Goal: Task Accomplishment & Management: Complete application form

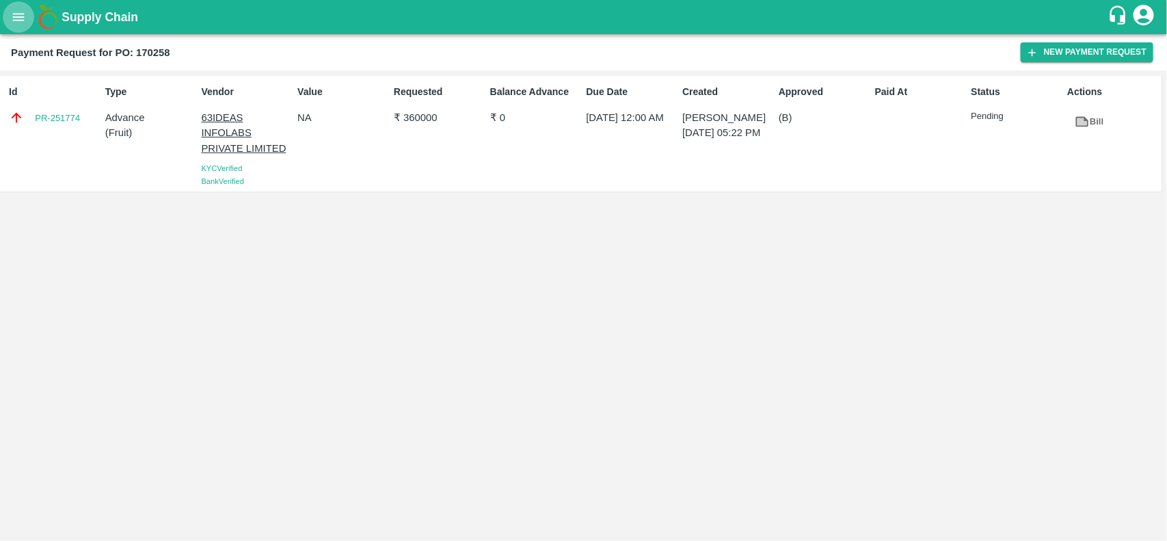
click at [21, 24] on icon "open drawer" at bounding box center [18, 17] width 15 height 15
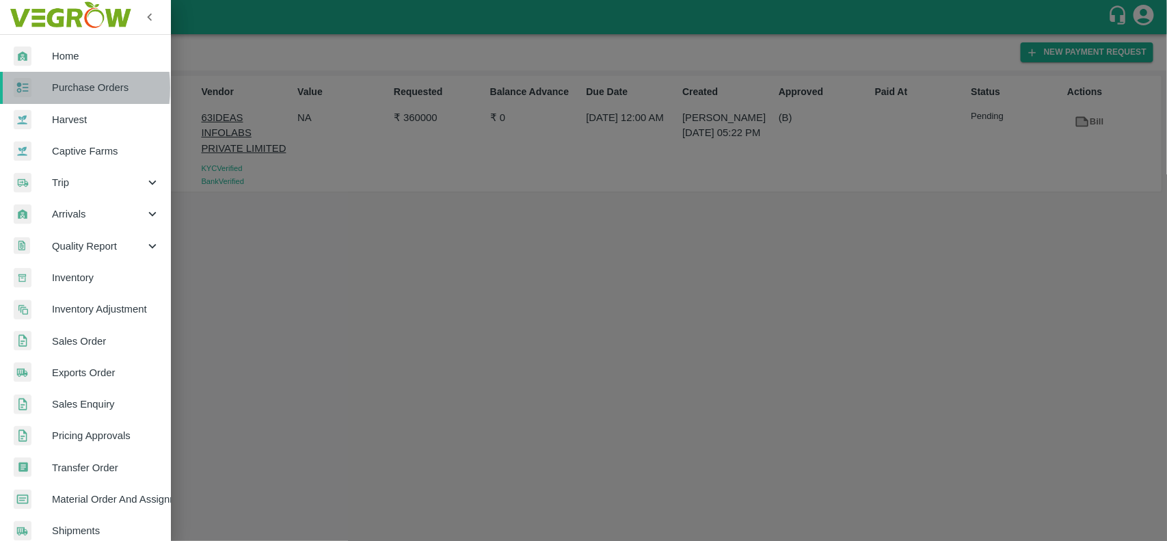
click at [36, 88] on div at bounding box center [33, 88] width 38 height 20
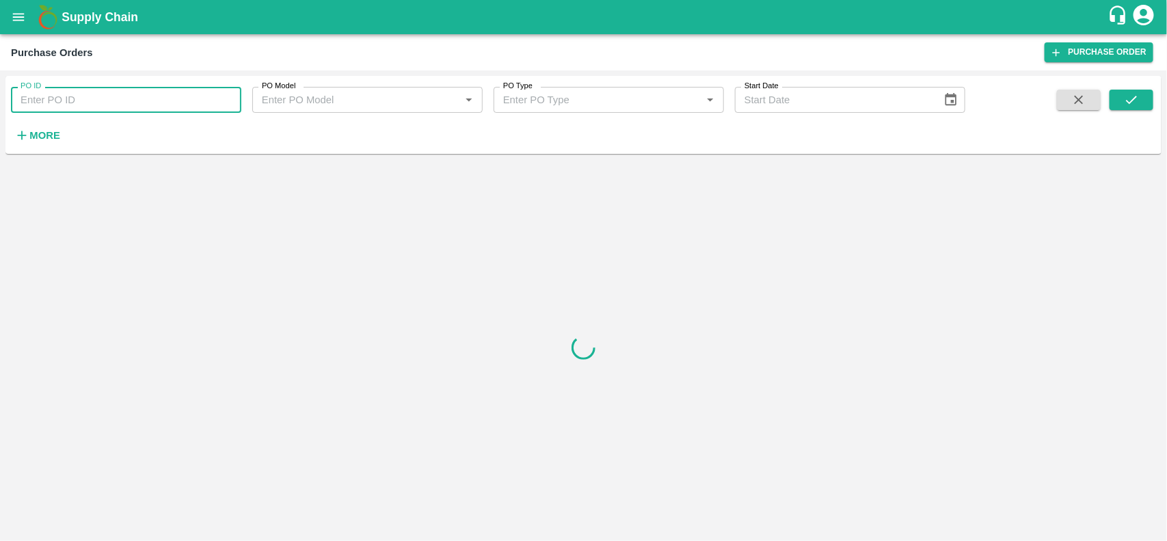
click at [57, 105] on input "PO ID" at bounding box center [126, 100] width 230 height 26
type input "167460"
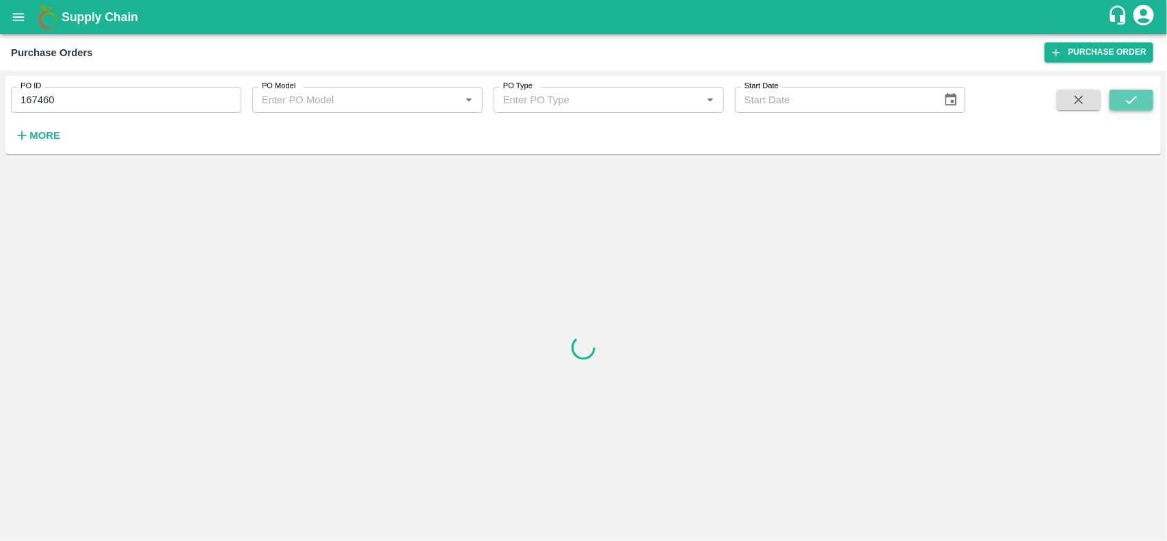
click at [1131, 90] on button "submit" at bounding box center [1132, 100] width 44 height 21
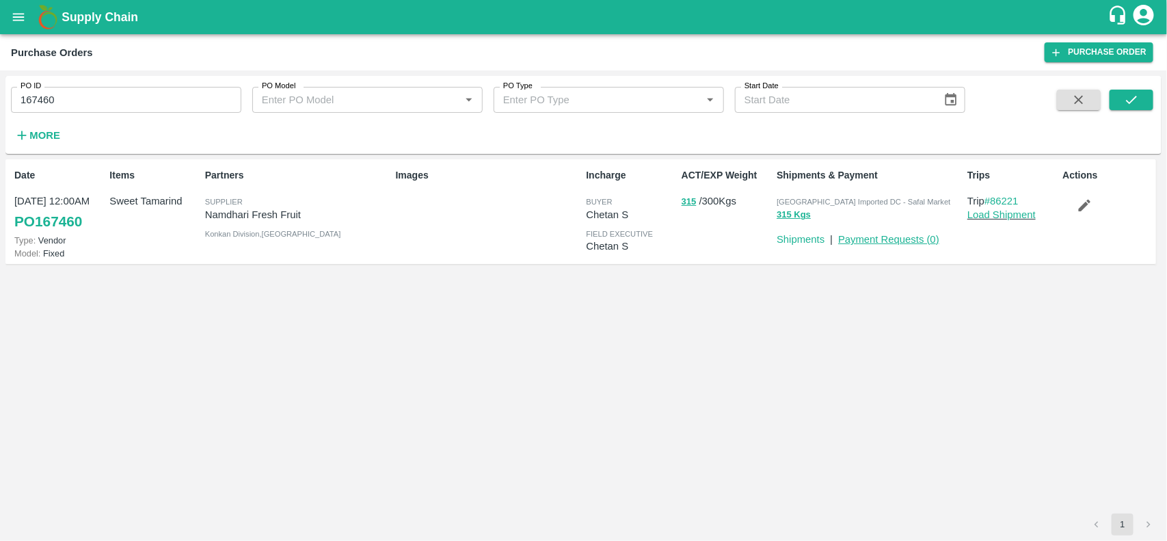
click at [912, 241] on link "Payment Requests ( 0 )" at bounding box center [888, 239] width 101 height 11
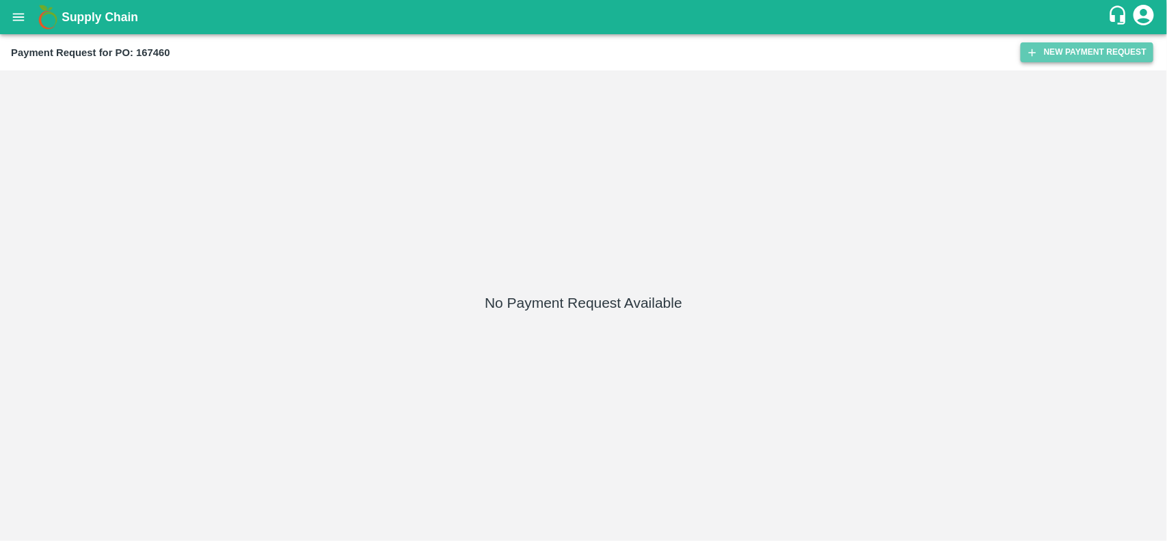
click at [1086, 50] on button "New Payment Request" at bounding box center [1087, 52] width 133 height 20
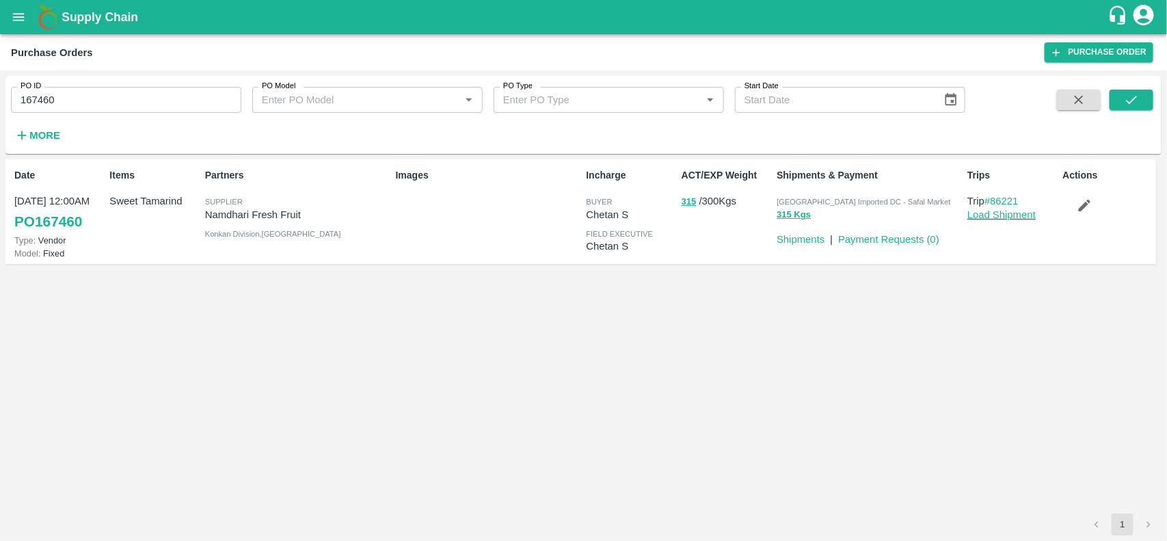
click at [1085, 189] on div "Actions" at bounding box center [1105, 211] width 95 height 97
click at [1087, 200] on icon "button" at bounding box center [1084, 205] width 15 height 15
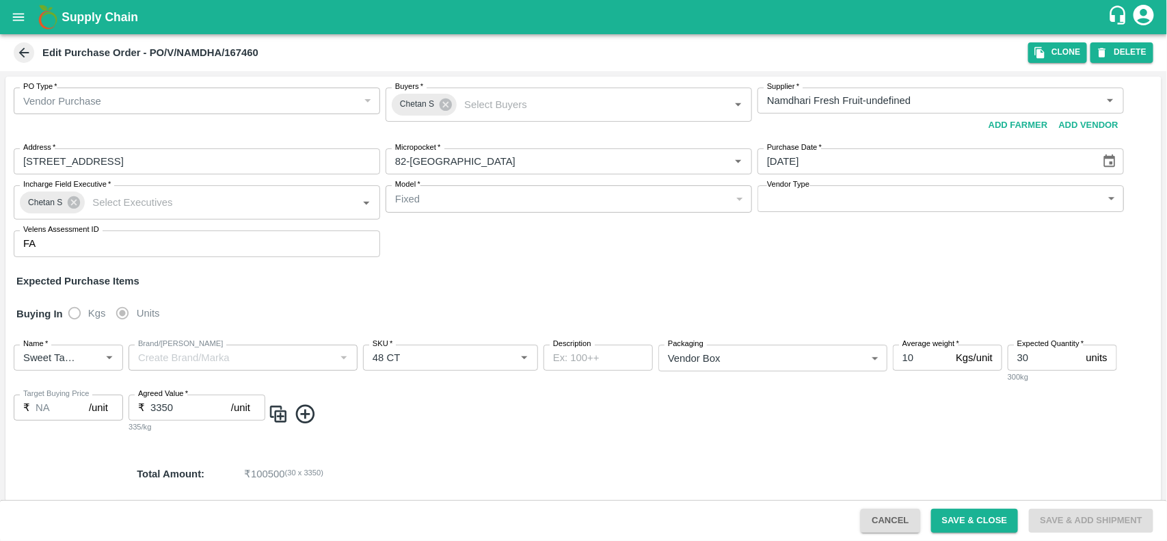
scroll to position [36, 0]
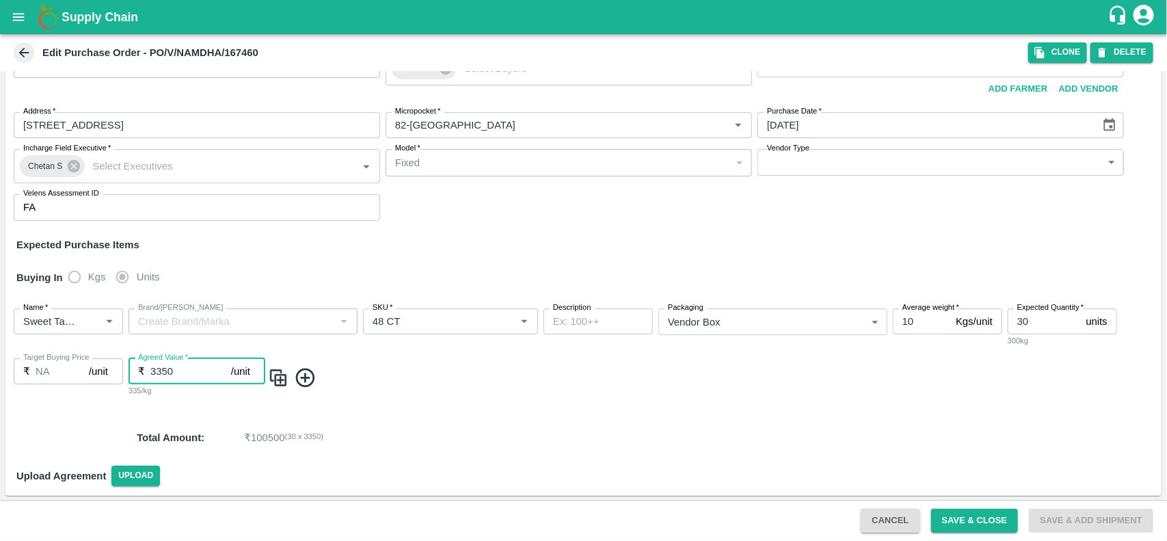
click at [180, 375] on input "3350" at bounding box center [190, 371] width 81 height 26
type input "3300"
click at [965, 517] on button "Save & Close" at bounding box center [975, 521] width 88 height 24
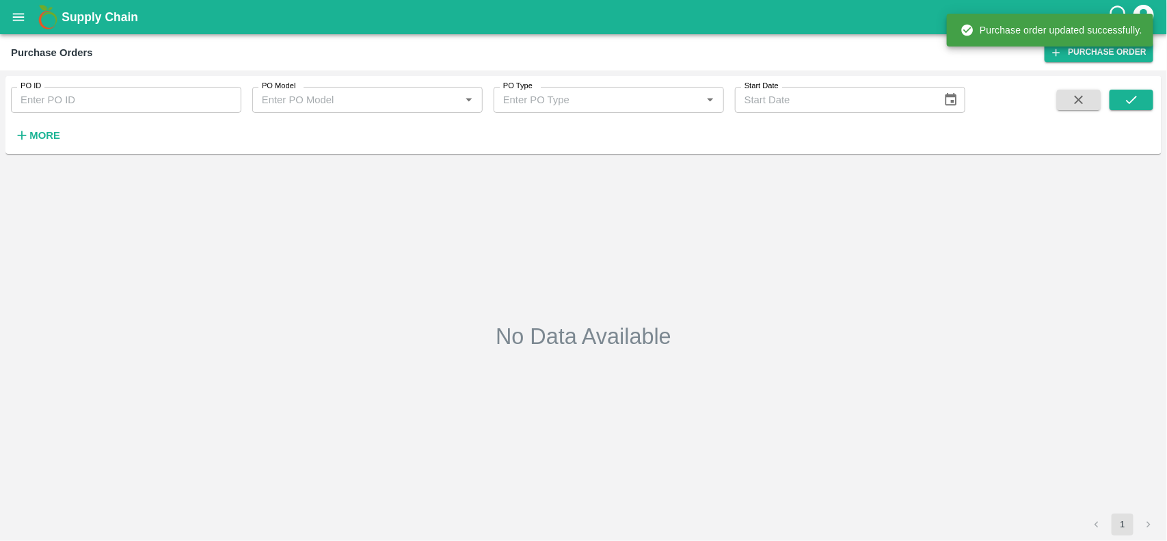
type input "167460"
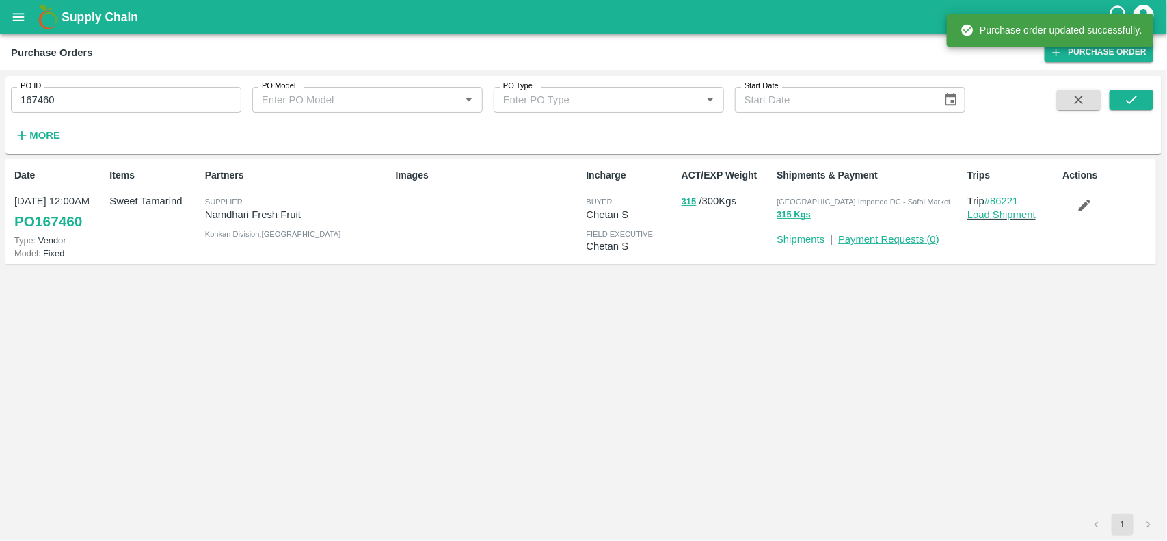
click at [887, 243] on link "Payment Requests ( 0 )" at bounding box center [888, 239] width 101 height 11
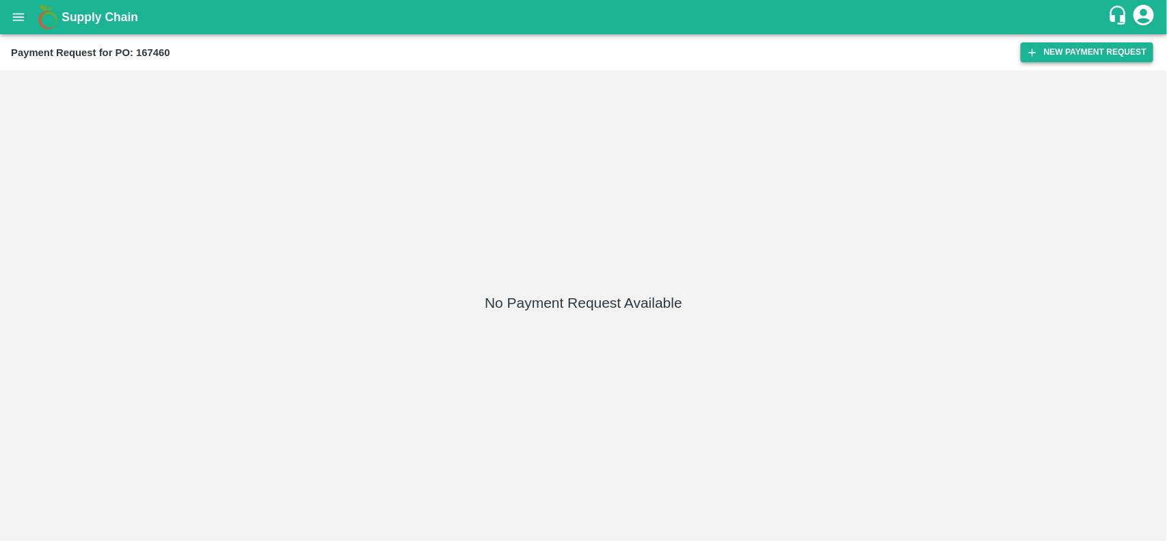
click at [1094, 53] on button "New Payment Request" at bounding box center [1087, 52] width 133 height 20
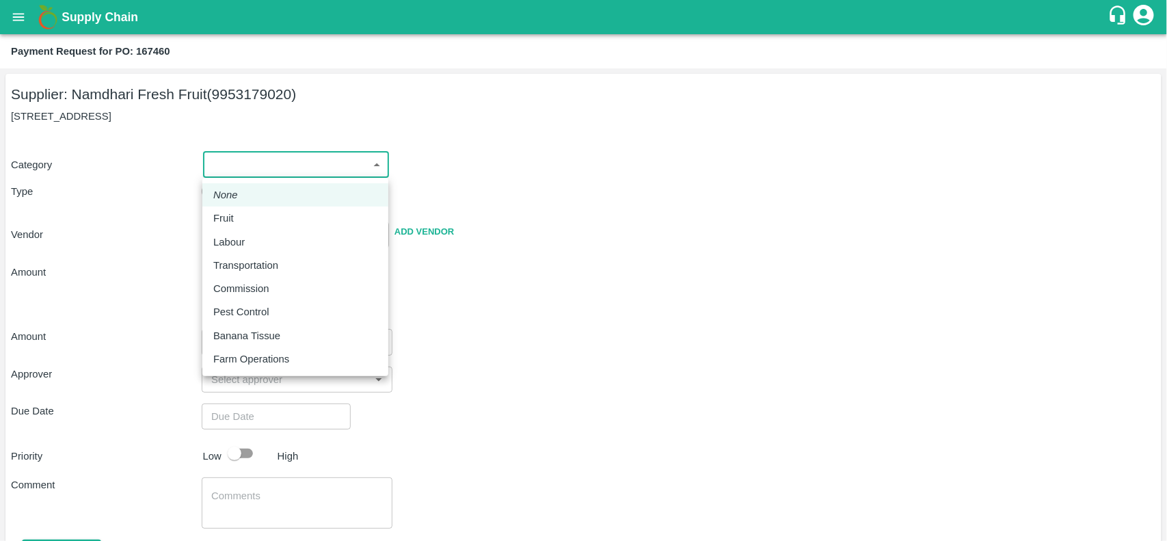
click at [235, 159] on body "Supply Chain Payment Request for PO: 167460 Supplier: Namdhari Fresh Fruit (995…" at bounding box center [583, 270] width 1167 height 541
click at [226, 215] on p "Fruit" at bounding box center [223, 218] width 21 height 15
type input "1"
type input "Namdhari Fresh Fruit - 9953179020(Supplier)"
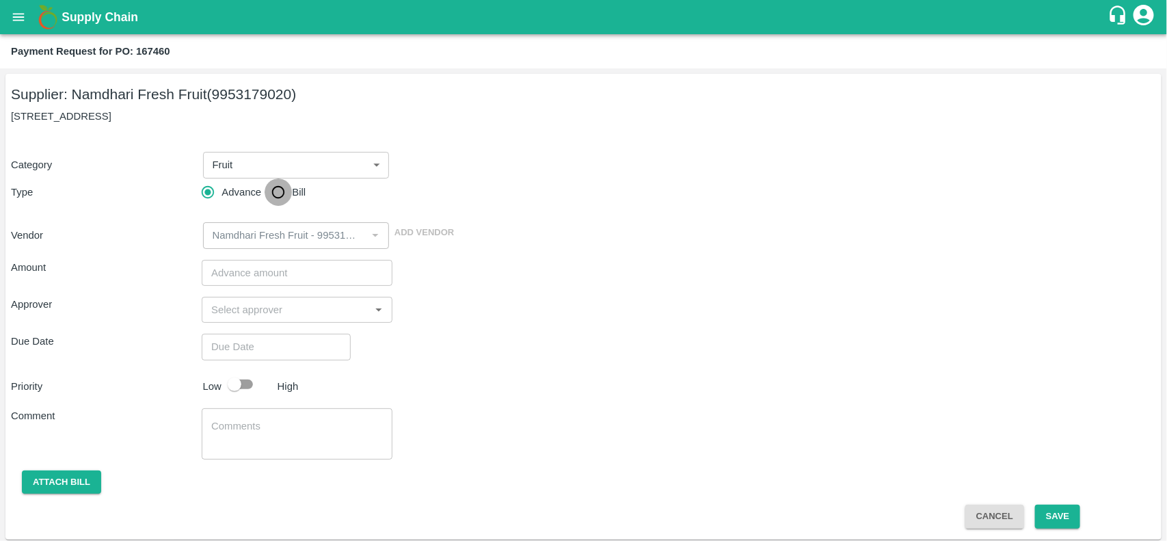
click at [277, 196] on input "Bill" at bounding box center [278, 192] width 27 height 27
radio input "true"
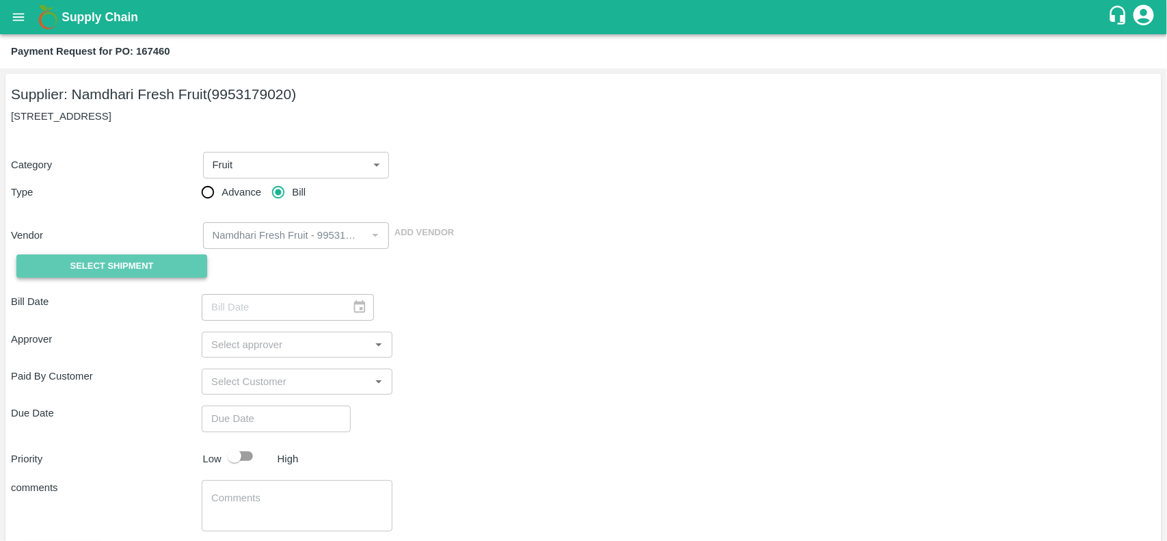
click at [79, 272] on span "Select Shipment" at bounding box center [111, 267] width 83 height 16
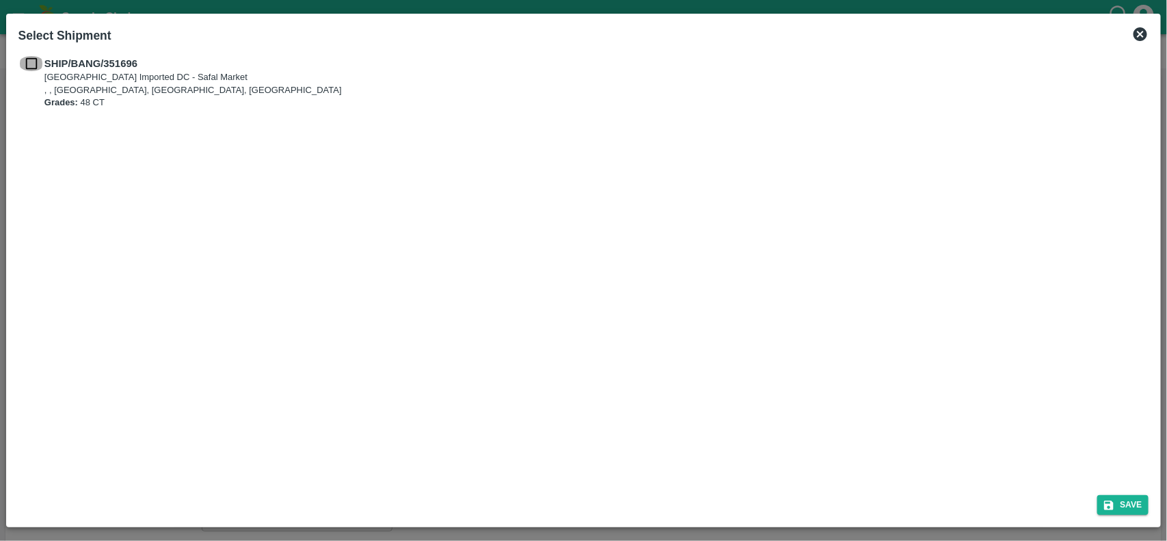
click at [28, 69] on input "checkbox" at bounding box center [31, 63] width 26 height 15
checkbox input "true"
click at [1124, 503] on button "Save" at bounding box center [1124, 505] width 52 height 20
type input "05/08/2025"
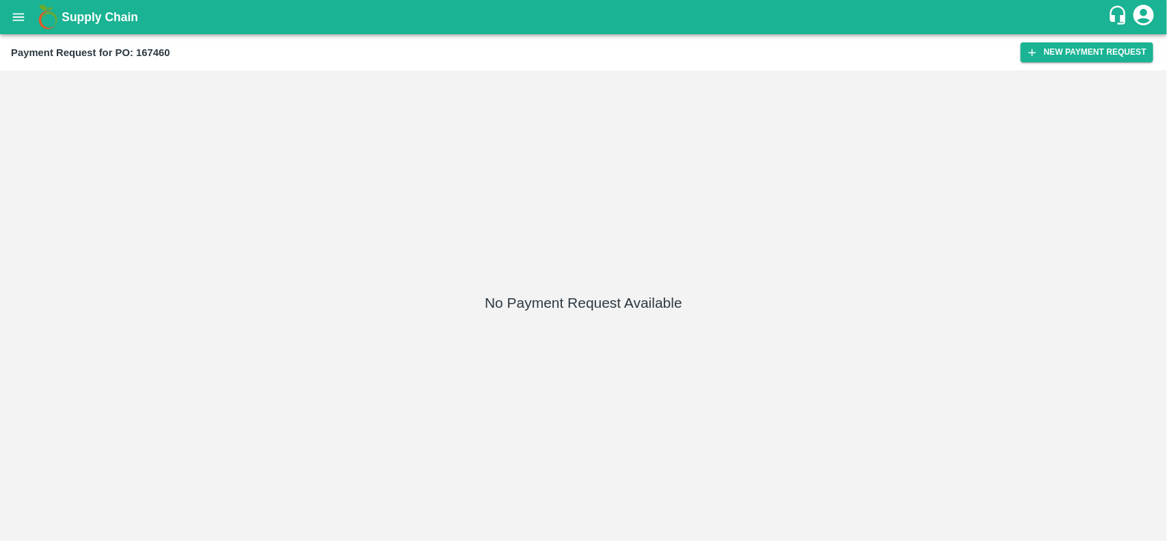
click at [147, 47] on b "Payment Request for PO: 167460" at bounding box center [90, 52] width 159 height 11
copy b "167460"
click at [18, 21] on icon "open drawer" at bounding box center [19, 17] width 12 height 8
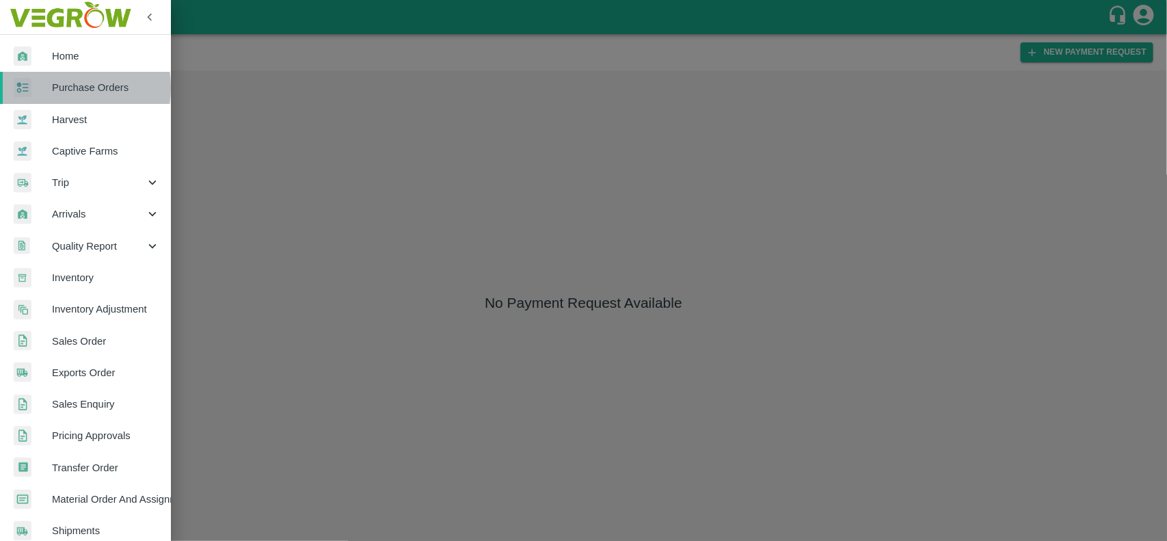
click at [53, 88] on span "Purchase Orders" at bounding box center [106, 87] width 108 height 15
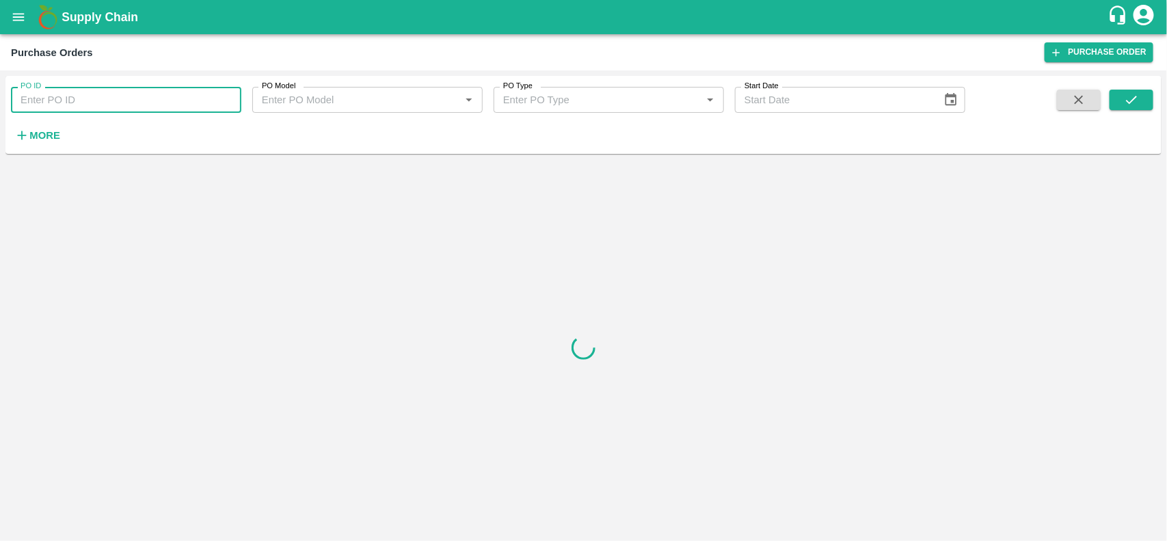
click at [60, 103] on input "PO ID" at bounding box center [126, 100] width 230 height 26
paste input "167460"
type input "167460"
click at [1130, 106] on icon "submit" at bounding box center [1131, 99] width 15 height 15
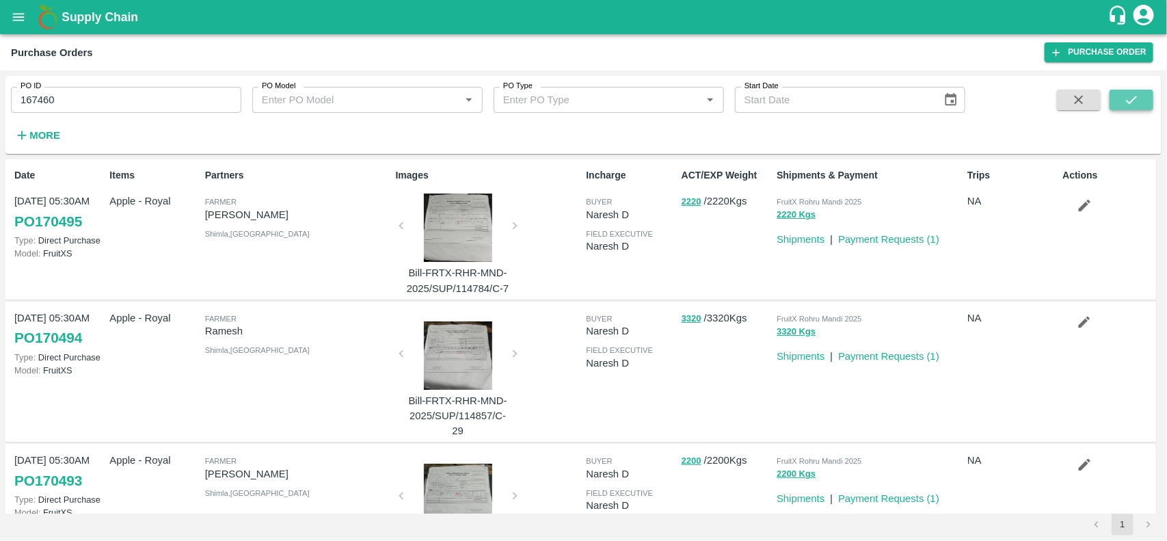
click at [1137, 99] on icon "submit" at bounding box center [1131, 99] width 15 height 15
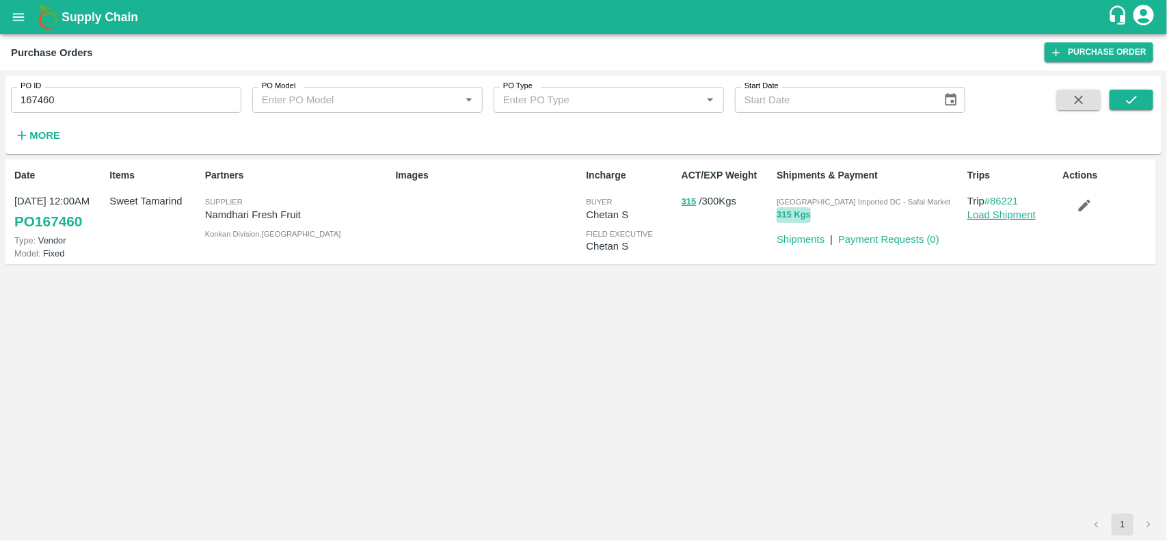
click at [802, 214] on button "315 Kgs" at bounding box center [794, 215] width 34 height 16
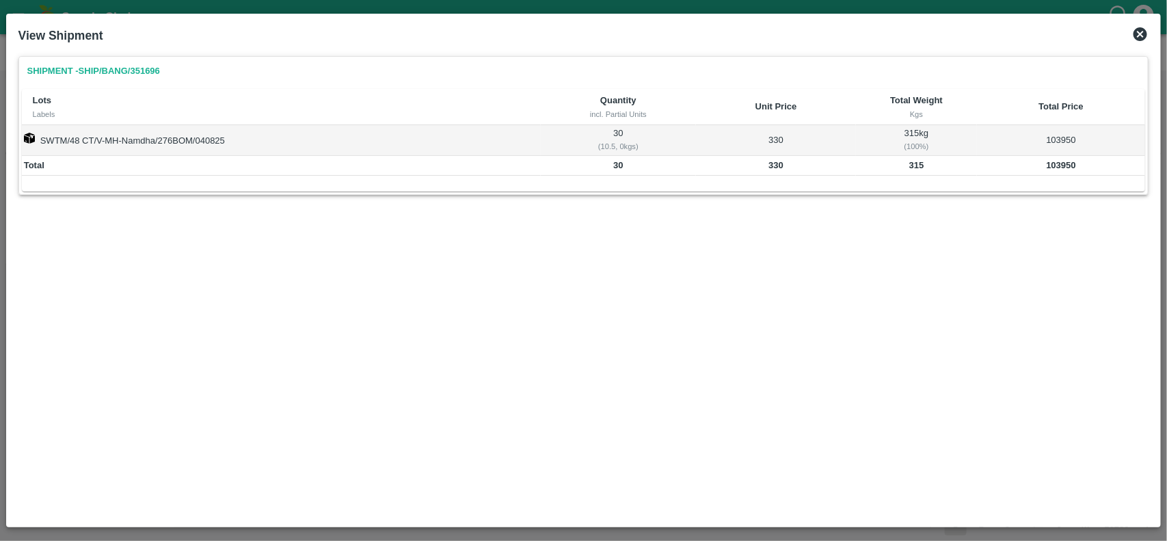
click at [1139, 36] on icon at bounding box center [1141, 34] width 16 height 16
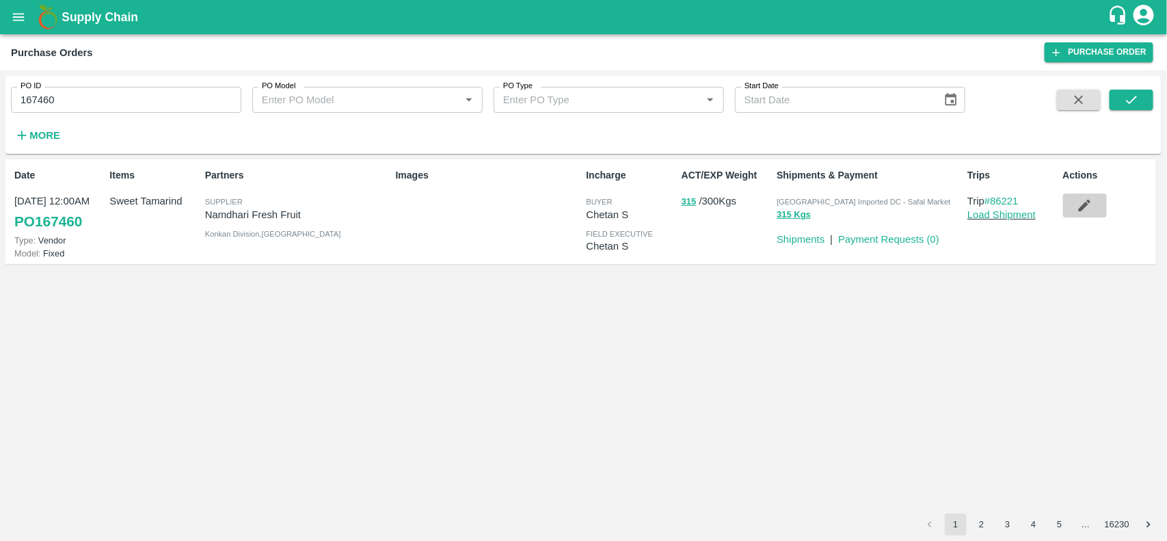
click at [1085, 204] on icon "button" at bounding box center [1085, 206] width 12 height 12
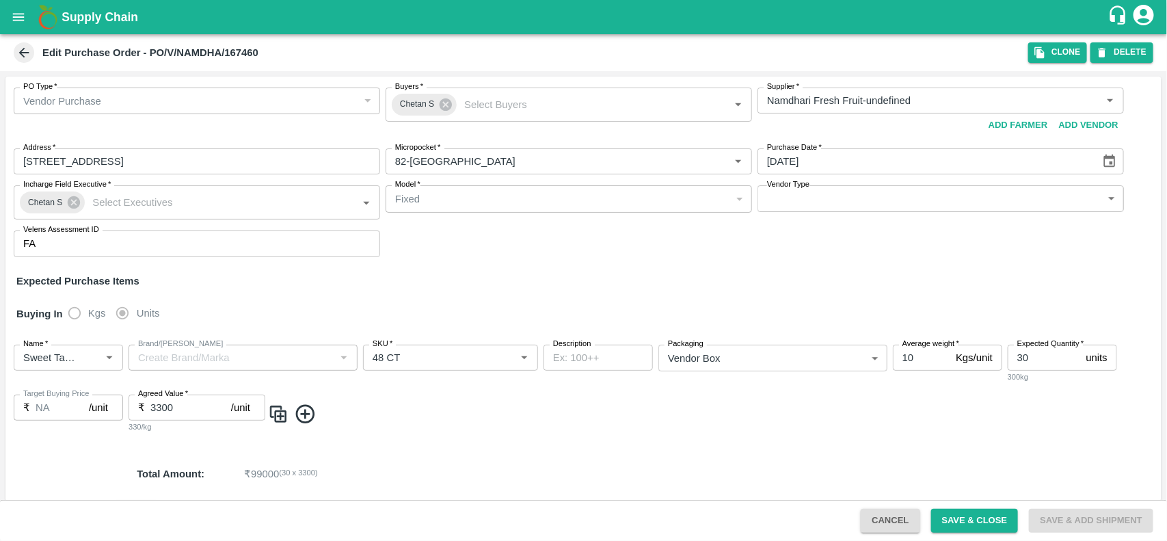
click at [921, 357] on input "10" at bounding box center [921, 358] width 57 height 26
type input "10.5"
click at [976, 525] on button "Save & Close" at bounding box center [975, 521] width 88 height 24
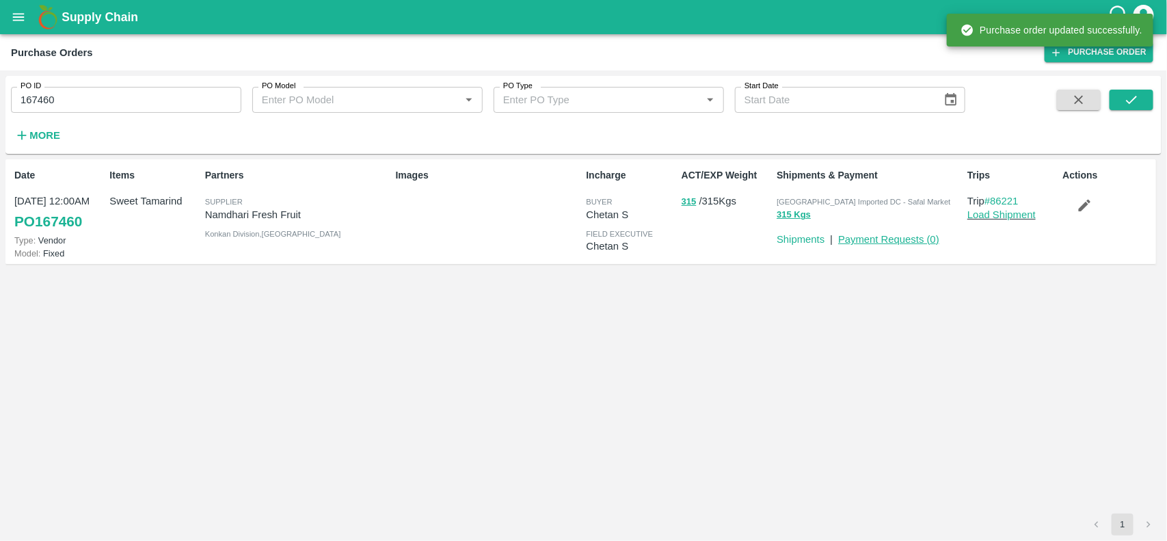
click at [907, 241] on link "Payment Requests ( 0 )" at bounding box center [888, 239] width 101 height 11
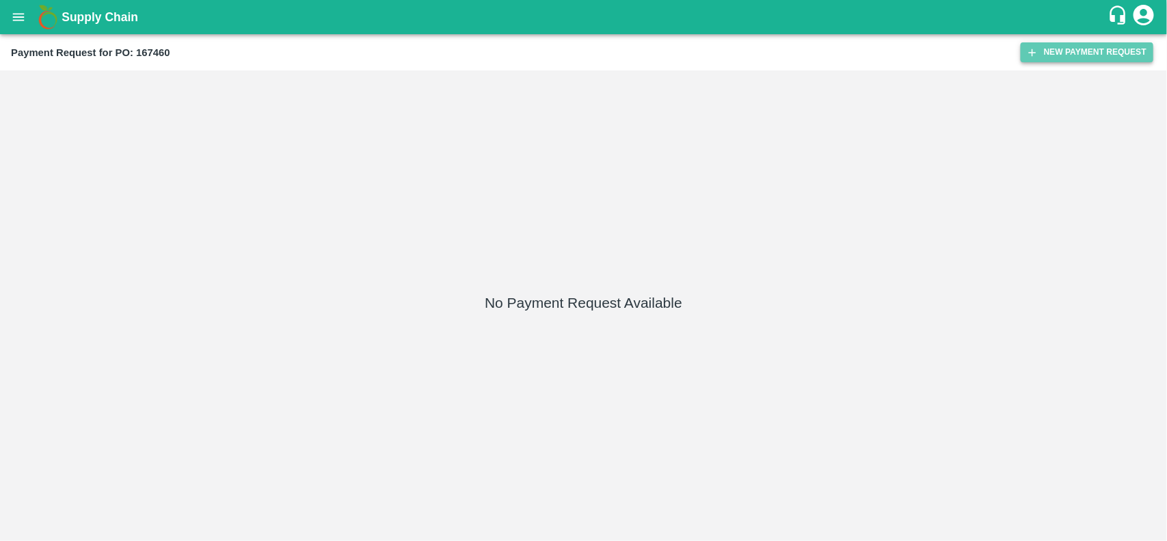
click at [1062, 59] on button "New Payment Request" at bounding box center [1087, 52] width 133 height 20
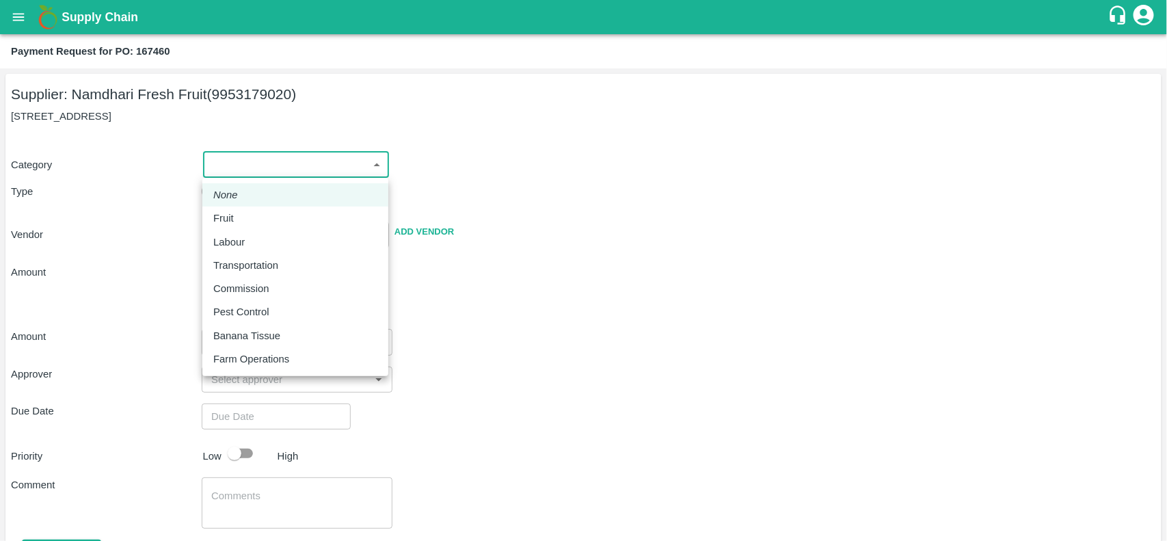
click at [261, 159] on body "Supply Chain Payment Request for PO: 167460 Supplier: Namdhari Fresh Fruit (995…" at bounding box center [583, 270] width 1167 height 541
click at [230, 222] on p "Fruit" at bounding box center [223, 218] width 21 height 15
type input "1"
type input "Namdhari Fresh Fruit - 9953179020(Supplier)"
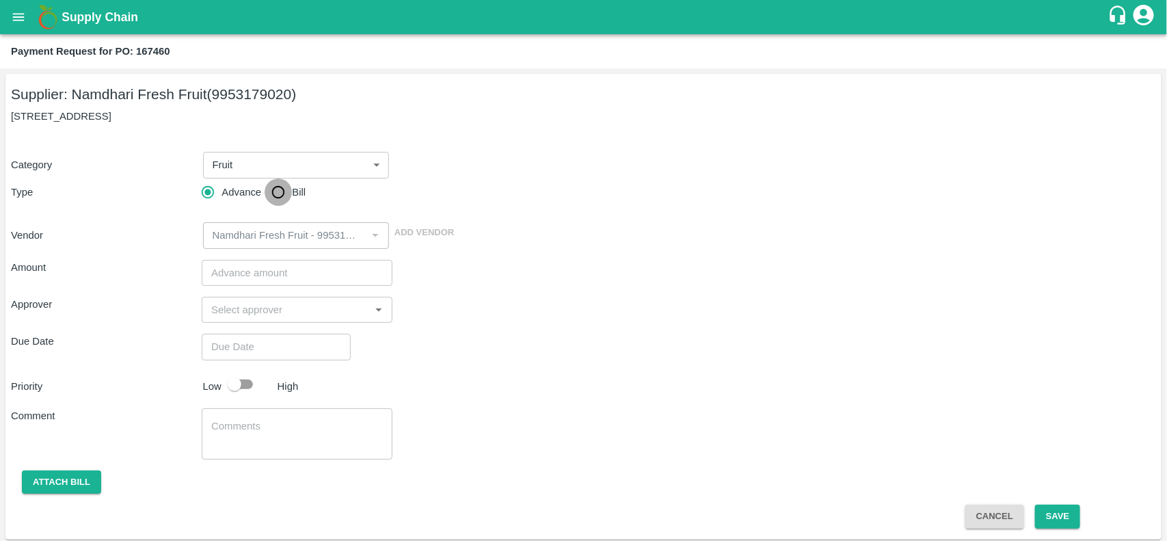
click at [274, 200] on input "Bill" at bounding box center [278, 192] width 27 height 27
radio input "true"
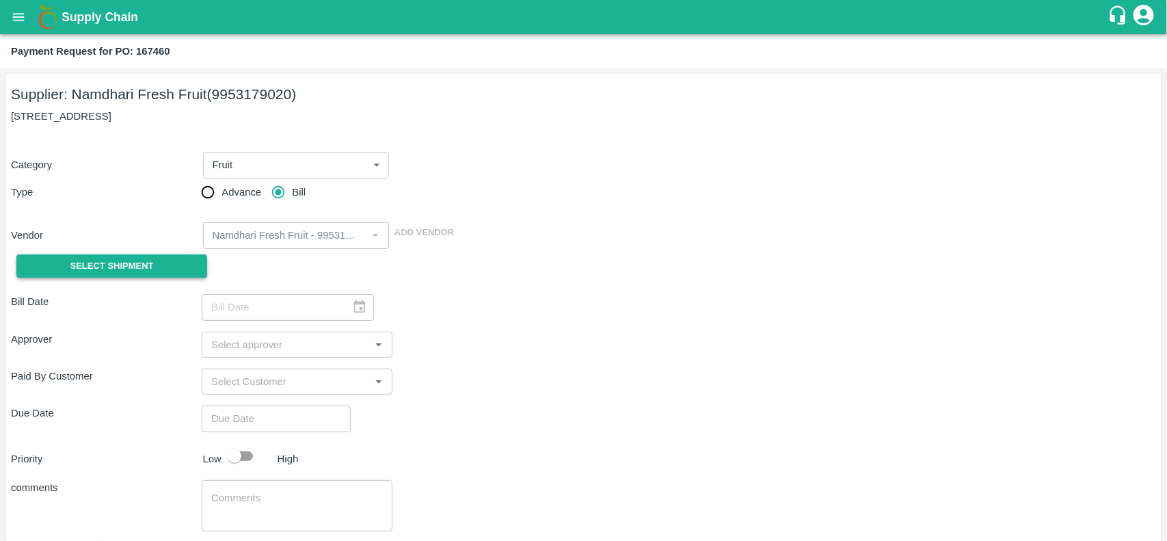
click at [124, 265] on span "Select Shipment" at bounding box center [111, 267] width 83 height 16
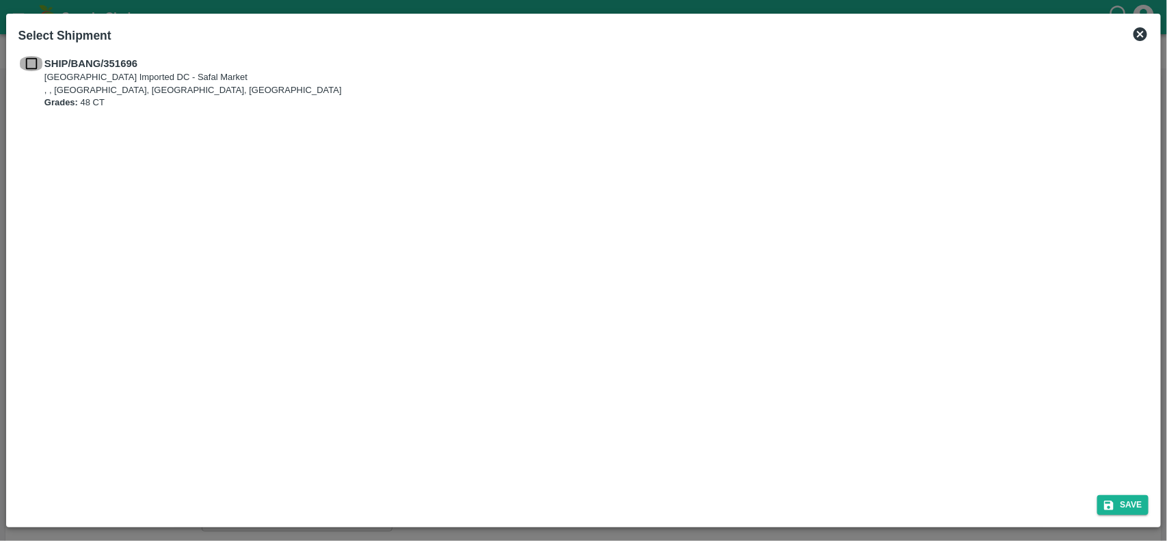
click at [27, 65] on input "checkbox" at bounding box center [31, 63] width 26 height 15
checkbox input "true"
click at [1122, 496] on button "Save" at bounding box center [1124, 505] width 52 height 20
type input "05/08/2025"
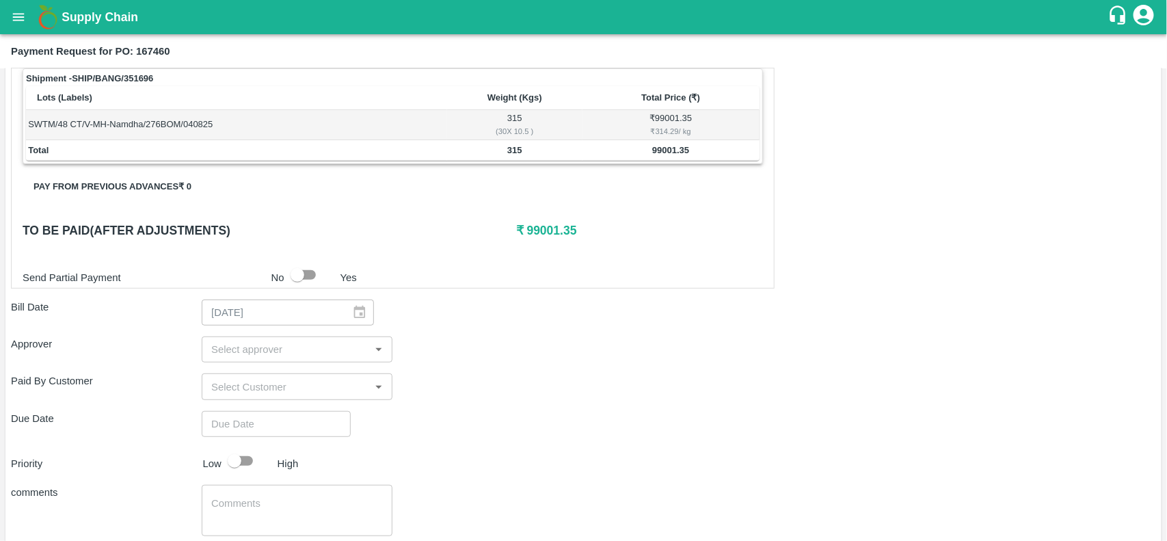
scroll to position [230, 0]
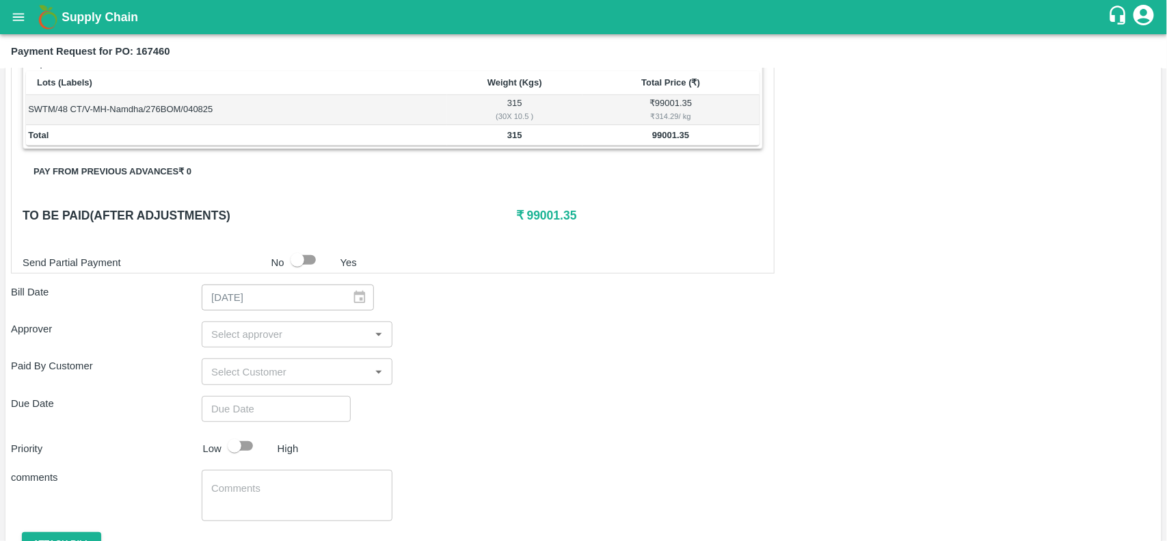
click at [231, 346] on div "​" at bounding box center [297, 334] width 191 height 26
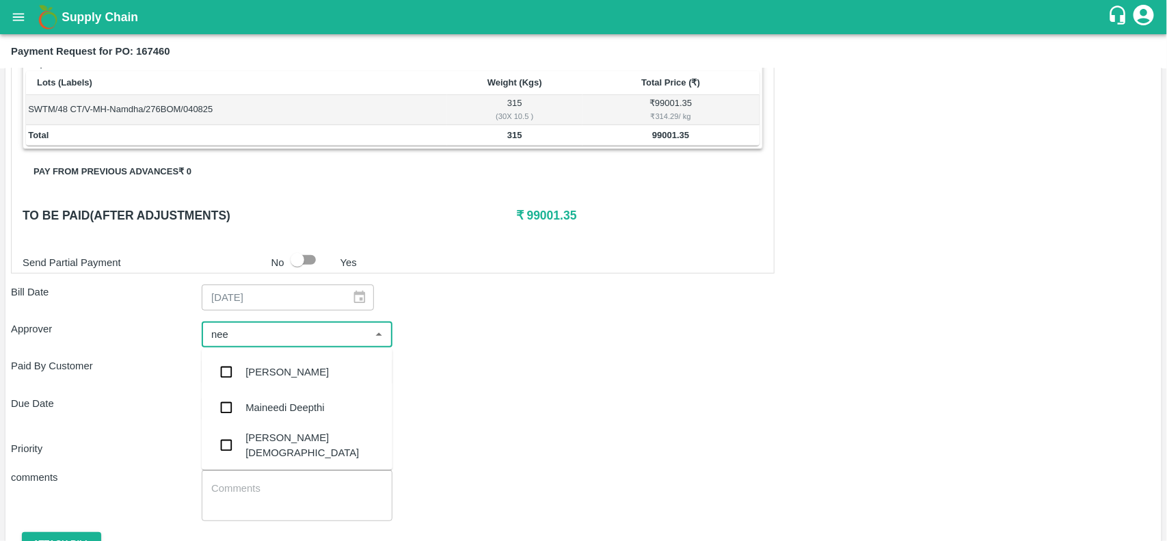
type input "neet"
click at [236, 416] on input "checkbox" at bounding box center [226, 408] width 27 height 27
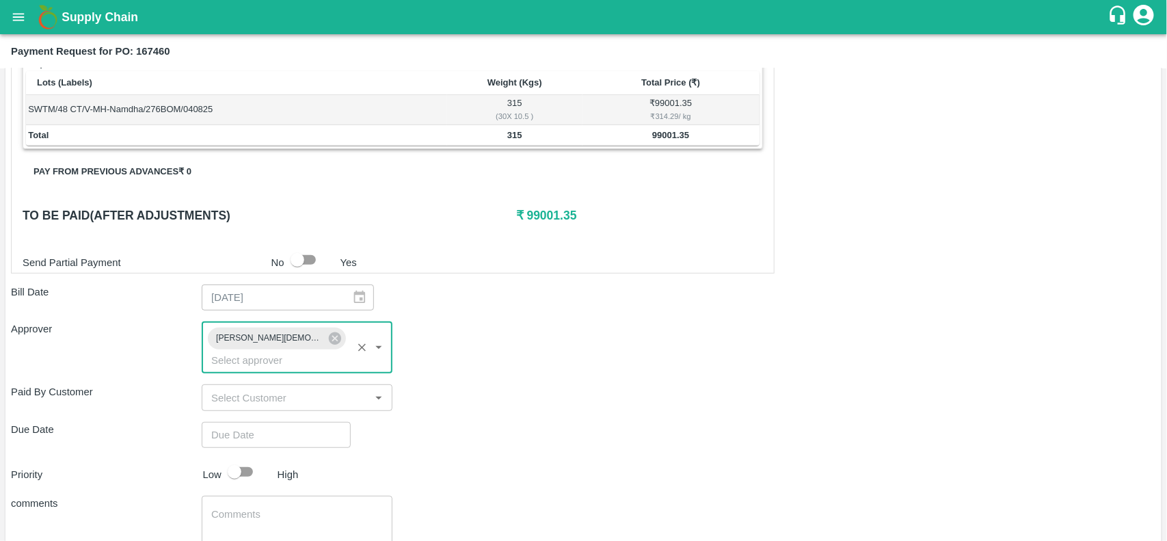
type input "DD/MM/YYYY hh:mm aa"
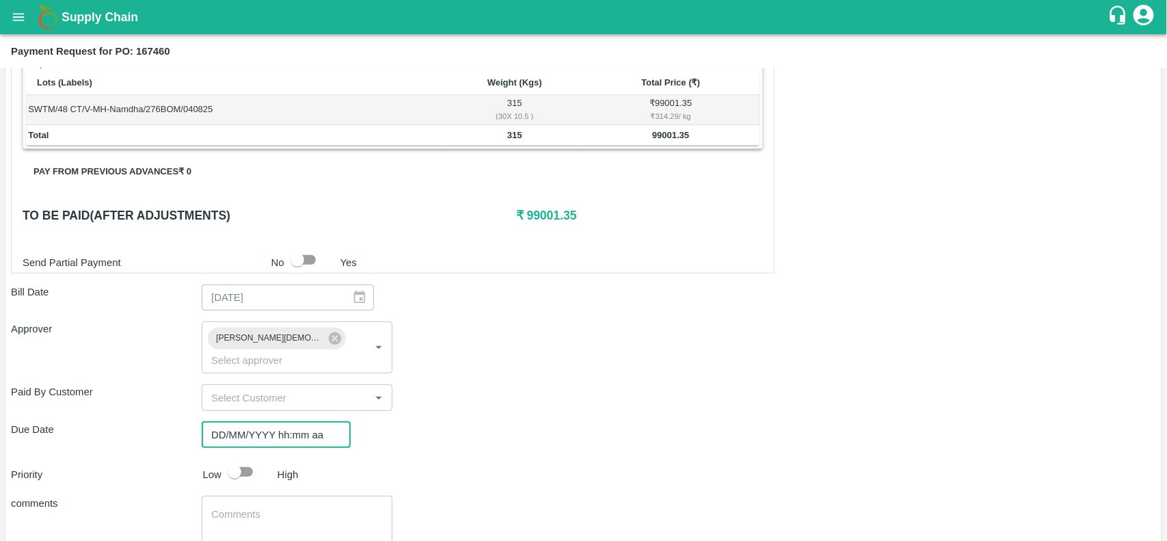
click at [241, 422] on input "DD/MM/YYYY hh:mm aa" at bounding box center [272, 435] width 140 height 26
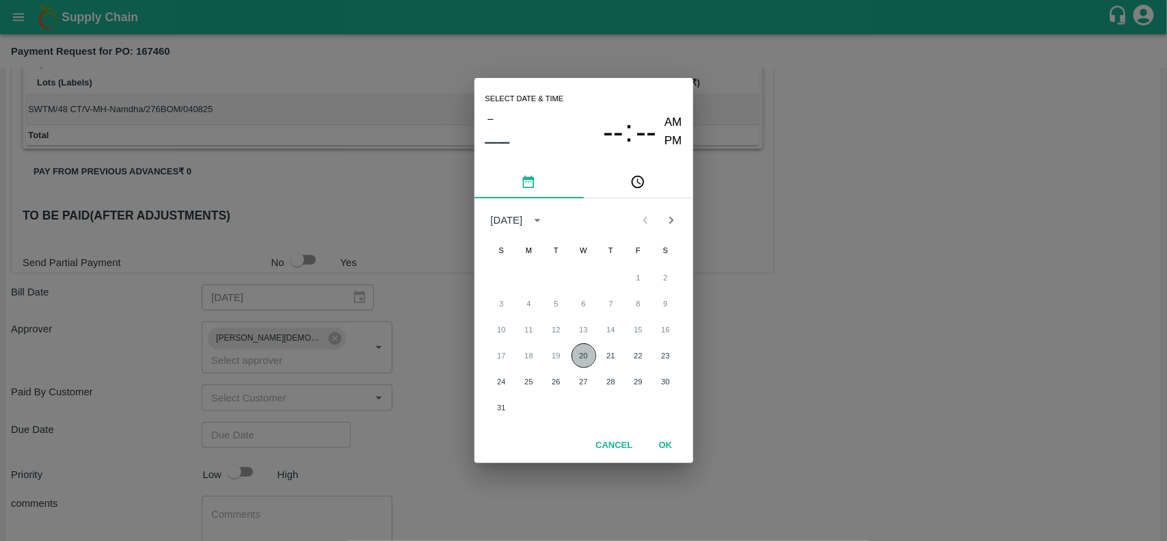
click at [580, 360] on button "20" at bounding box center [584, 355] width 25 height 25
type input "[DATE] 12:00 AM"
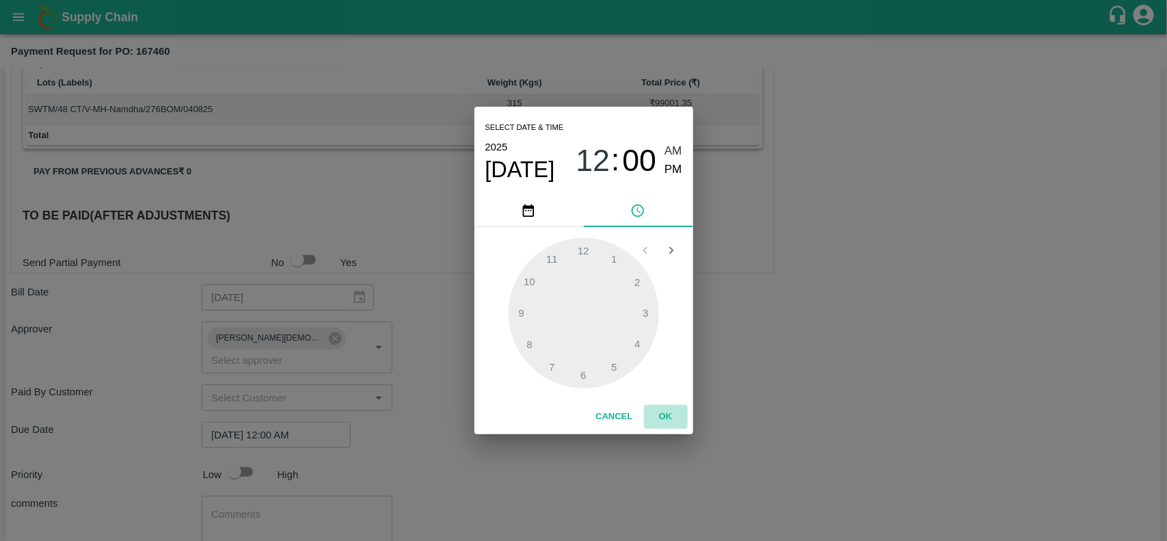
click at [668, 410] on button "OK" at bounding box center [666, 417] width 44 height 24
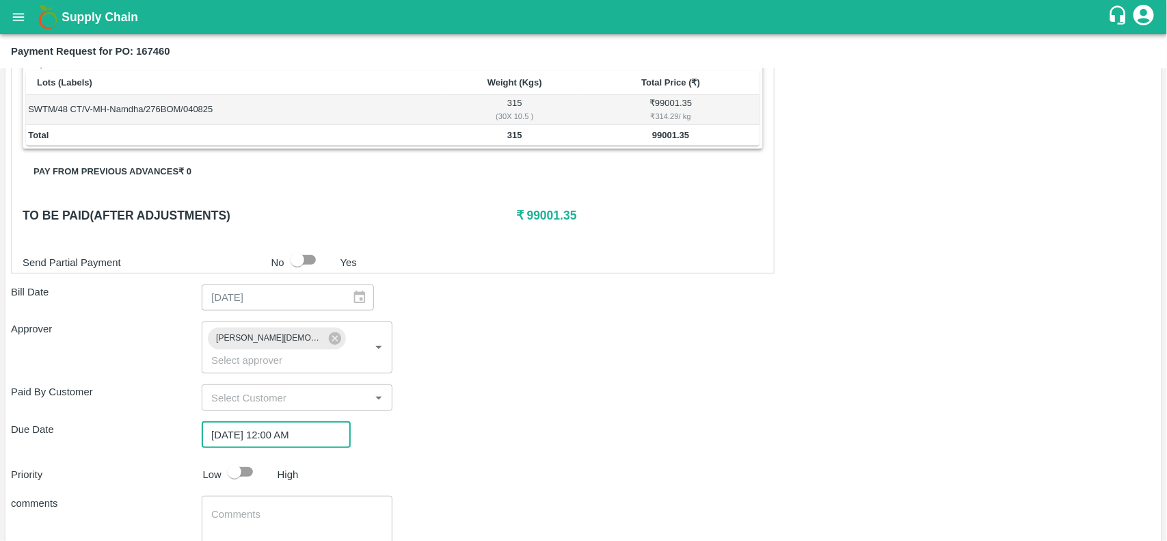
scroll to position [305, 0]
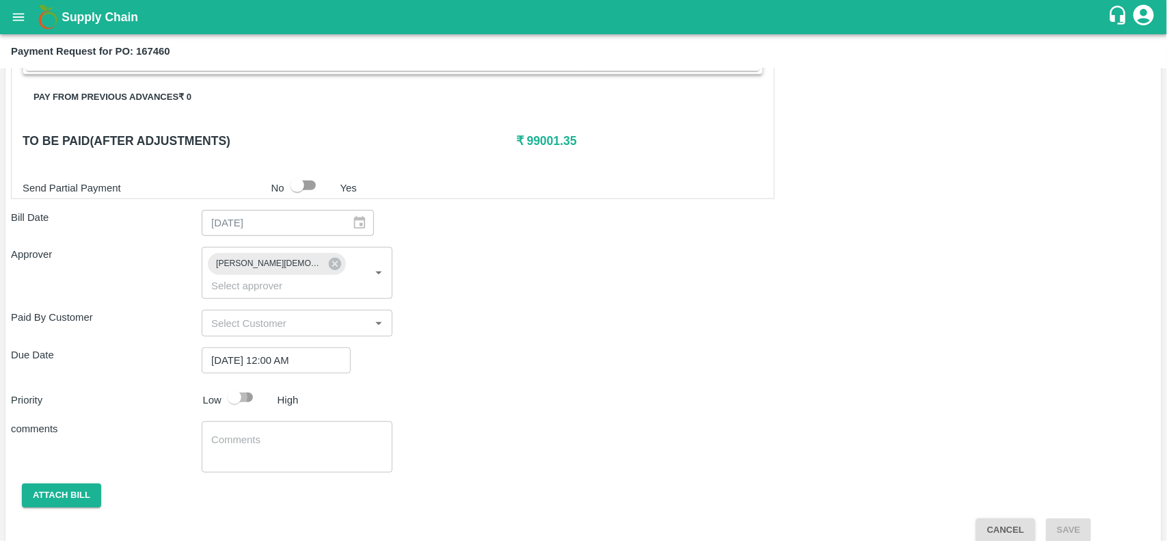
click at [244, 384] on input "checkbox" at bounding box center [235, 397] width 78 height 26
checkbox input "true"
click at [69, 484] on button "Attach bill" at bounding box center [61, 496] width 79 height 24
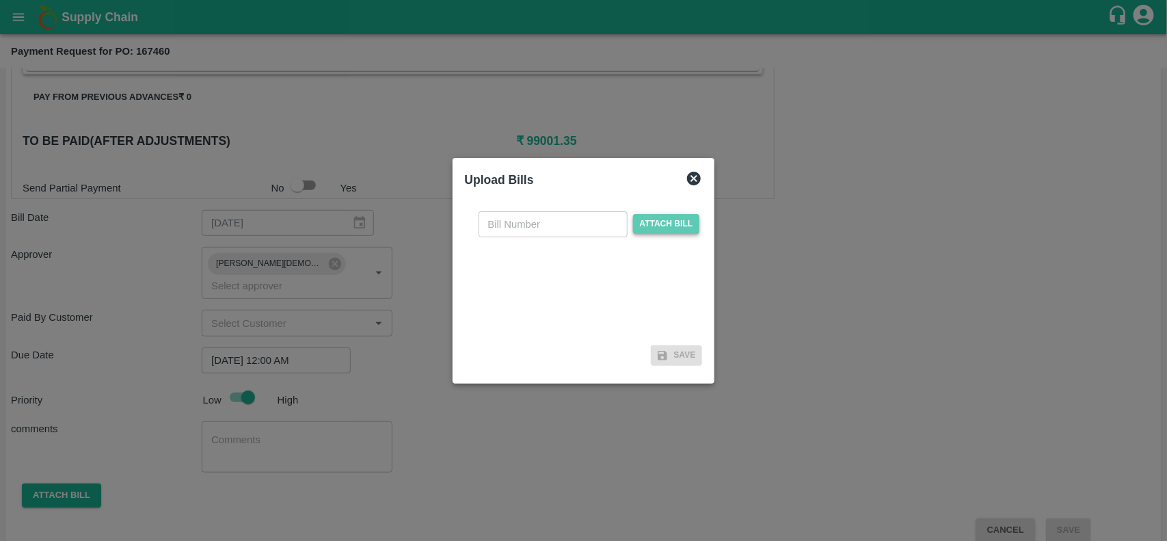
click at [645, 227] on span "Attach bill" at bounding box center [666, 224] width 67 height 20
click at [0, 0] on input "Attach bill" at bounding box center [0, 0] width 0 height 0
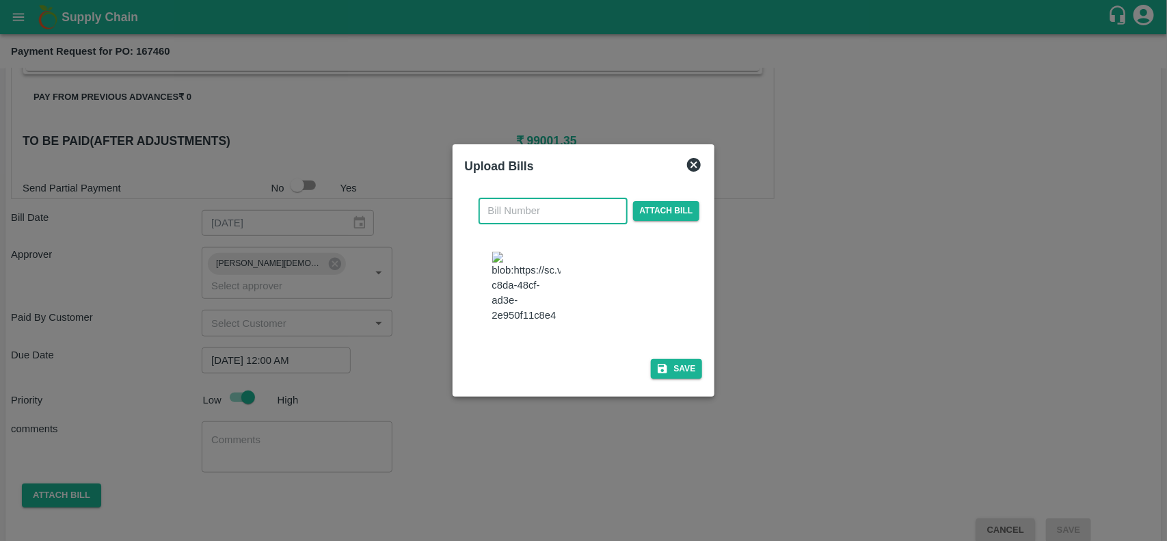
click at [535, 200] on input "text" at bounding box center [553, 211] width 149 height 26
type input "2080"
click at [678, 379] on button "Save" at bounding box center [677, 369] width 52 height 20
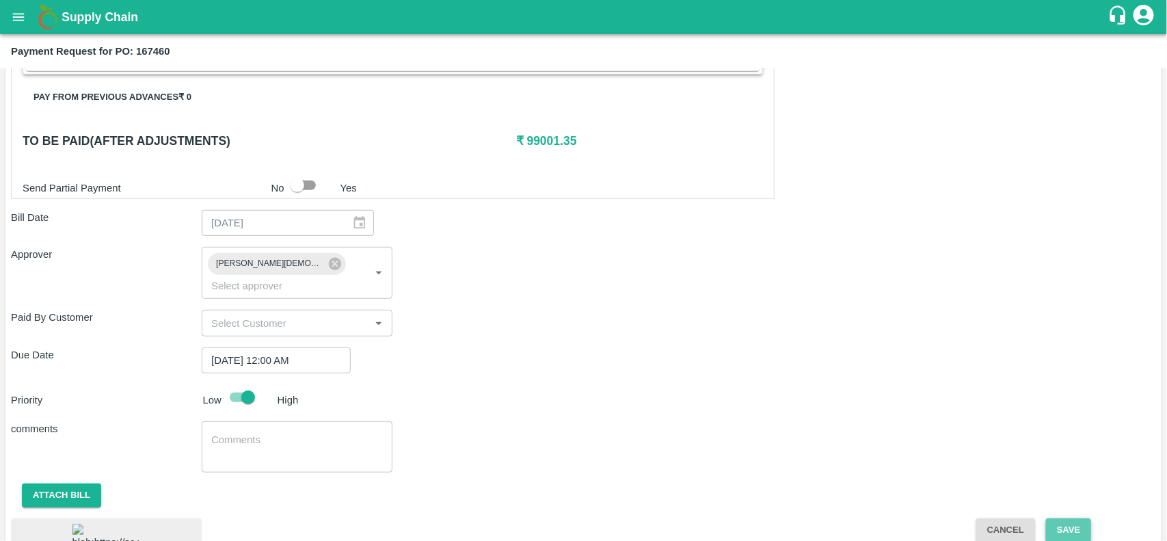
click at [1072, 518] on button "Save" at bounding box center [1068, 530] width 45 height 24
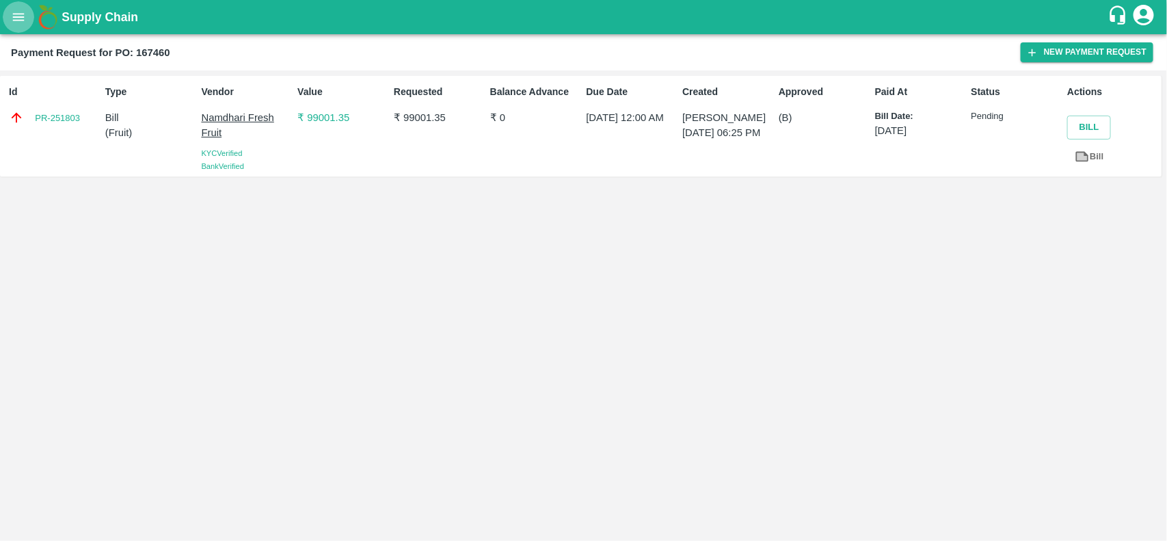
click at [16, 5] on button "open drawer" at bounding box center [18, 16] width 31 height 31
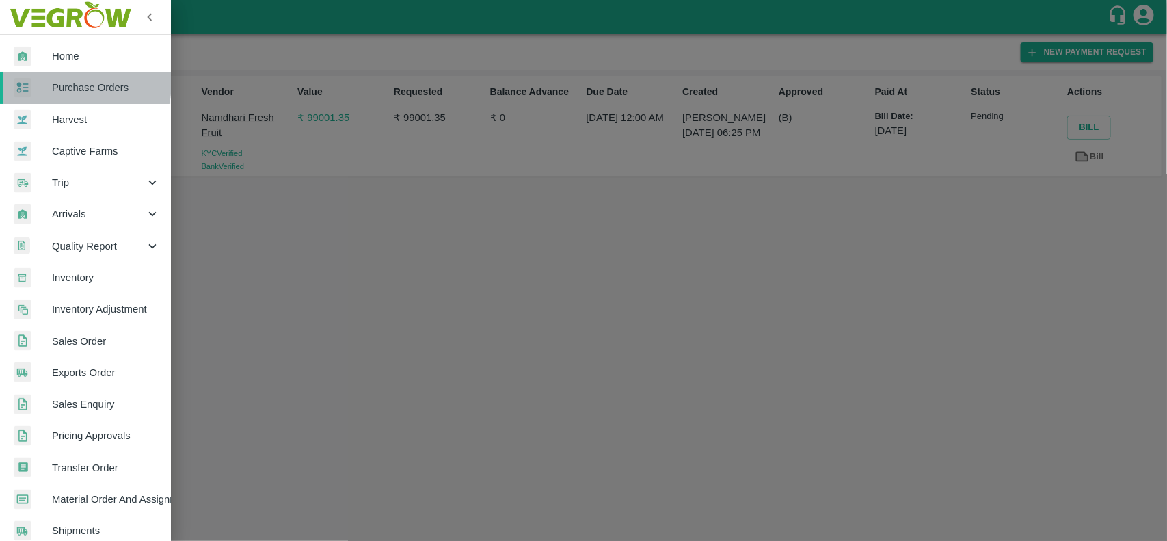
click at [56, 82] on span "Purchase Orders" at bounding box center [106, 87] width 108 height 15
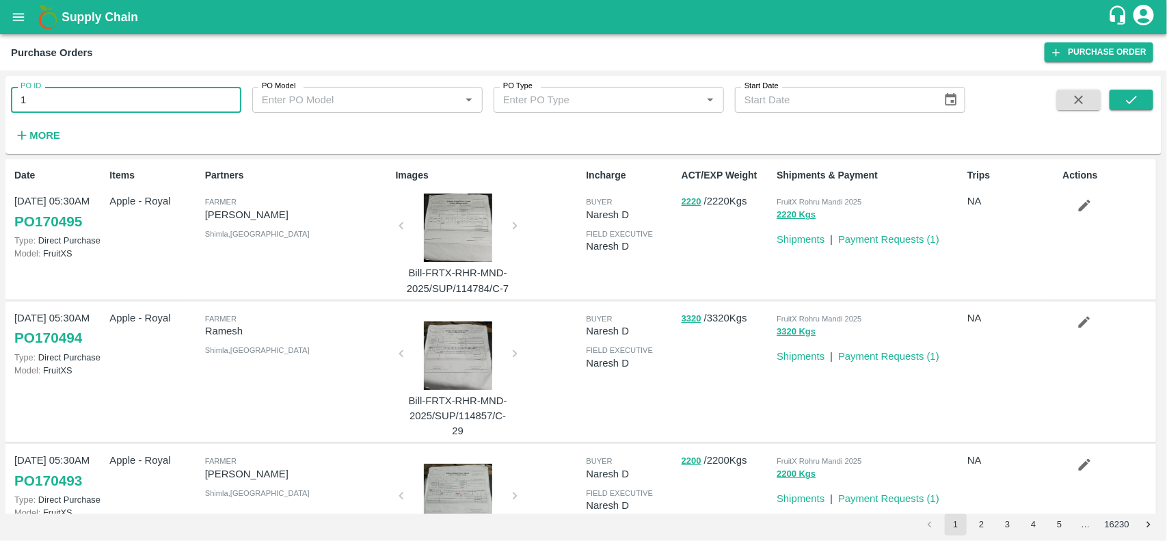
click at [29, 108] on input "1" at bounding box center [126, 100] width 230 height 26
type input "170348"
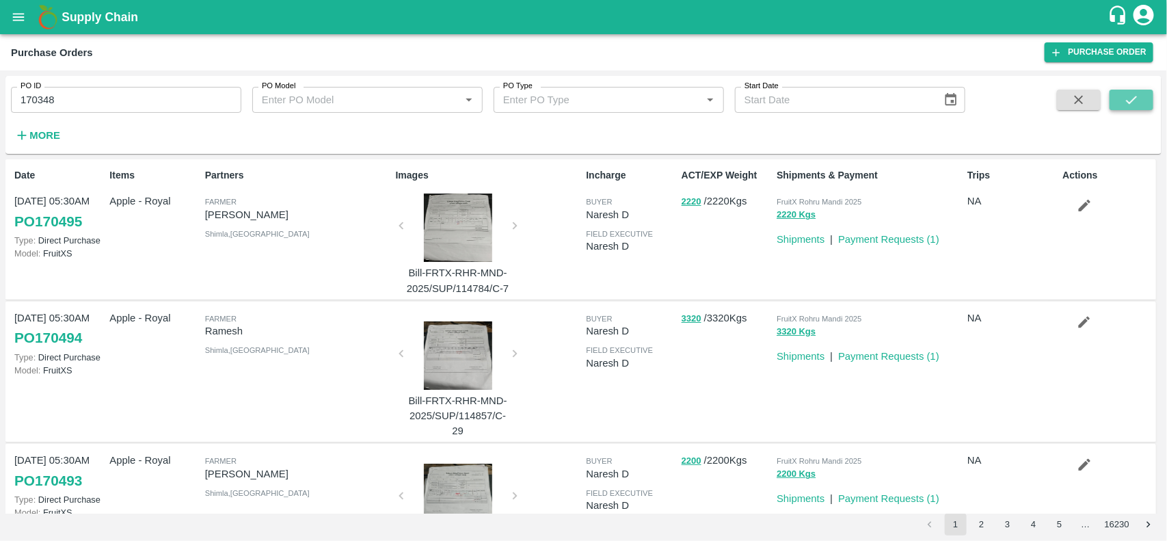
click at [1142, 106] on button "submit" at bounding box center [1132, 100] width 44 height 21
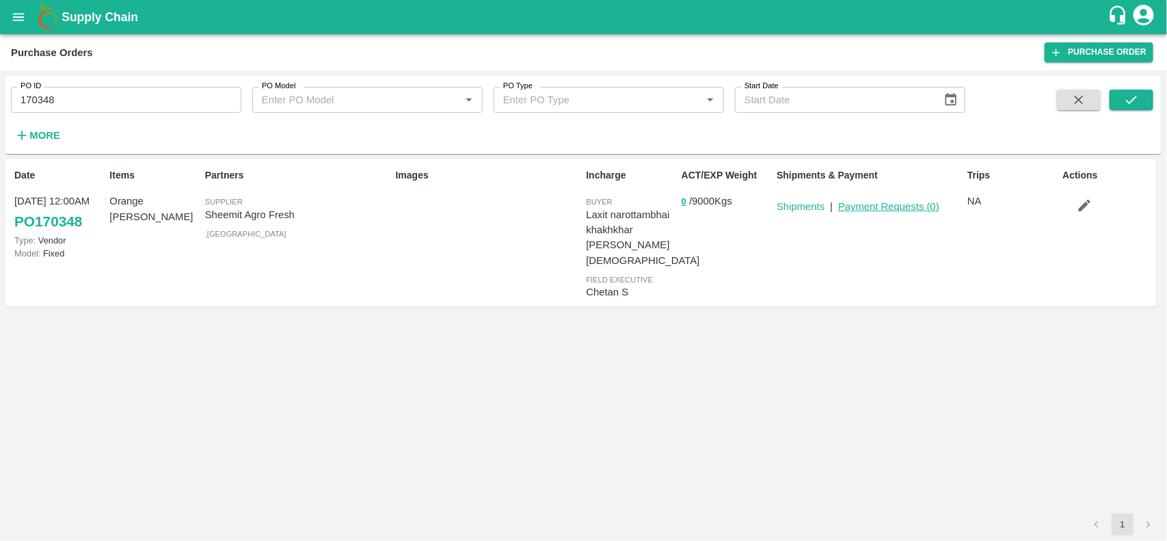
click at [860, 205] on link "Payment Requests ( 0 )" at bounding box center [888, 206] width 101 height 11
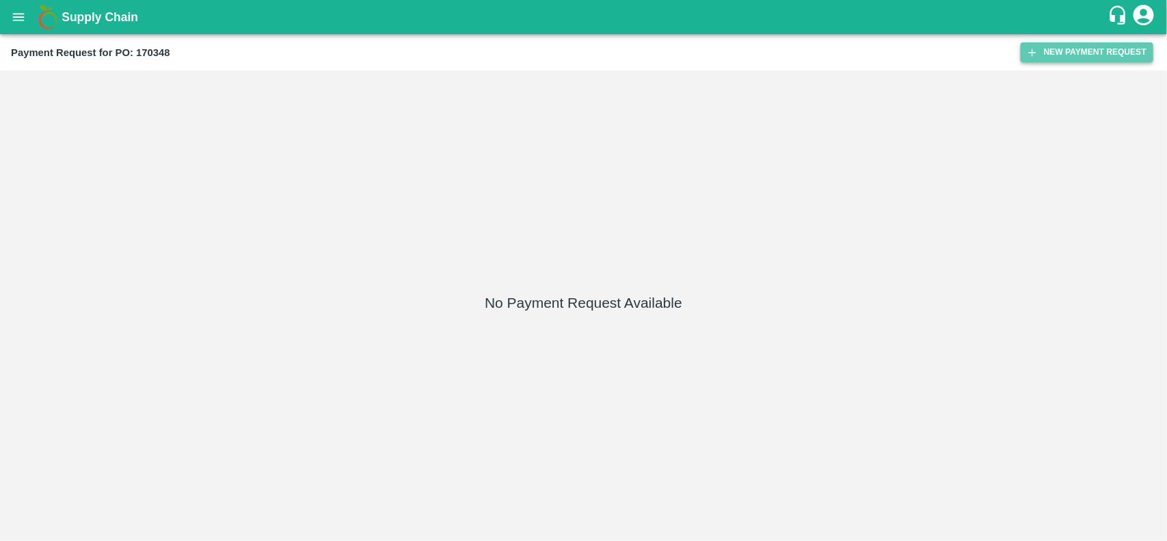
click at [1063, 42] on button "New Payment Request" at bounding box center [1087, 52] width 133 height 20
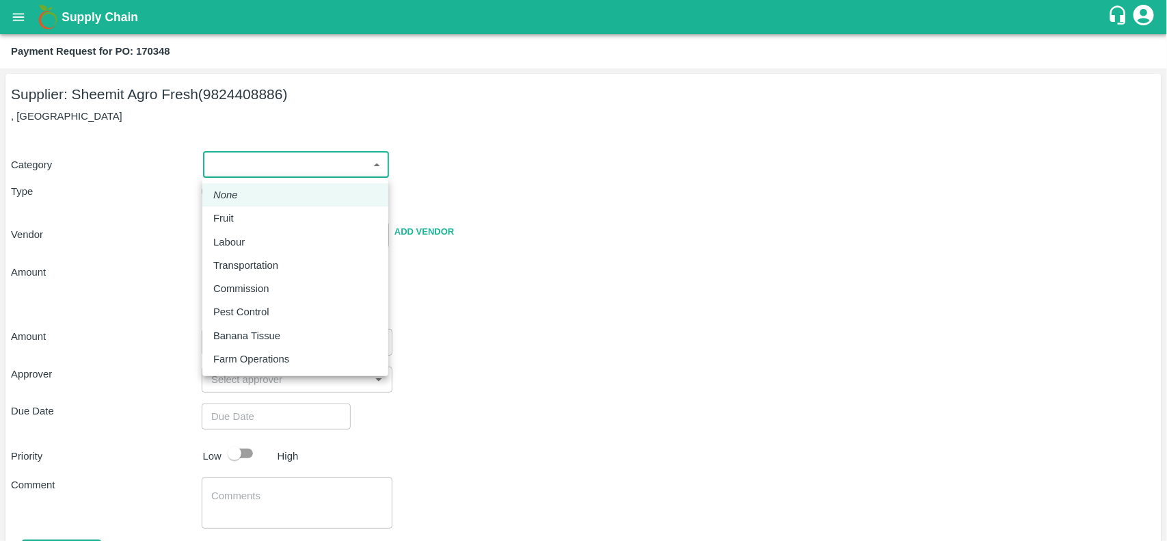
click at [254, 159] on body "Supply Chain Payment Request for PO: 170348 Supplier: Sheemit Agro Fresh (98244…" at bounding box center [583, 270] width 1167 height 541
click at [239, 213] on div "Fruit" at bounding box center [226, 218] width 27 height 15
type input "1"
type input "Sheemit Agro Fresh - 9824408886(Supplier)"
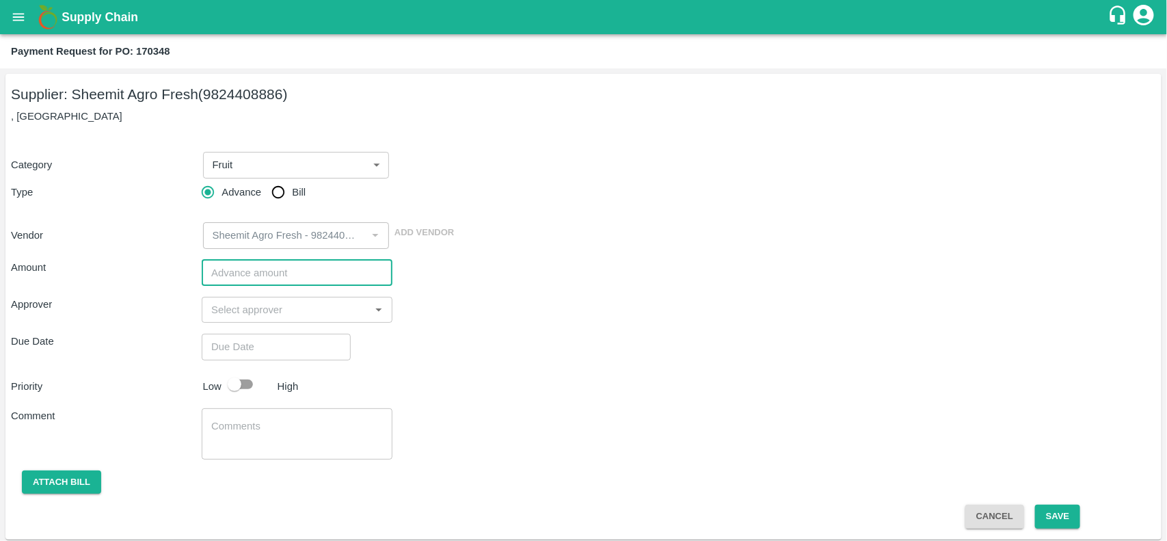
click at [256, 278] on input "number" at bounding box center [297, 273] width 191 height 26
paste input "1498750"
type input "1498750"
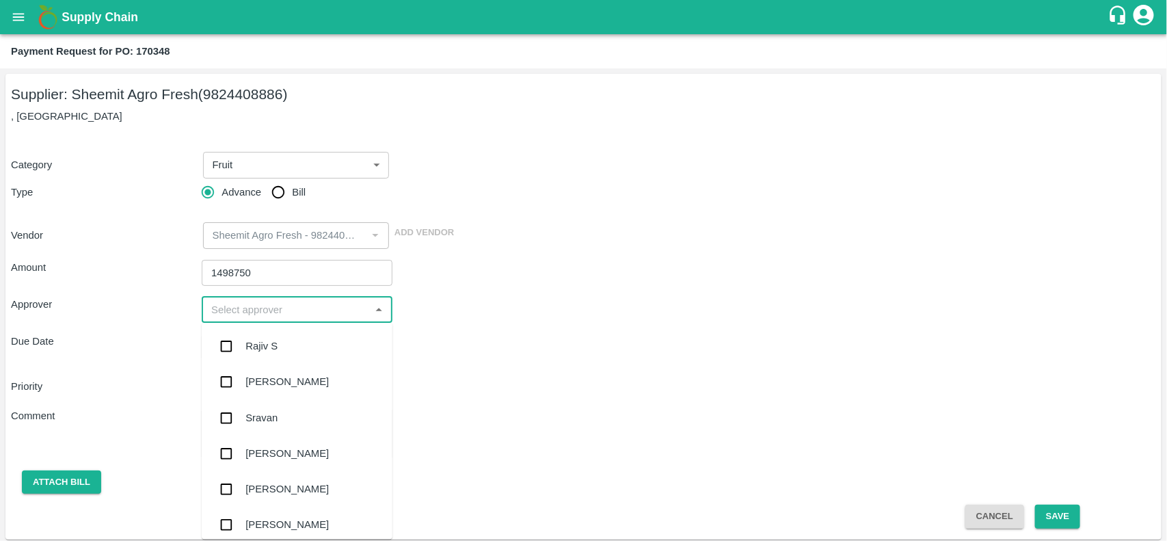
click at [251, 306] on input "input" at bounding box center [286, 310] width 160 height 18
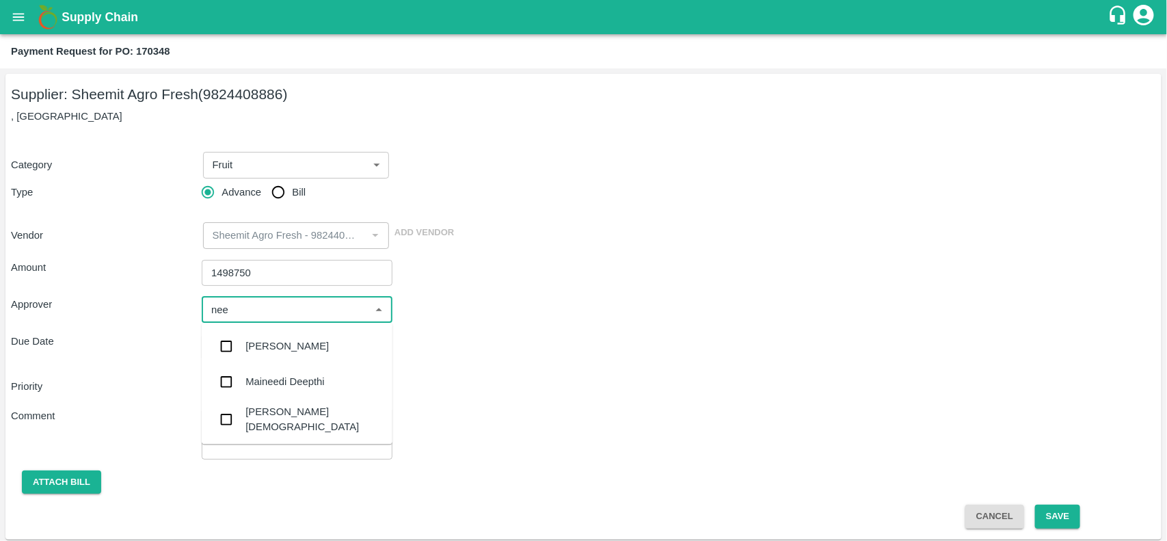
type input "neet"
click at [230, 374] on input "checkbox" at bounding box center [226, 383] width 27 height 27
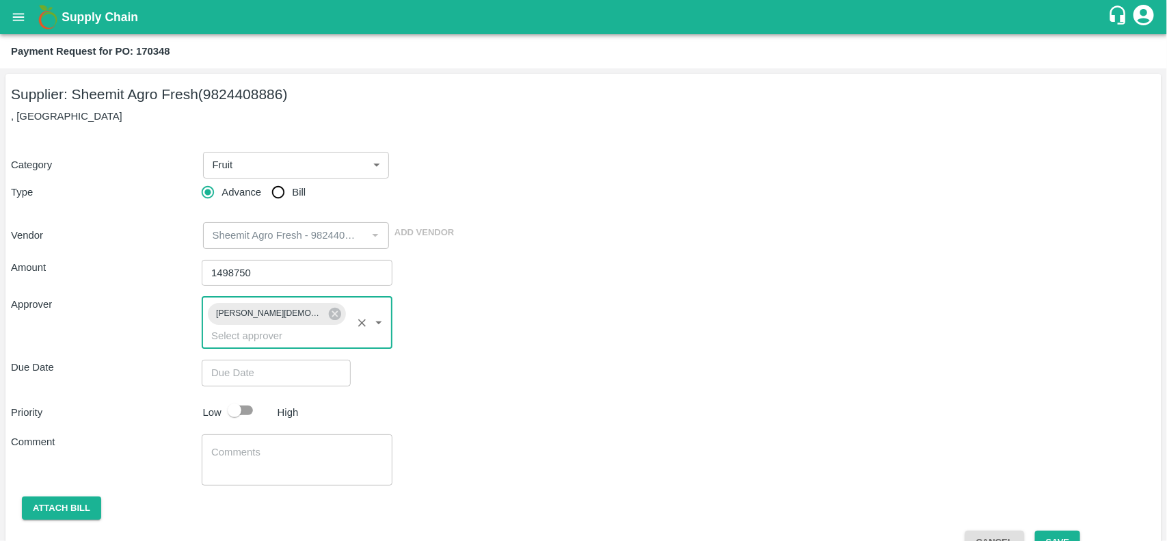
type input "DD/MM/YYYY hh:mm aa"
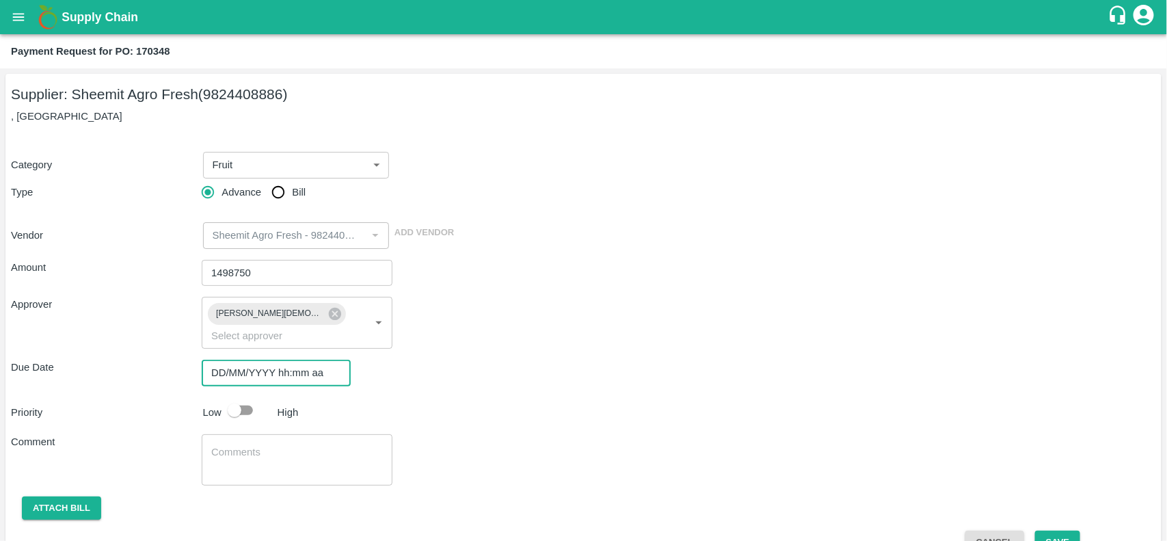
click at [241, 367] on input "DD/MM/YYYY hh:mm aa" at bounding box center [272, 373] width 140 height 26
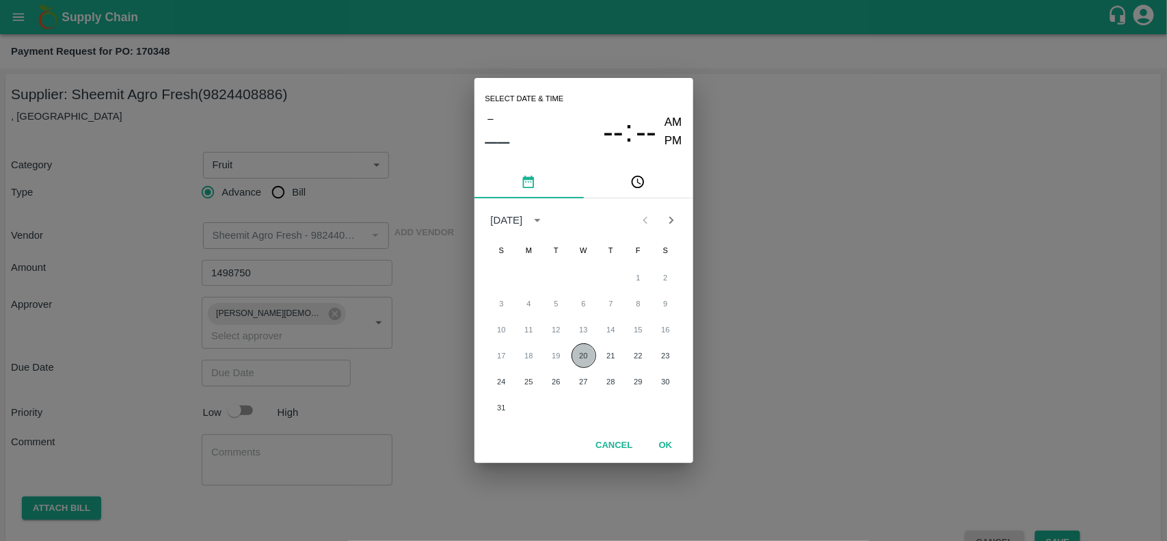
click at [582, 357] on button "20" at bounding box center [584, 355] width 25 height 25
type input "[DATE] 12:00 AM"
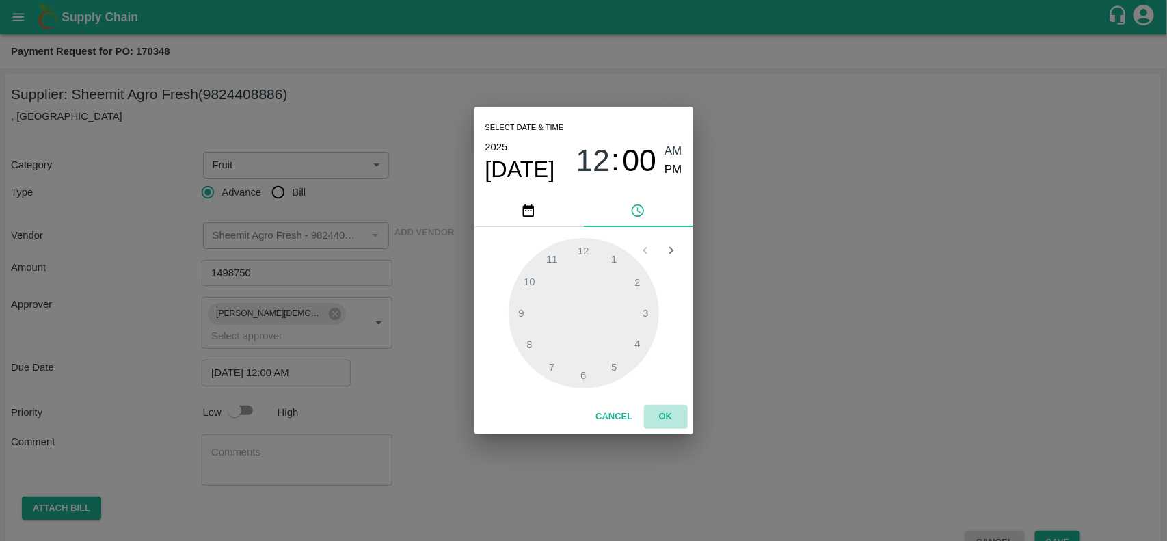
click at [674, 416] on button "OK" at bounding box center [666, 417] width 44 height 24
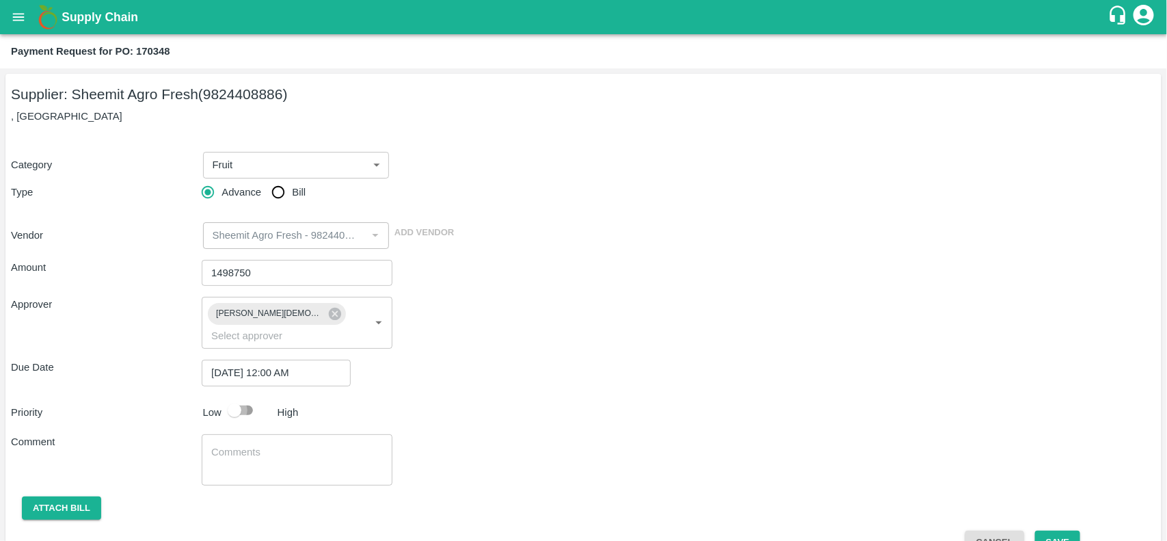
click at [236, 397] on input "checkbox" at bounding box center [235, 410] width 78 height 26
checkbox input "true"
click at [76, 497] on button "Attach bill" at bounding box center [61, 509] width 79 height 24
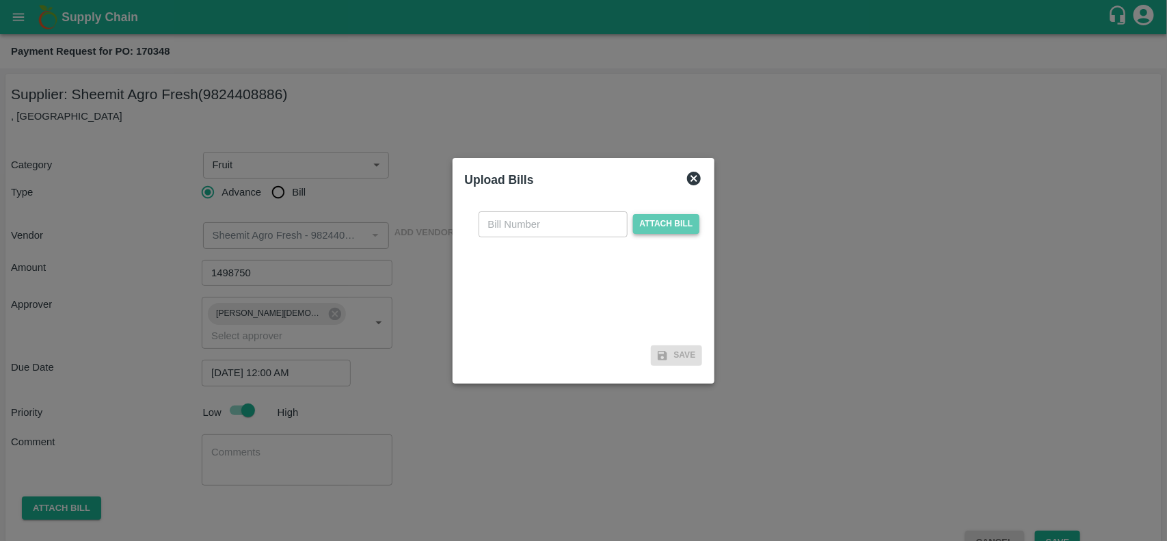
click at [659, 231] on span "Attach bill" at bounding box center [666, 224] width 67 height 20
click at [0, 0] on input "Attach bill" at bounding box center [0, 0] width 0 height 0
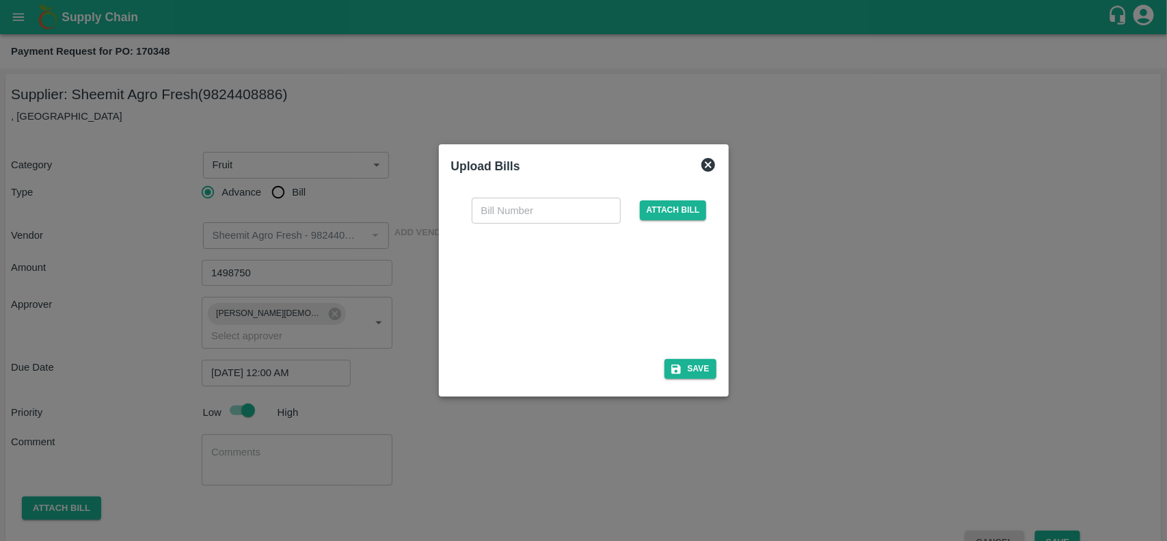
click at [547, 289] on div at bounding box center [581, 287] width 205 height 72
click at [500, 212] on input "text" at bounding box center [546, 211] width 149 height 26
paste input "SAF/081/25-26"
type input "SAF/081/25-26"
click at [692, 376] on button "Save" at bounding box center [691, 369] width 52 height 20
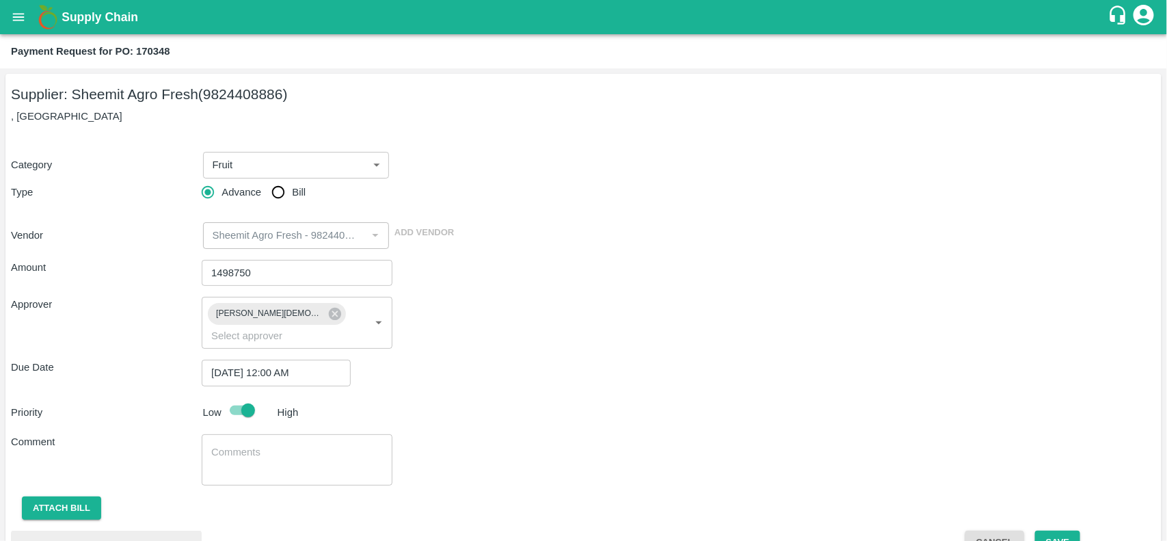
scroll to position [84, 0]
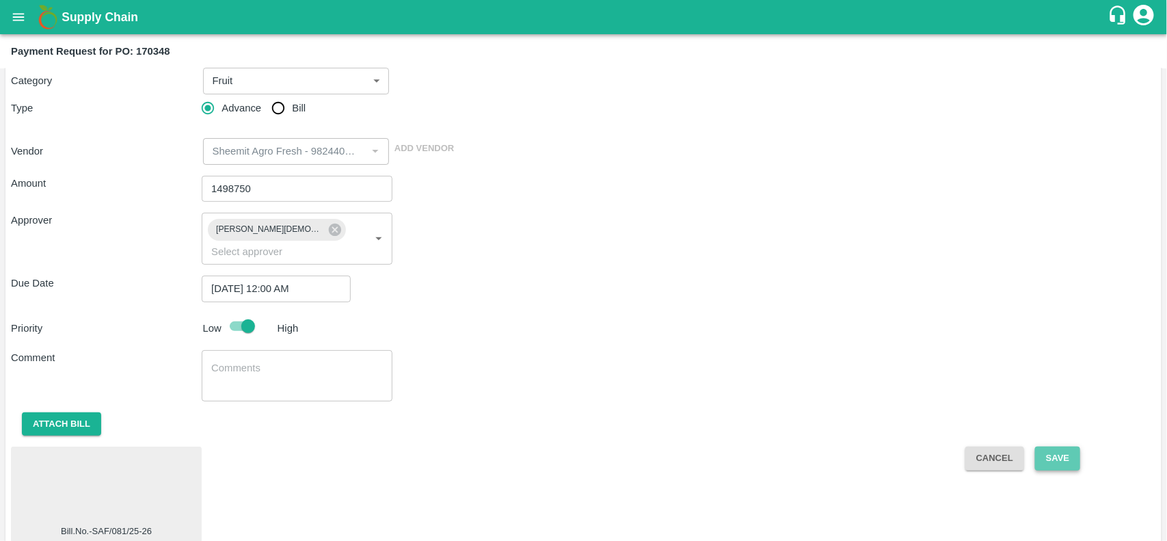
click at [1043, 447] on button "Save" at bounding box center [1057, 459] width 45 height 24
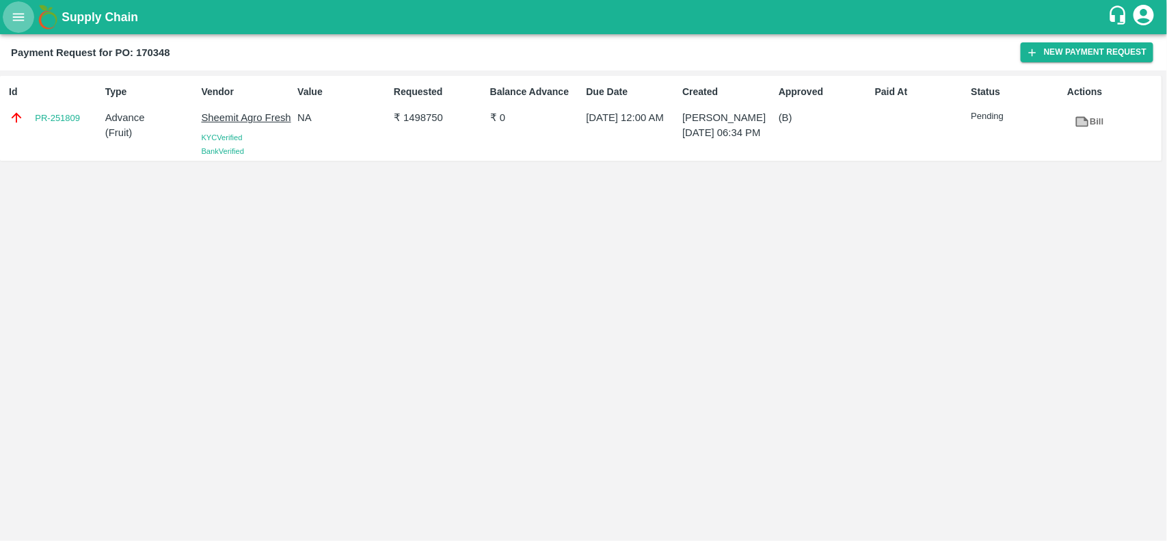
click at [26, 5] on button "open drawer" at bounding box center [18, 16] width 31 height 31
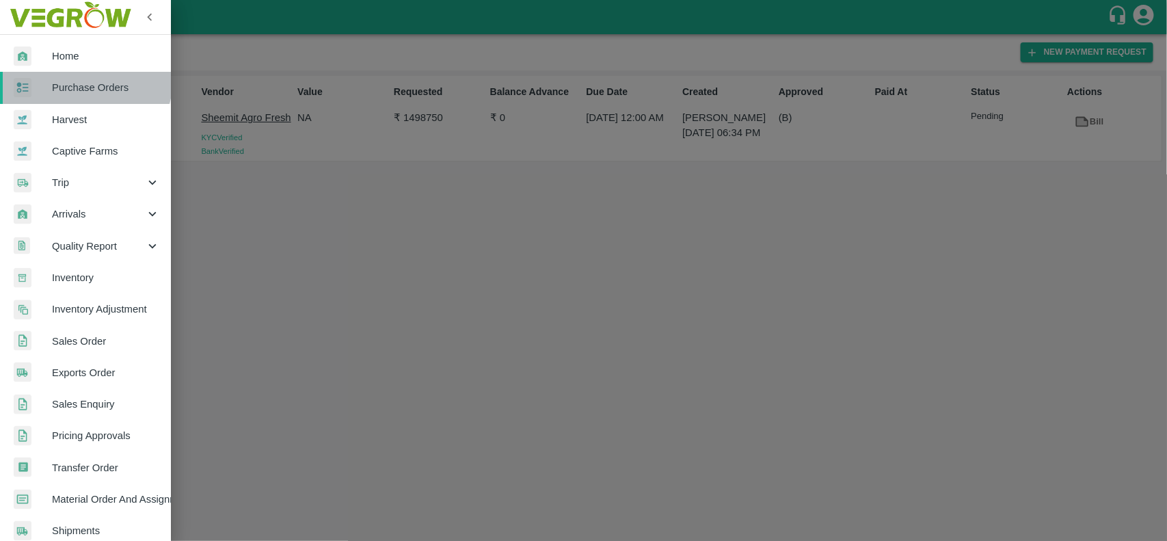
click at [62, 73] on link "Purchase Orders" at bounding box center [85, 87] width 171 height 31
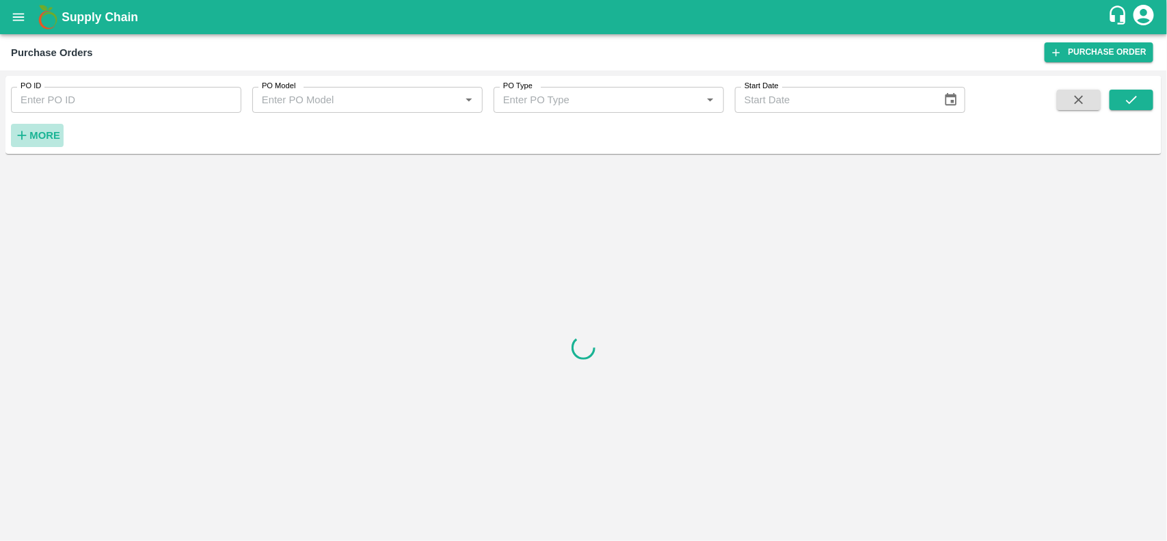
click at [50, 132] on strong "More" at bounding box center [44, 135] width 31 height 11
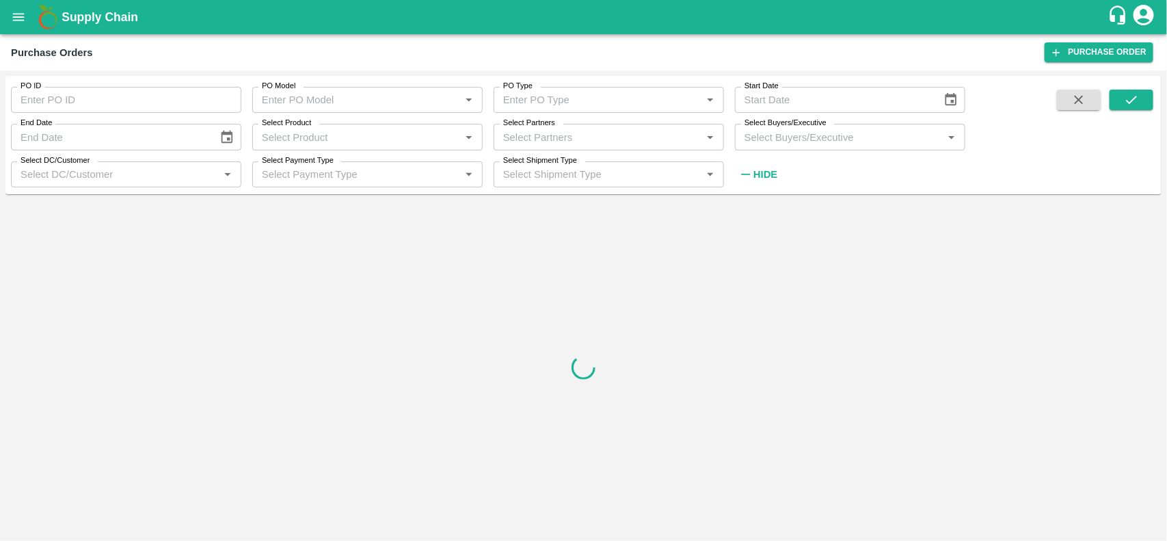
click at [520, 128] on label "Select Partners" at bounding box center [529, 123] width 52 height 11
click at [520, 128] on input "Select Partners" at bounding box center [598, 137] width 200 height 18
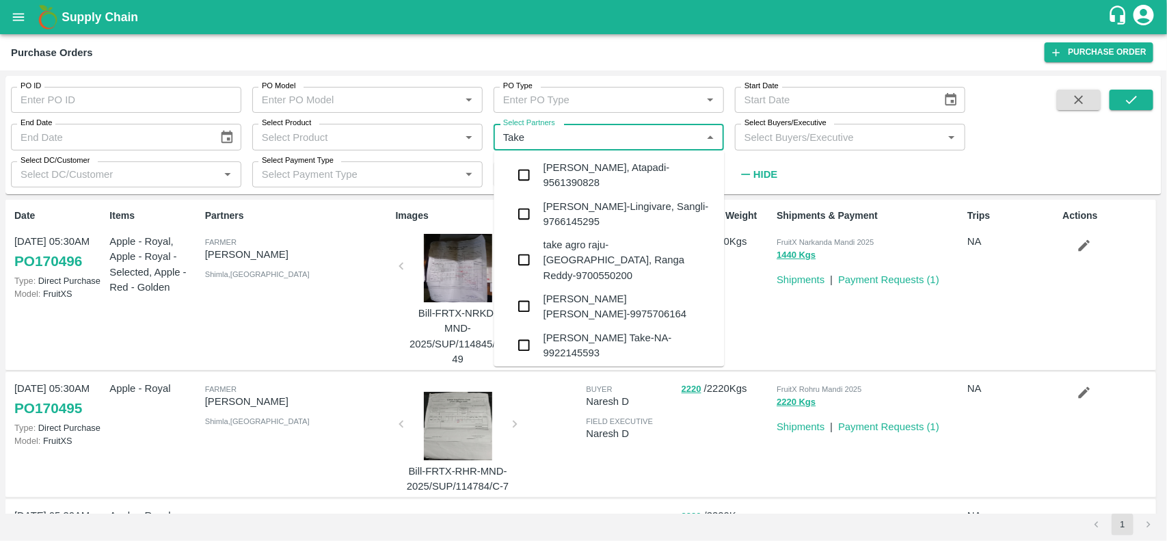
type input "Take"
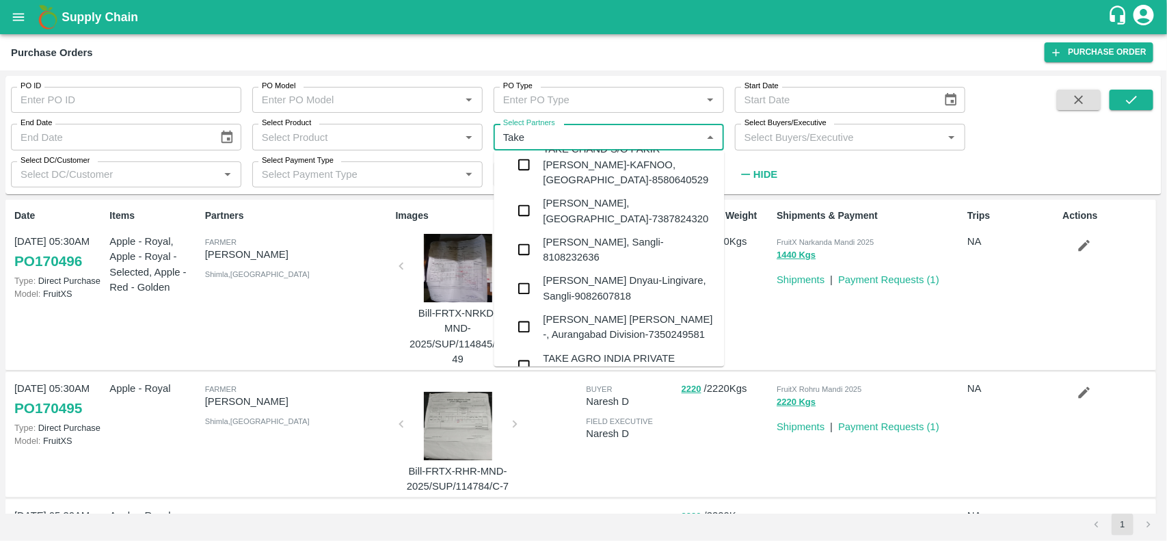
scroll to position [158, 0]
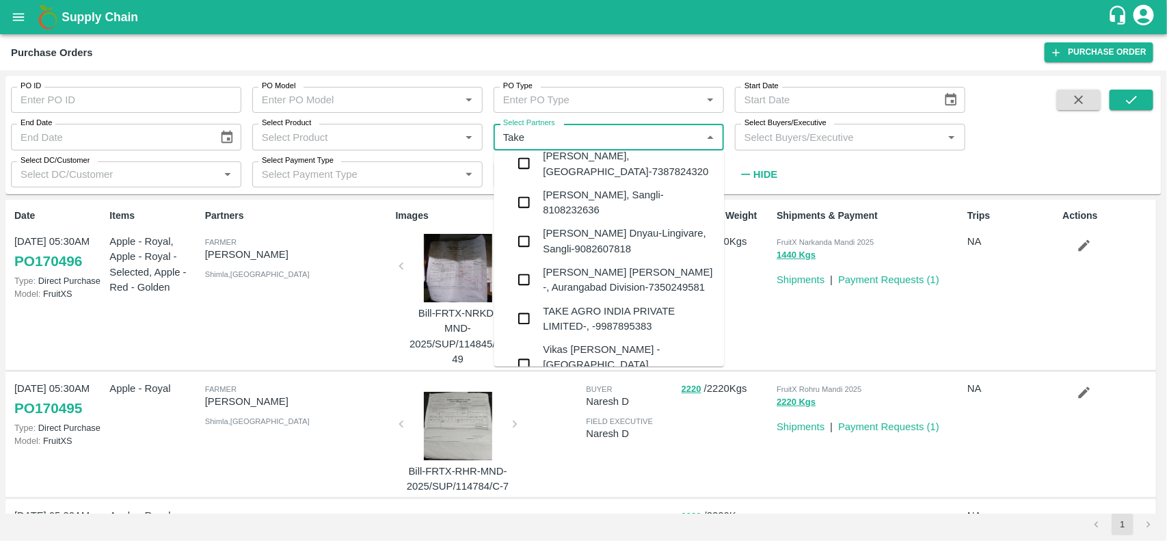
click at [583, 304] on div "TAKE AGRO INDIA PRIVATE LIMITED-, -9987895383" at bounding box center [629, 319] width 170 height 31
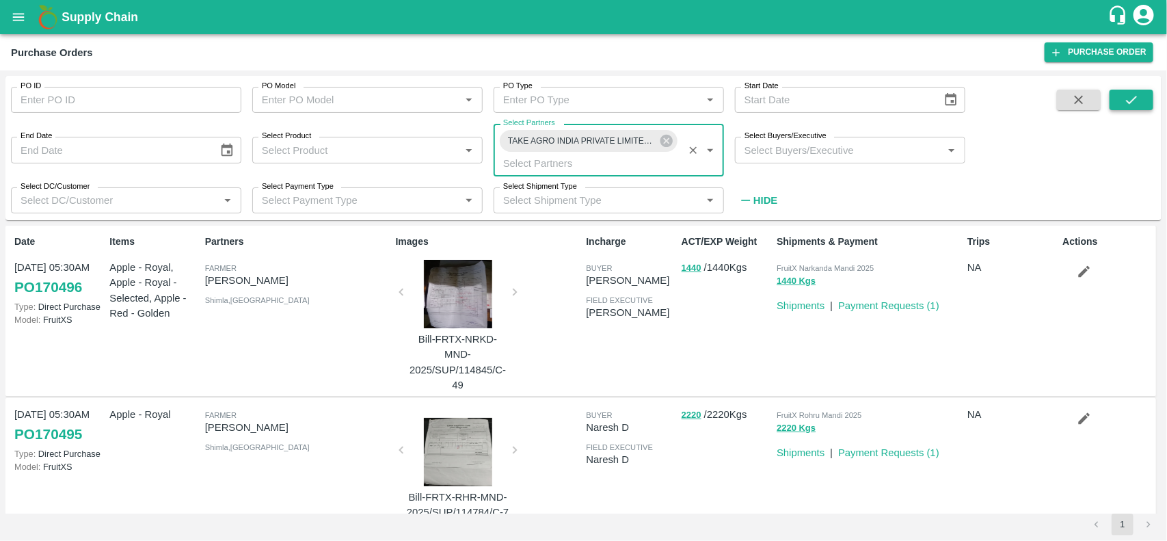
click at [1148, 96] on button "submit" at bounding box center [1132, 100] width 44 height 21
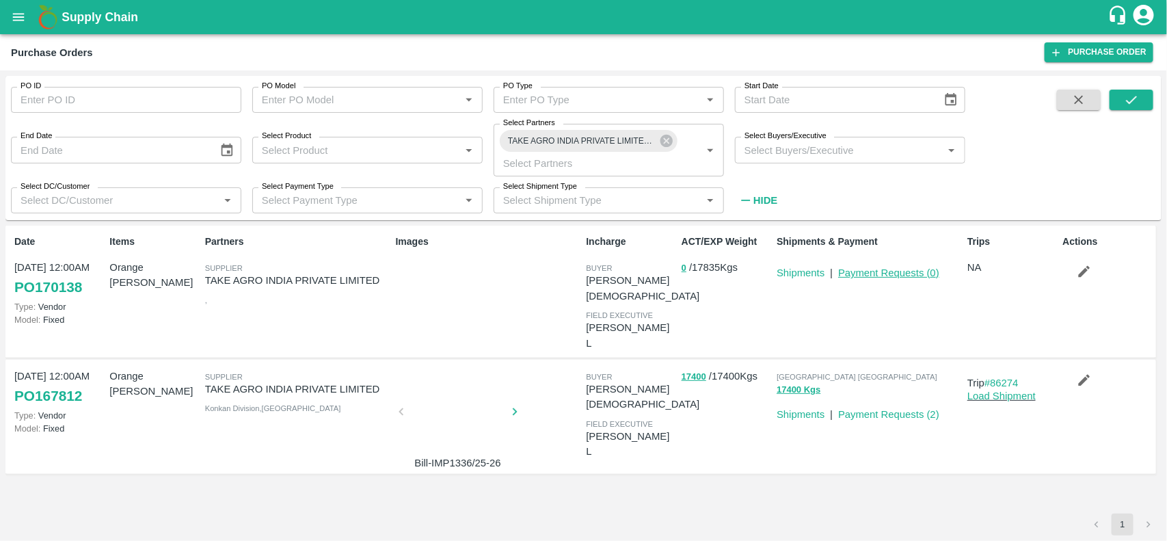
click at [867, 276] on link "Payment Requests ( 0 )" at bounding box center [888, 272] width 101 height 11
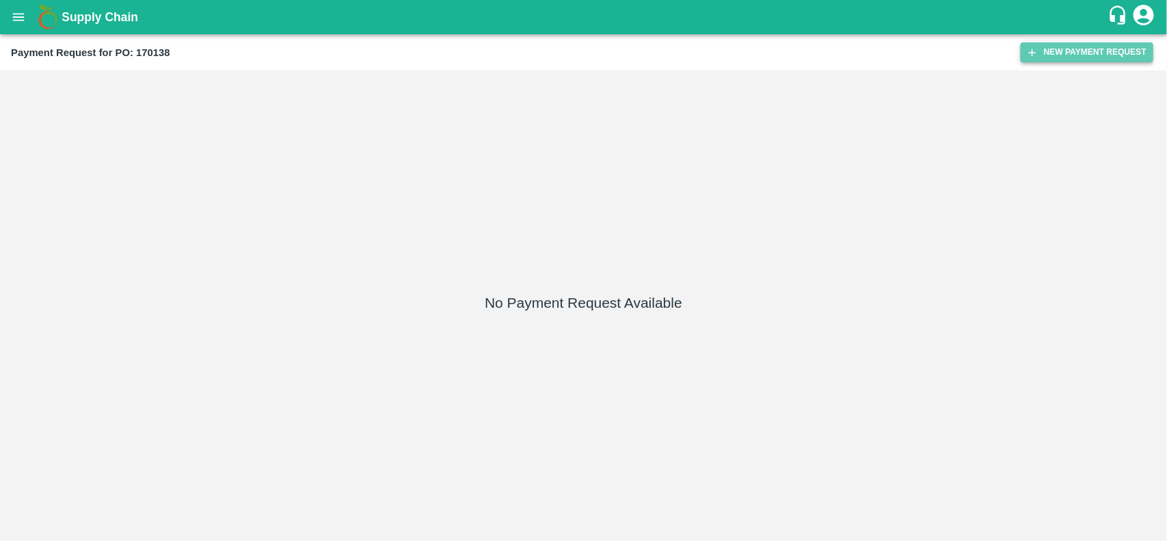
click at [1026, 47] on button "New Payment Request" at bounding box center [1087, 52] width 133 height 20
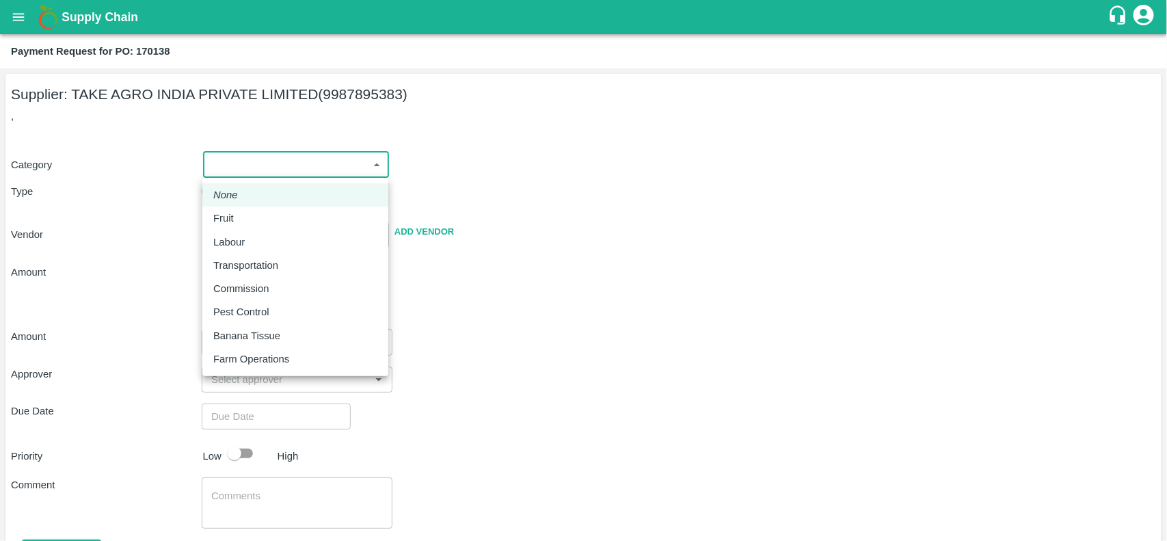
click at [253, 169] on body "Supply Chain Payment Request for PO: 170138 Supplier: TAKE AGRO [GEOGRAPHIC_DAT…" at bounding box center [583, 270] width 1167 height 541
click at [237, 209] on li "Fruit" at bounding box center [295, 218] width 186 height 23
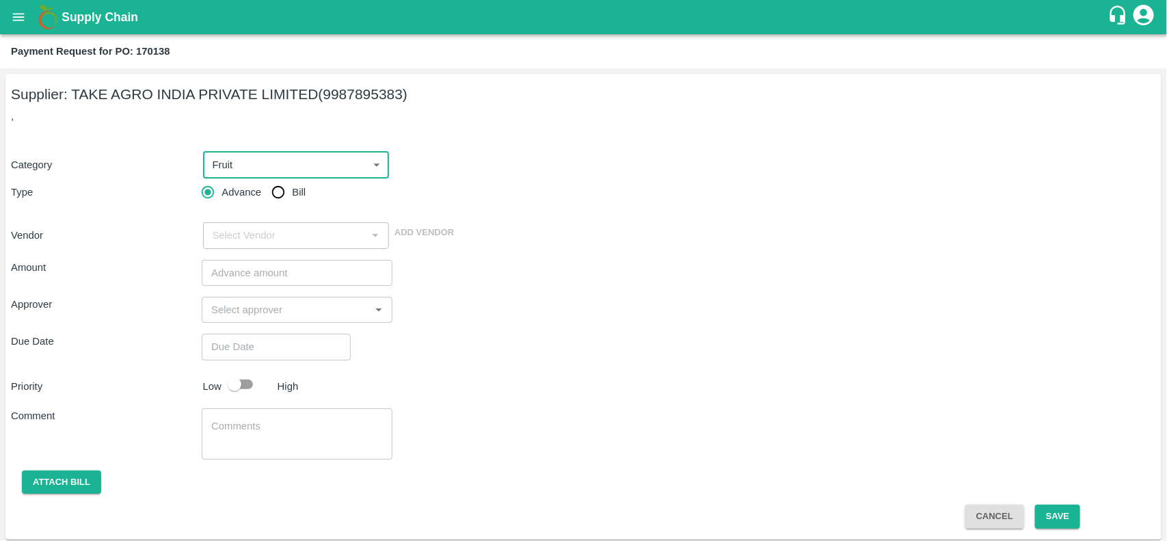
type input "1"
type input "TAKE AGRO INDIA PRIVATE LIMITED - 9987895383(Supplier)"
click at [282, 195] on input "Bill" at bounding box center [278, 192] width 27 height 27
radio input "true"
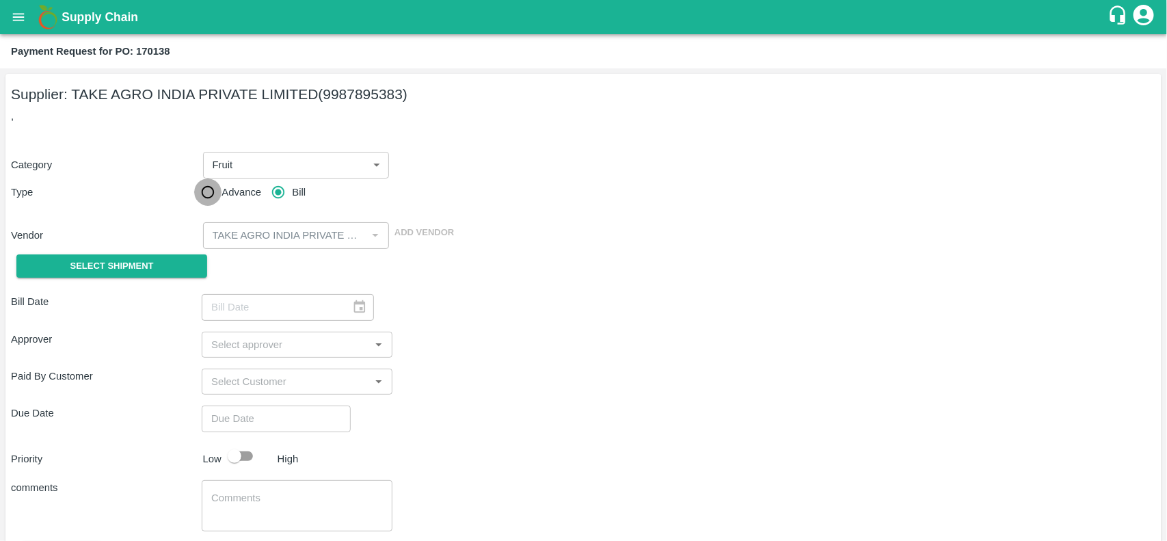
click at [213, 202] on input "Advance" at bounding box center [207, 192] width 27 height 27
radio input "true"
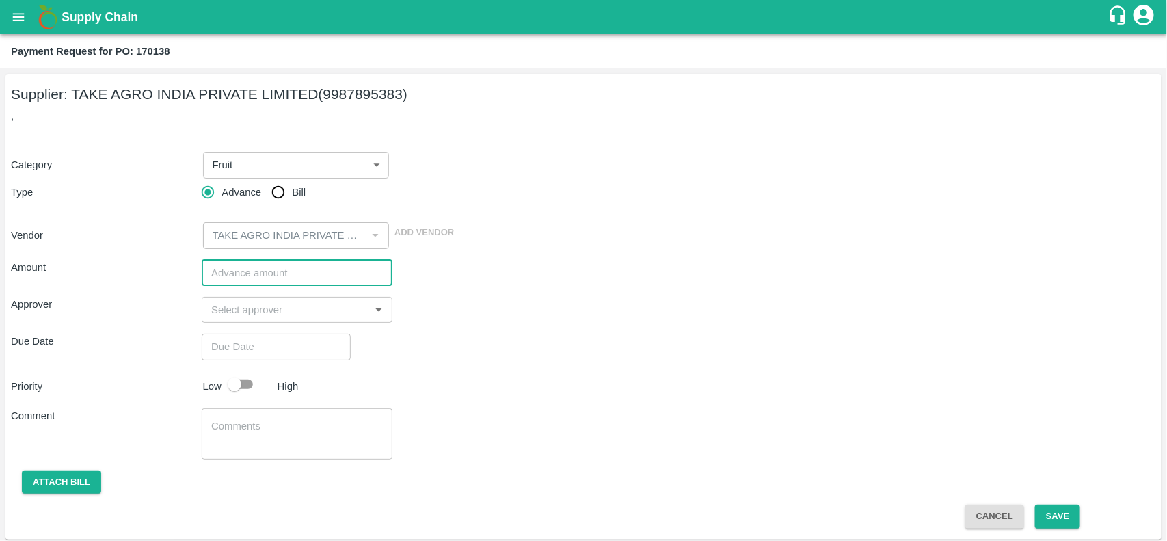
click at [260, 270] on input "number" at bounding box center [297, 273] width 191 height 26
type input "2144837.1"
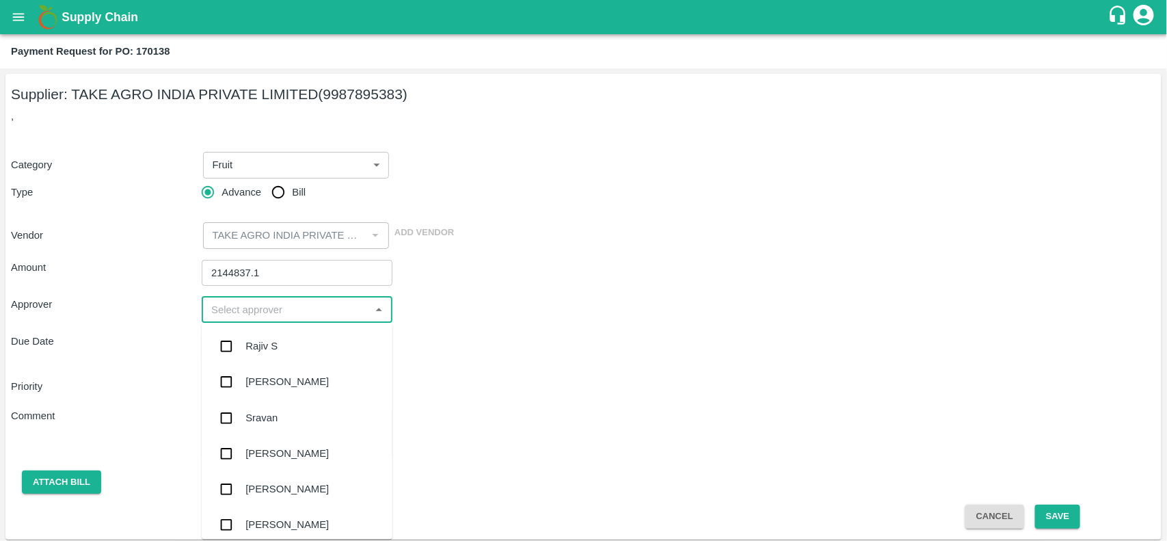
click at [261, 315] on input "input" at bounding box center [286, 310] width 160 height 18
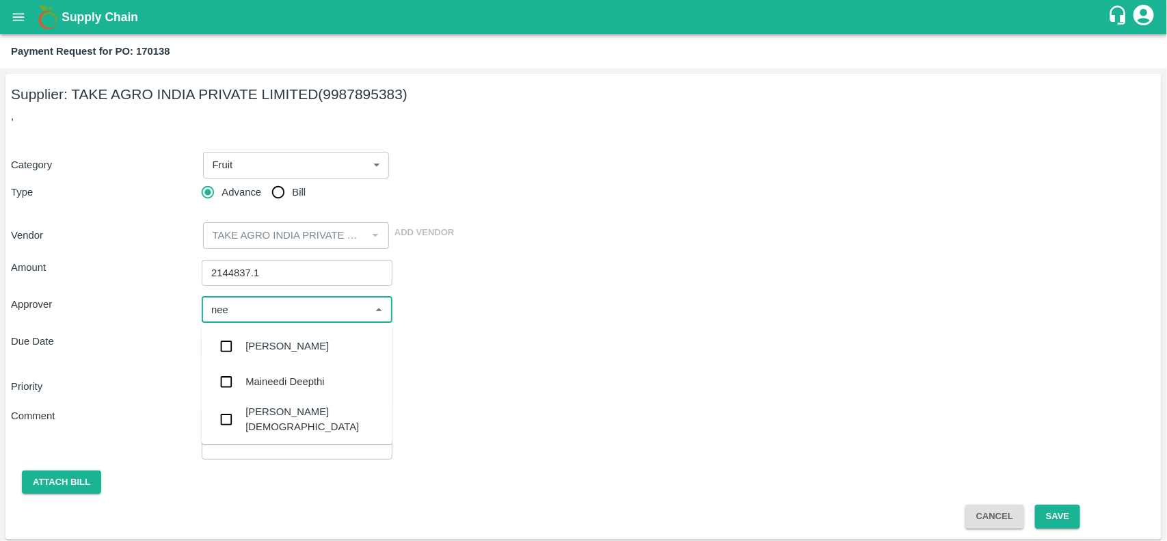
type input "neet"
click at [234, 395] on input "checkbox" at bounding box center [226, 383] width 27 height 27
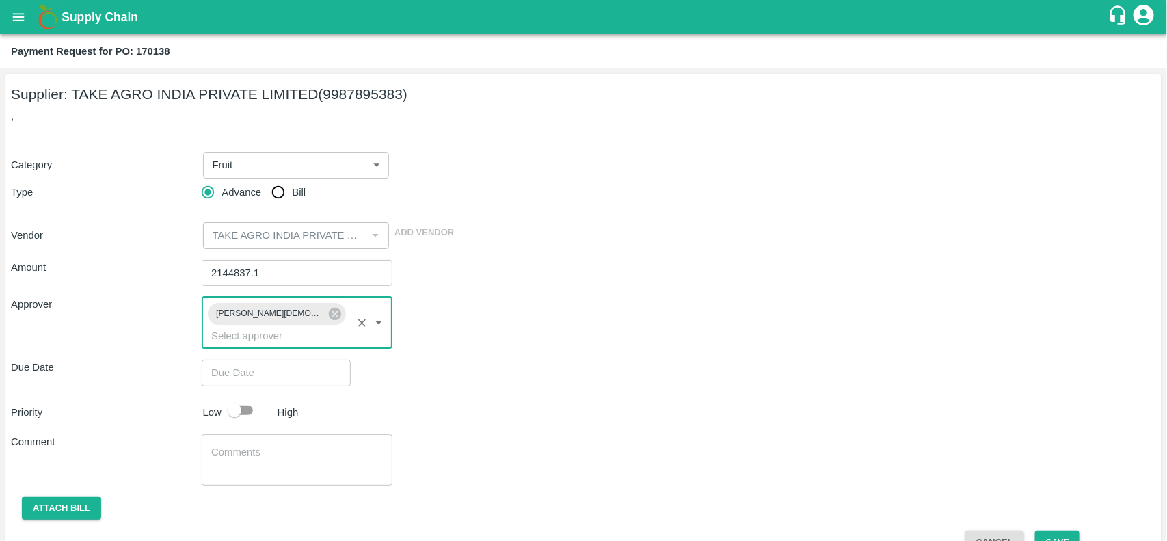
type input "DD/MM/YYYY hh:mm aa"
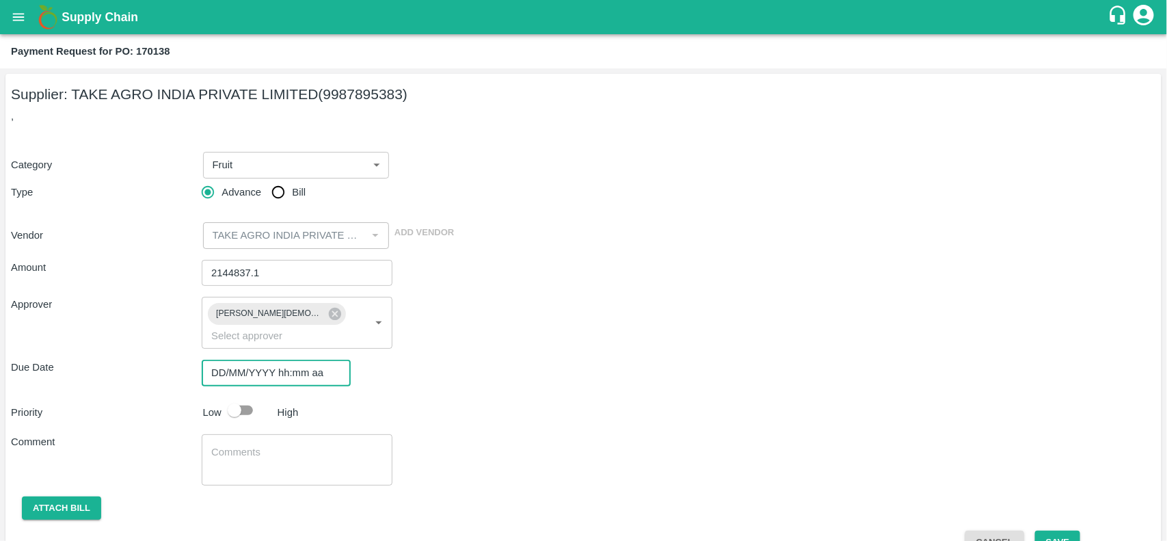
click at [256, 360] on input "DD/MM/YYYY hh:mm aa" at bounding box center [272, 373] width 140 height 26
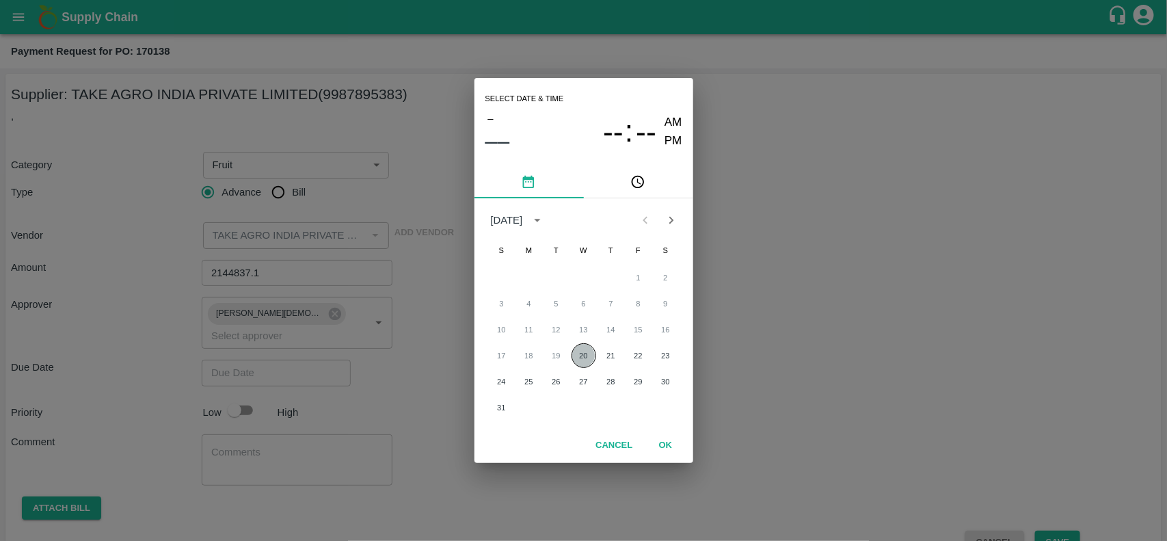
click at [587, 347] on button "20" at bounding box center [584, 355] width 25 height 25
type input "20/08/2025 12:00 AM"
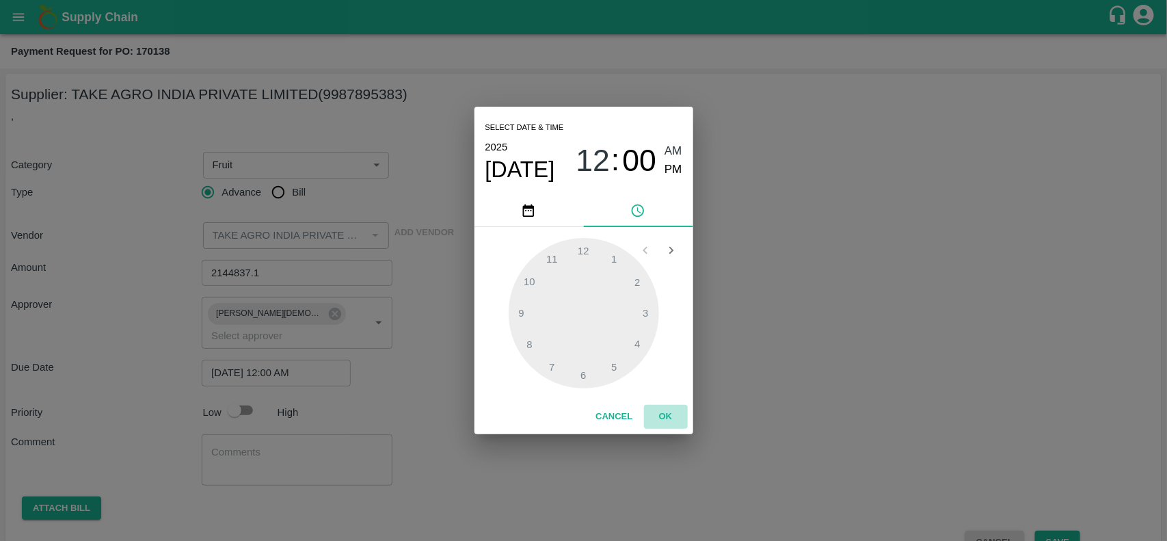
click at [674, 410] on button "OK" at bounding box center [666, 417] width 44 height 24
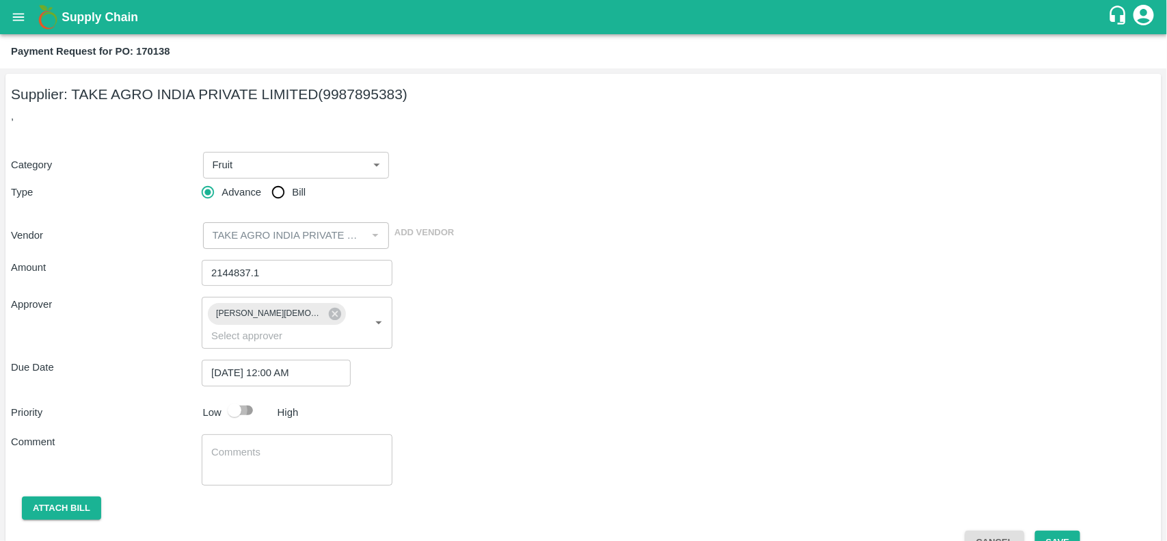
click at [243, 397] on input "checkbox" at bounding box center [235, 410] width 78 height 26
checkbox input "true"
click at [70, 497] on button "Attach bill" at bounding box center [61, 509] width 79 height 24
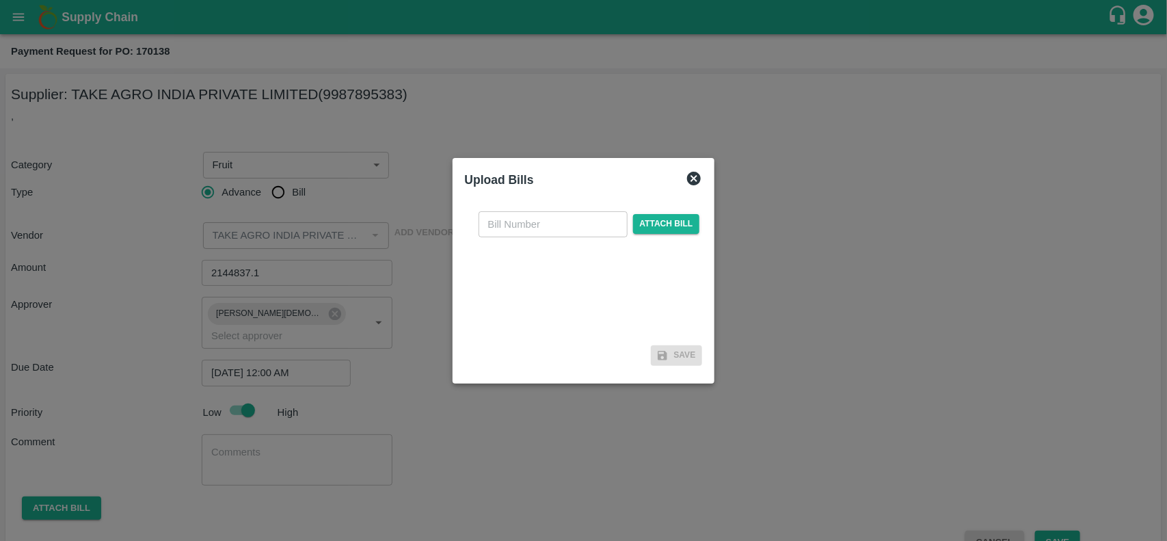
click at [674, 213] on div "​ Attach bill" at bounding box center [589, 224] width 227 height 26
click at [672, 219] on span "Attach bill" at bounding box center [666, 224] width 67 height 20
click at [0, 0] on input "Attach bill" at bounding box center [0, 0] width 0 height 0
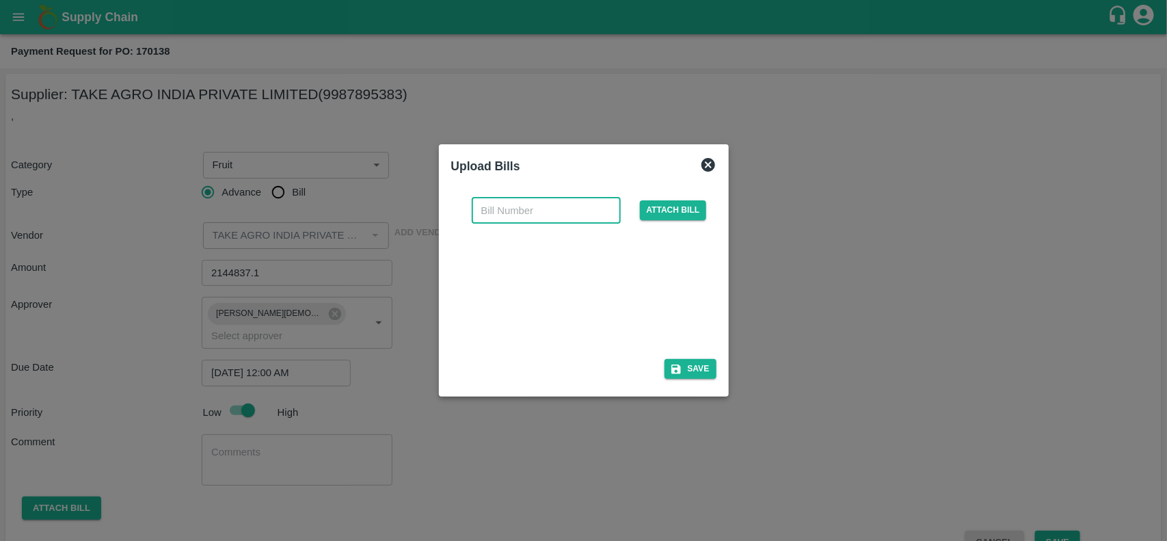
click at [496, 202] on input "text" at bounding box center [546, 211] width 149 height 26
paste input "IMP1484/25-26"
type input "IMP1484/25-26"
click at [281, 445] on div at bounding box center [583, 270] width 1167 height 541
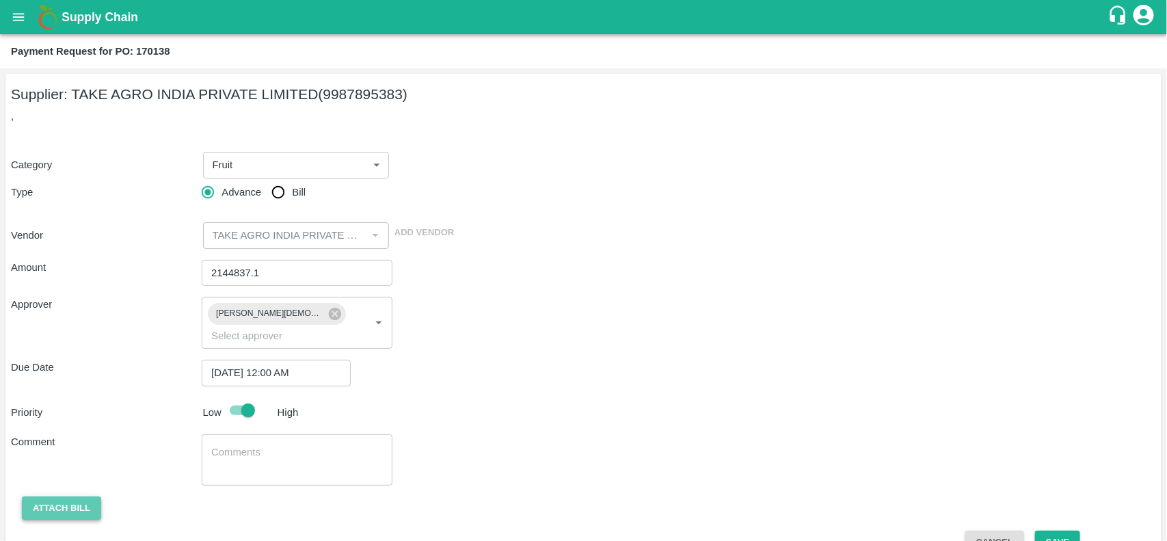
click at [79, 499] on button "Attach bill" at bounding box center [61, 509] width 79 height 24
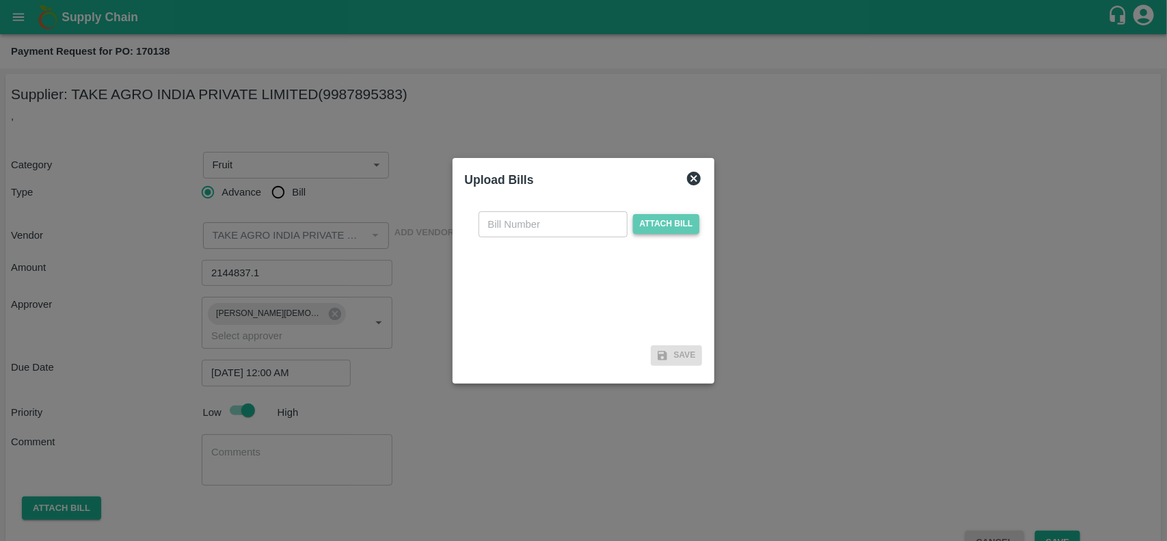
click at [667, 228] on span "Attach bill" at bounding box center [666, 224] width 67 height 20
click at [0, 0] on input "Attach bill" at bounding box center [0, 0] width 0 height 0
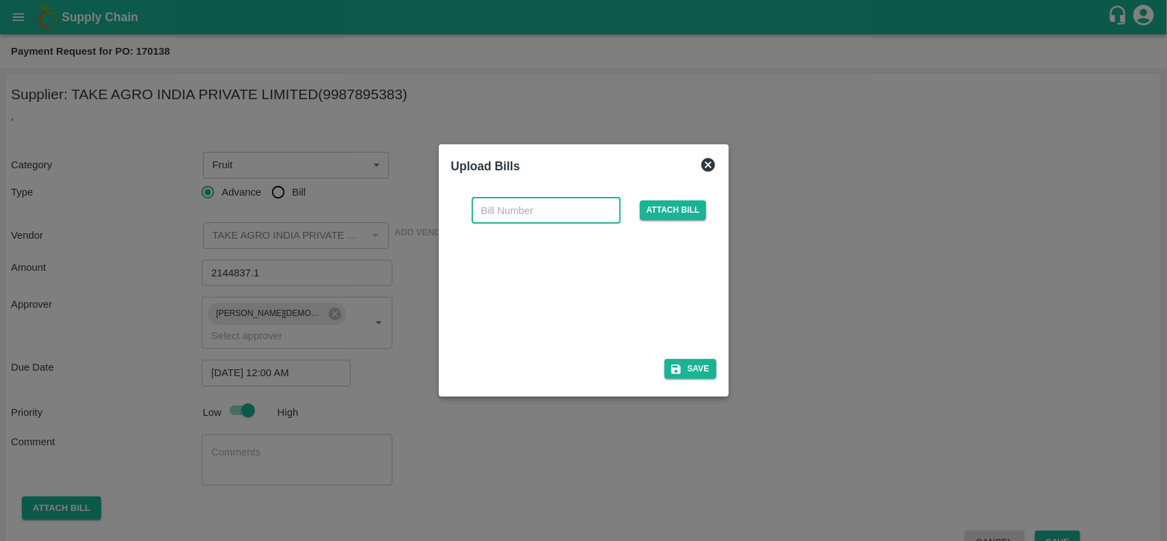
click at [521, 220] on input "text" at bounding box center [546, 211] width 149 height 26
paste input "IMP1484/25-26"
type input "IMP1484/25-26"
click at [682, 361] on button "Save" at bounding box center [691, 369] width 52 height 20
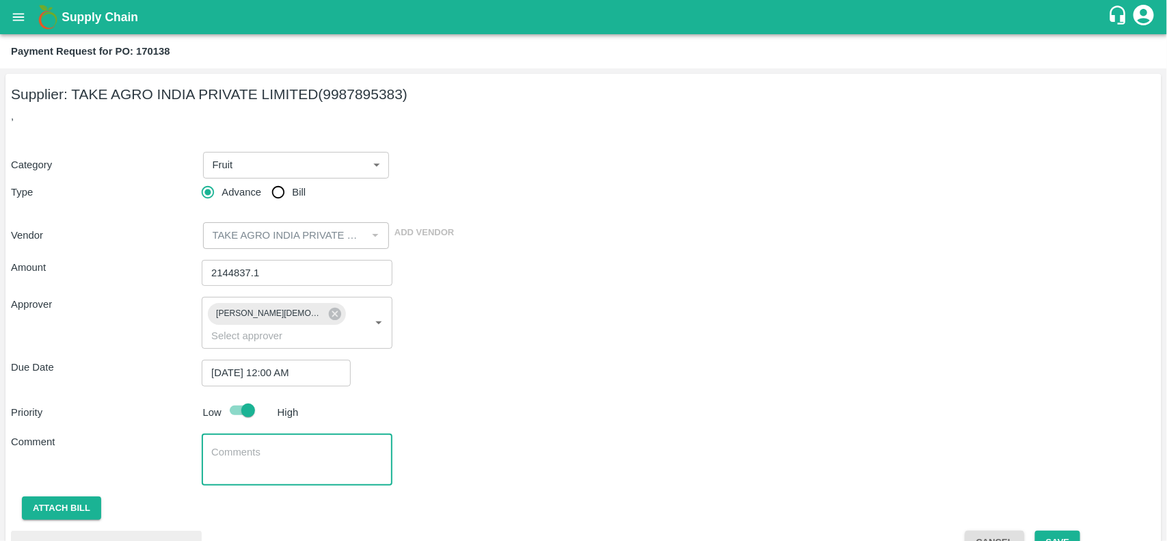
click at [269, 445] on textarea at bounding box center [297, 459] width 172 height 29
type textarea "70% Advance rest after receiving material"
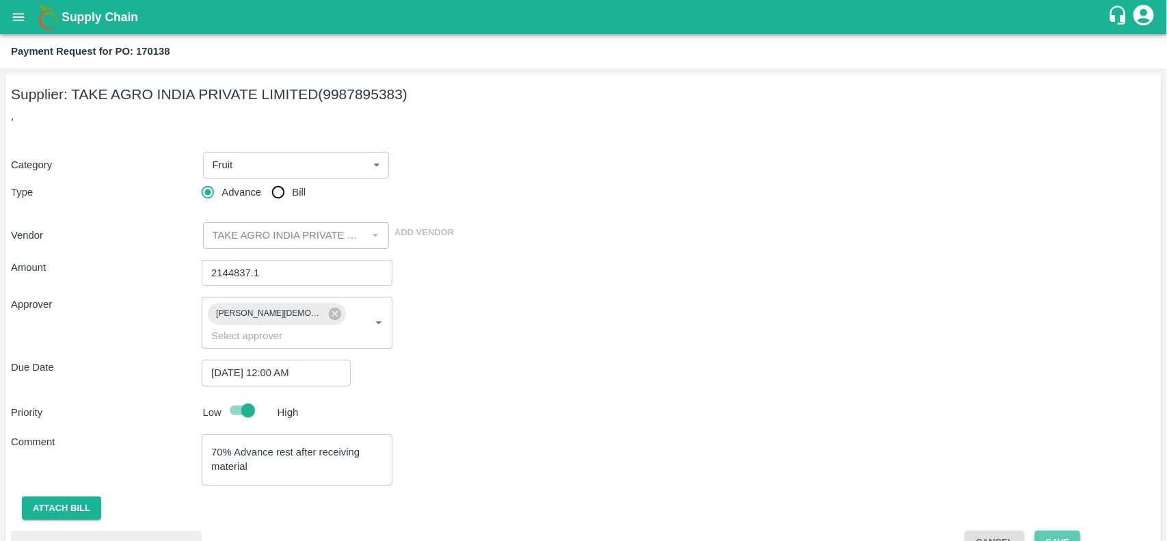
click at [1051, 531] on button "Save" at bounding box center [1057, 543] width 45 height 24
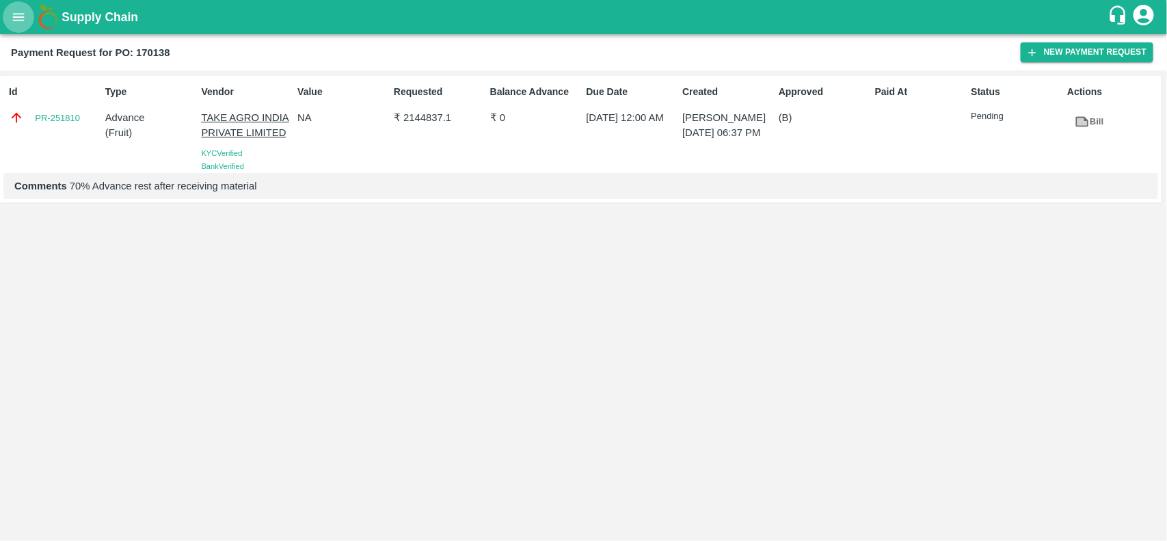
click at [25, 21] on icon "open drawer" at bounding box center [18, 17] width 15 height 15
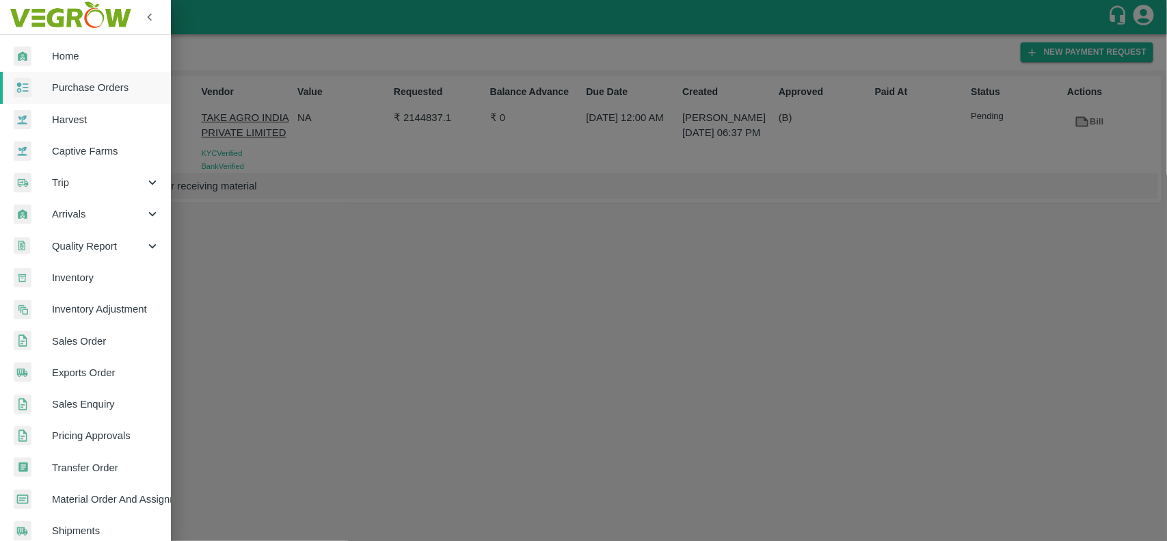
scroll to position [237, 0]
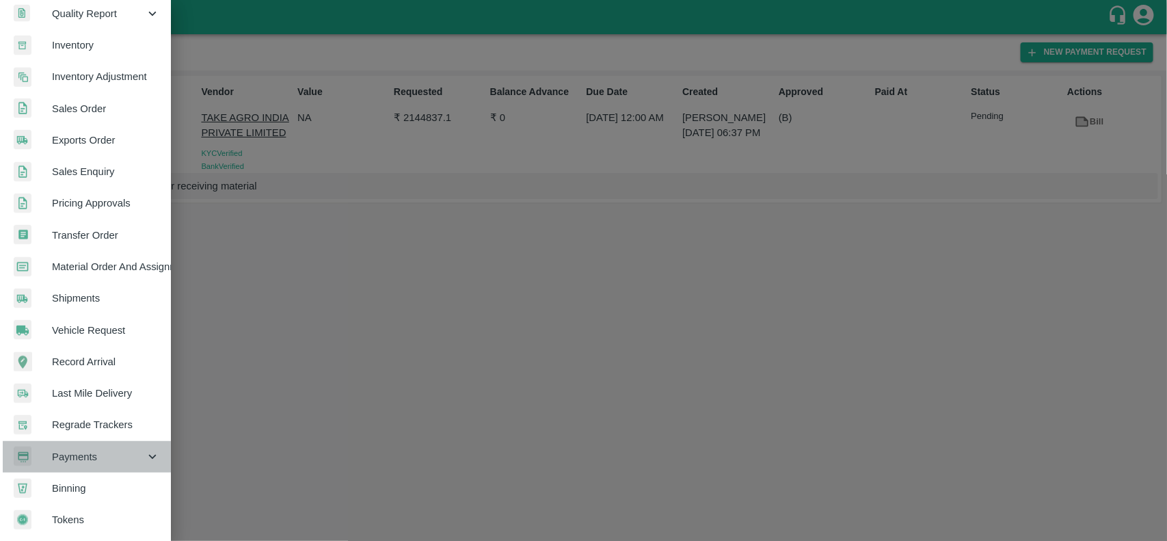
click at [92, 449] on span "Payments" at bounding box center [98, 456] width 93 height 15
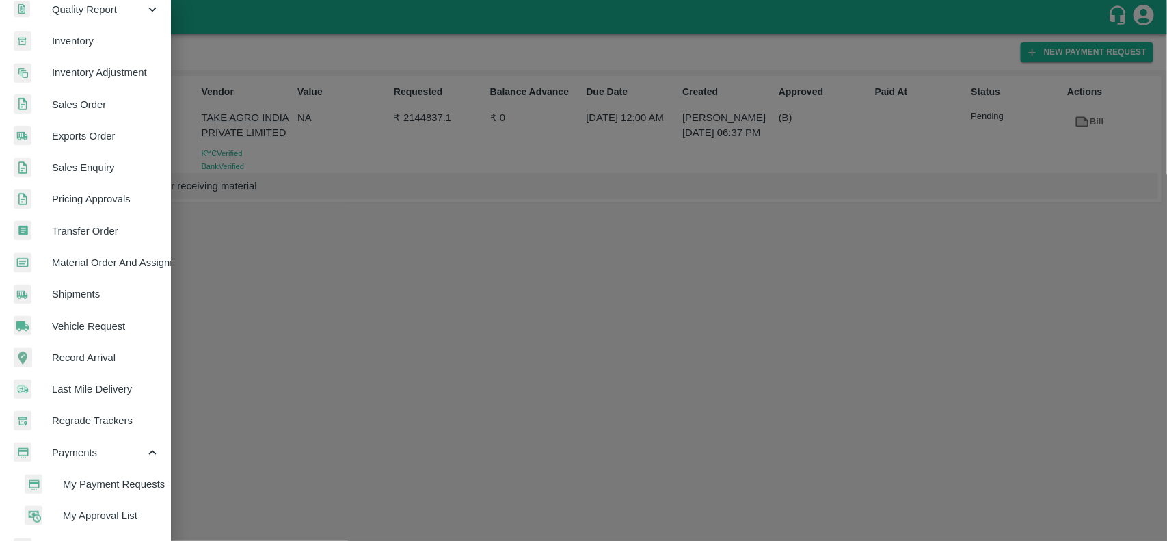
click at [106, 483] on span "My Payment Requests" at bounding box center [111, 484] width 97 height 15
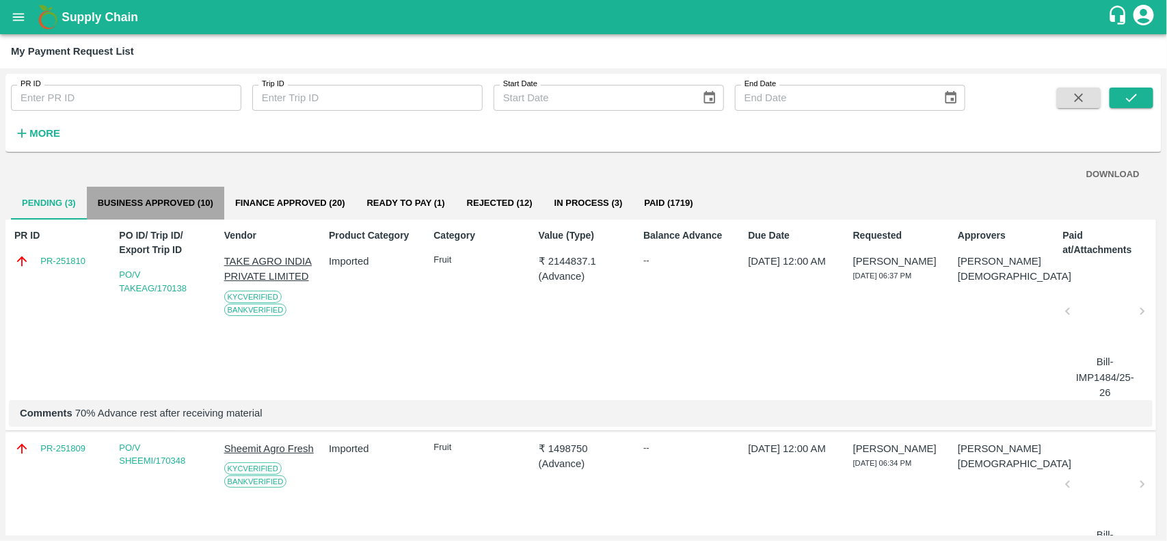
click at [175, 204] on button "Business Approved (10)" at bounding box center [155, 203] width 137 height 33
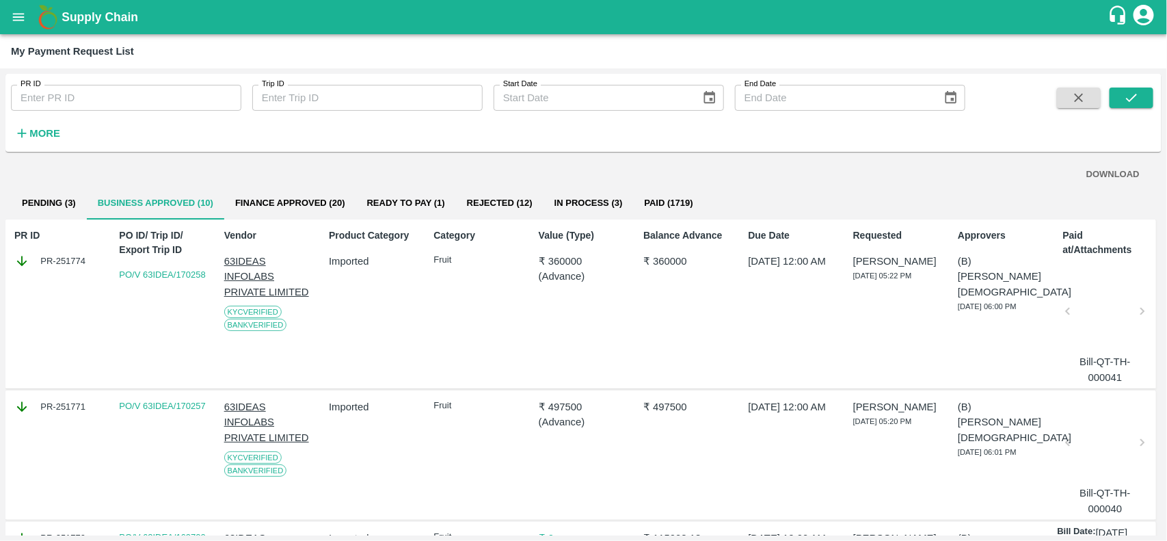
click at [41, 257] on div "PR-251774" at bounding box center [59, 261] width 90 height 15
copy div "PR-251774"
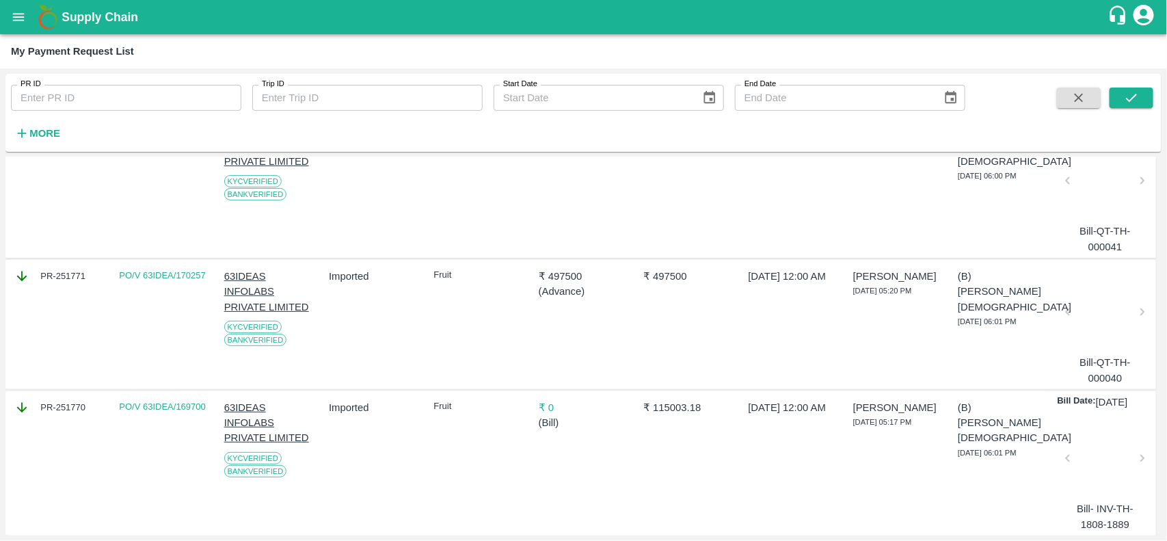
scroll to position [131, 0]
click at [74, 275] on div "PR-251771" at bounding box center [59, 275] width 90 height 15
copy div "PR-251771"
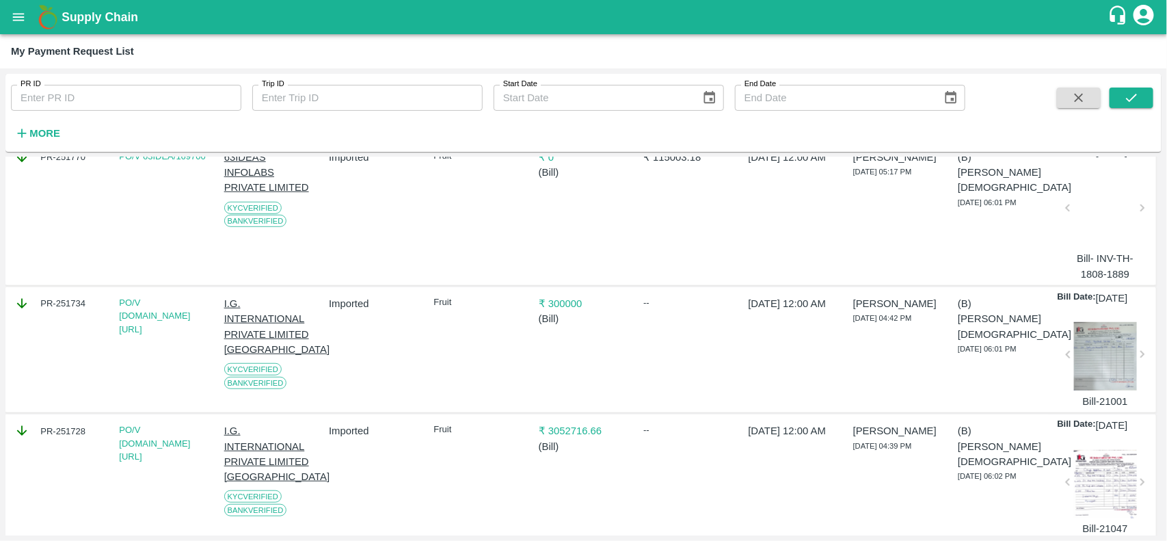
scroll to position [383, 0]
click at [65, 309] on div "PR-251734" at bounding box center [59, 301] width 90 height 15
copy div "PR-251734"
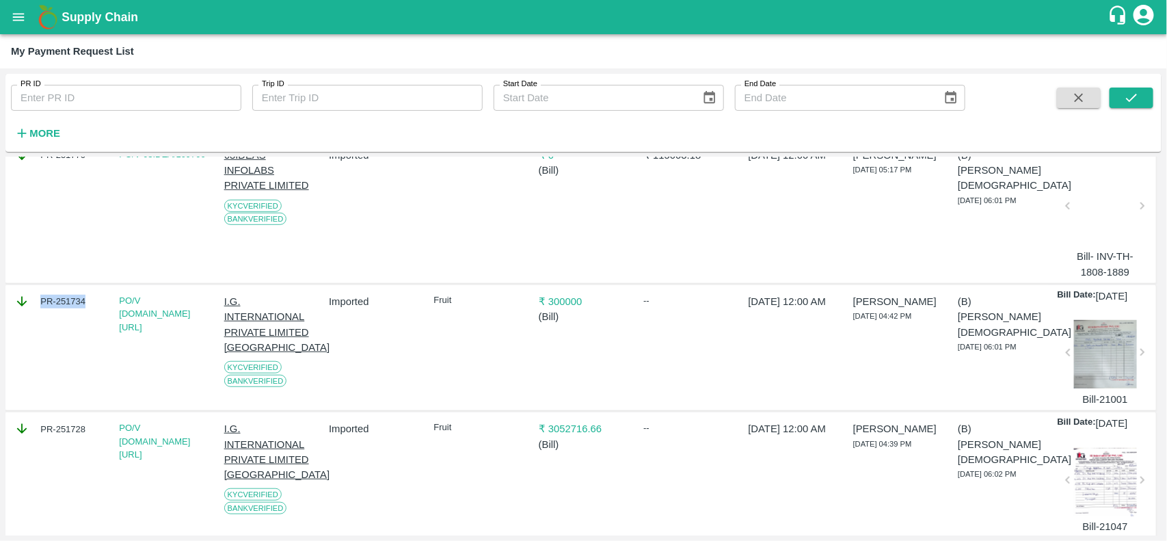
click at [65, 309] on div "PR-251734" at bounding box center [59, 301] width 90 height 15
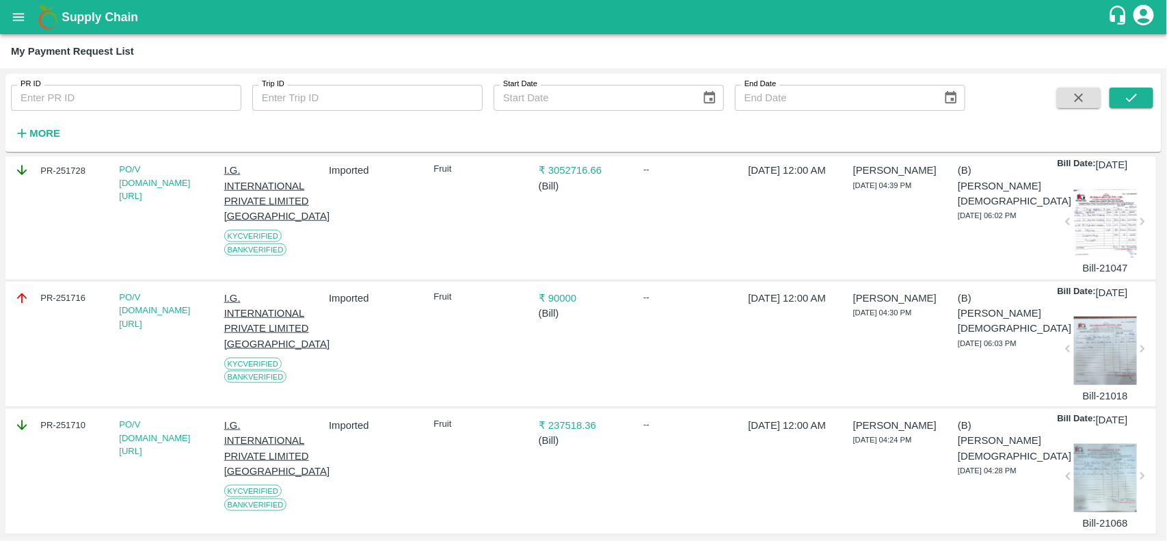
scroll to position [643, 0]
click at [69, 176] on div "PR-251728" at bounding box center [59, 168] width 90 height 15
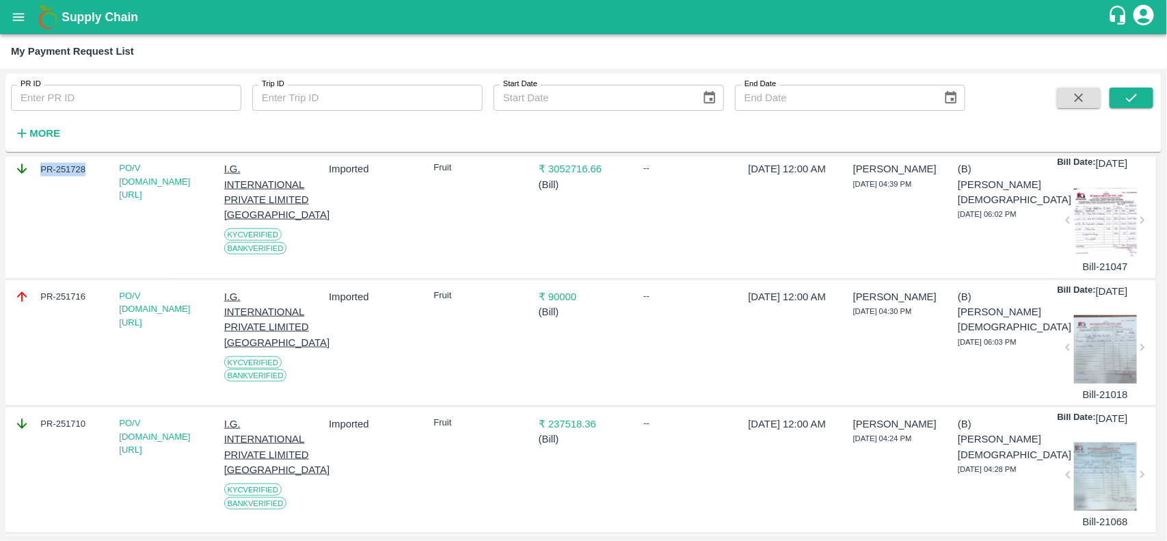
copy div "PR-251728"
click at [69, 176] on div "PR-251728" at bounding box center [59, 168] width 90 height 15
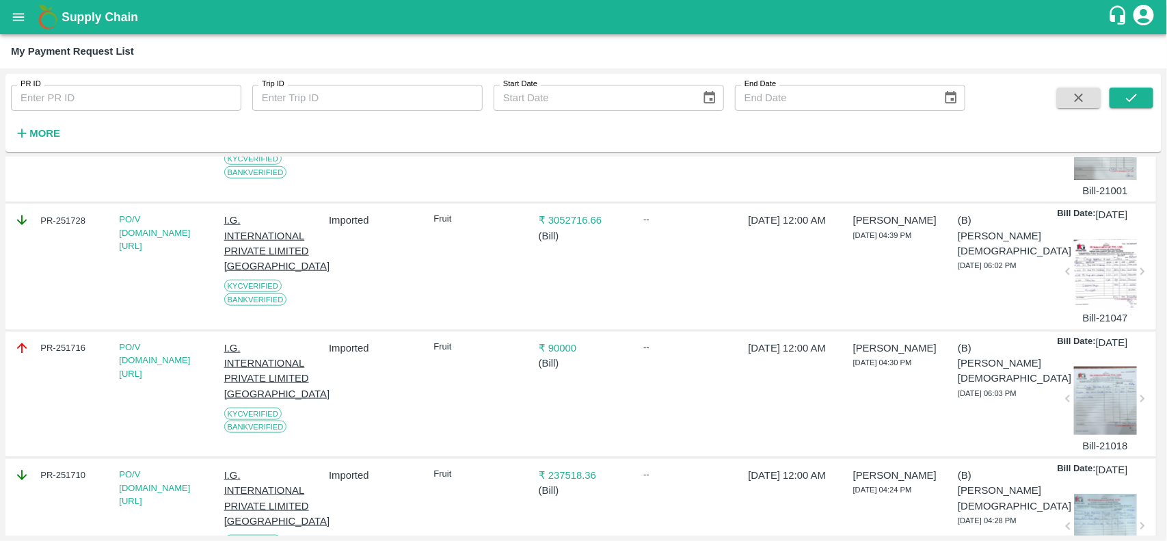
scroll to position [626, 0]
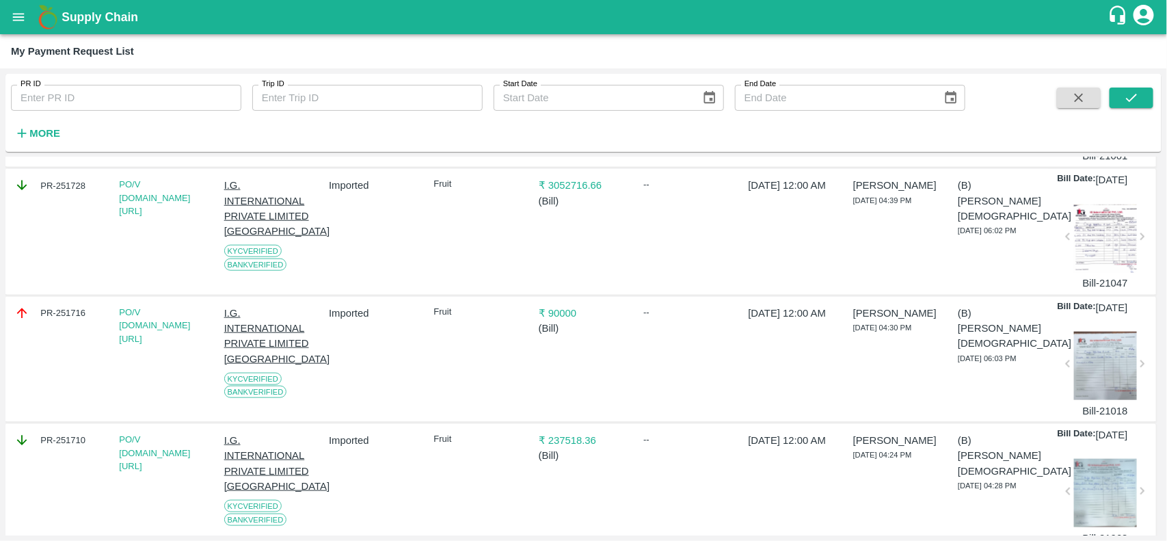
click at [65, 321] on div "PR-251716" at bounding box center [59, 313] width 90 height 15
copy div "PR-251716"
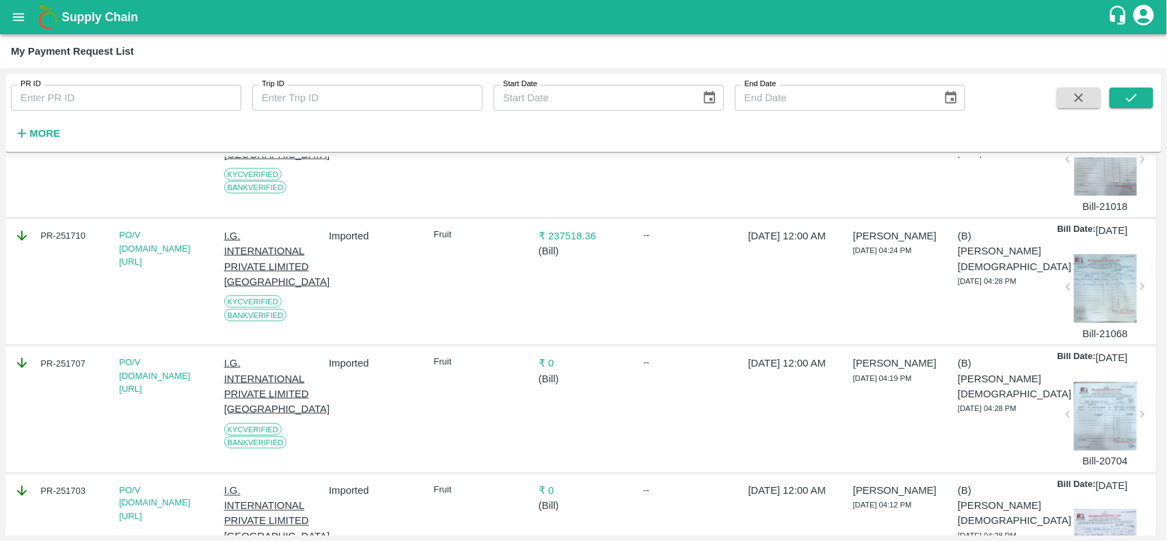
scroll to position [893, 0]
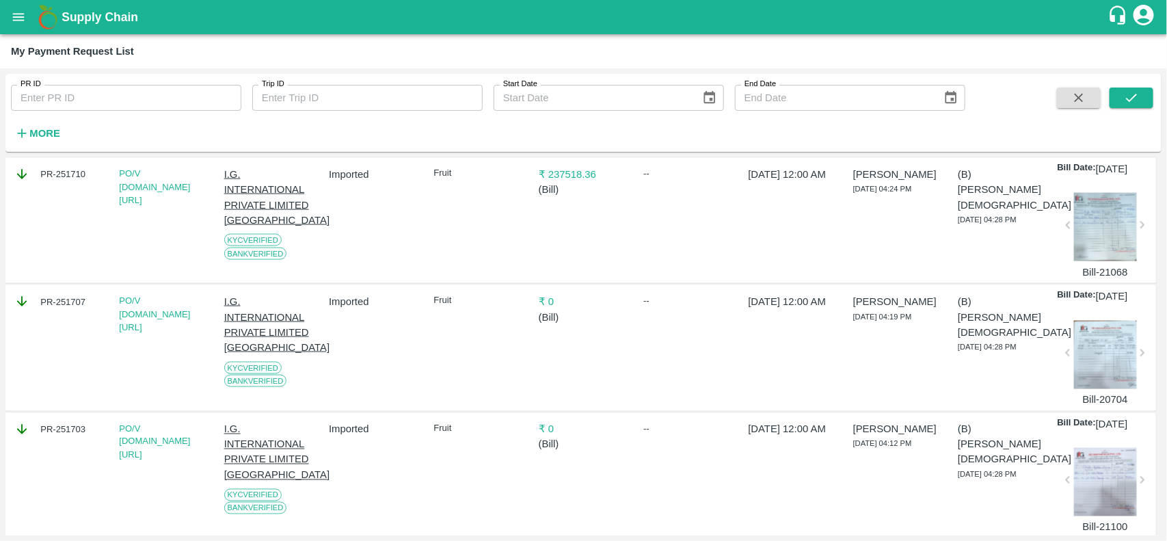
click at [62, 182] on div "PR-251710" at bounding box center [59, 174] width 90 height 15
copy div "PR-251710"
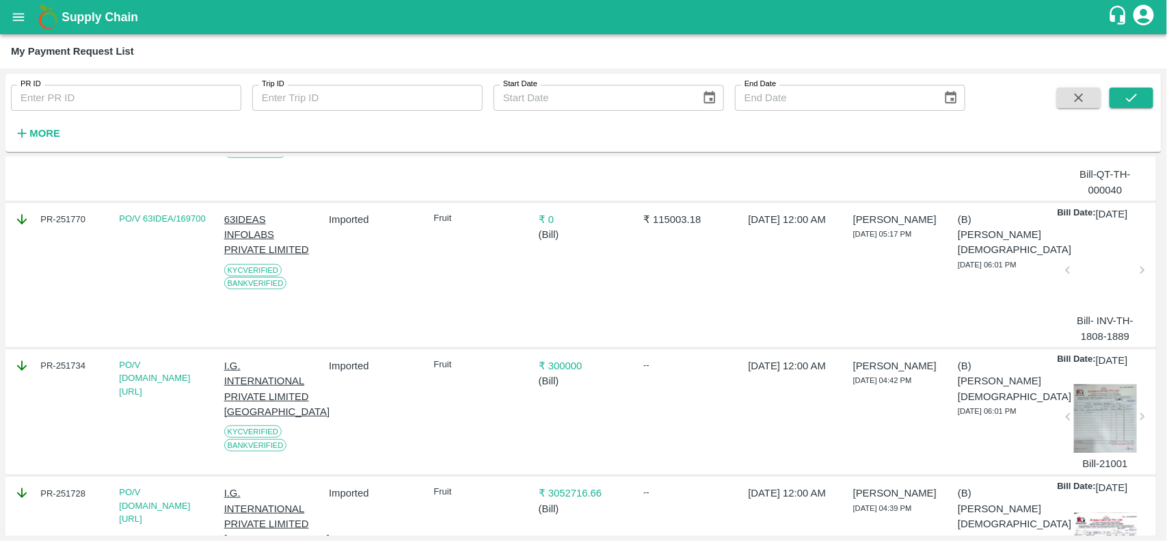
scroll to position [0, 0]
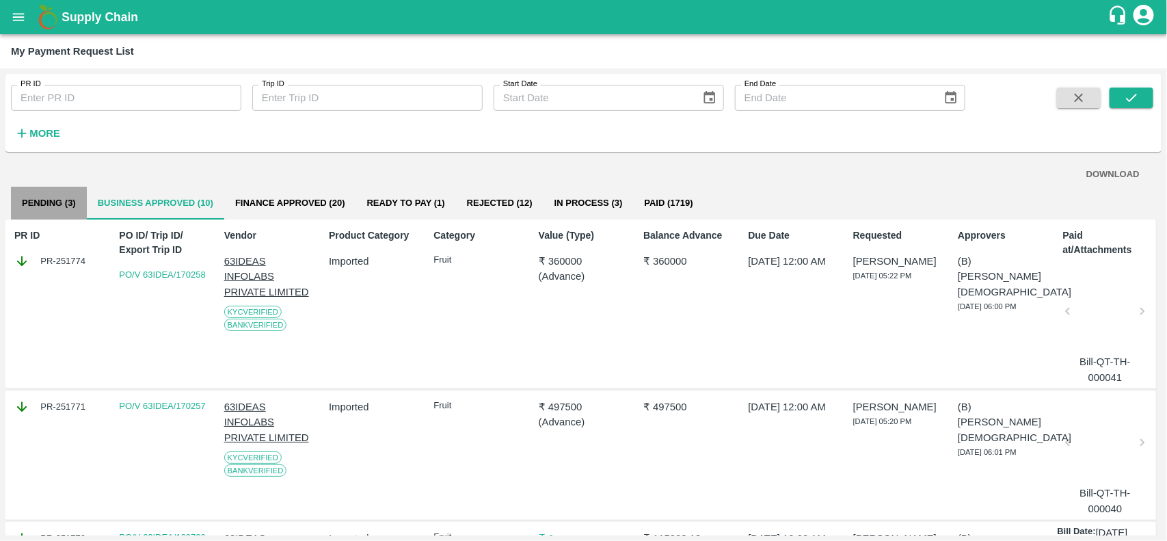
click at [55, 199] on button "Pending (3)" at bounding box center [49, 203] width 76 height 33
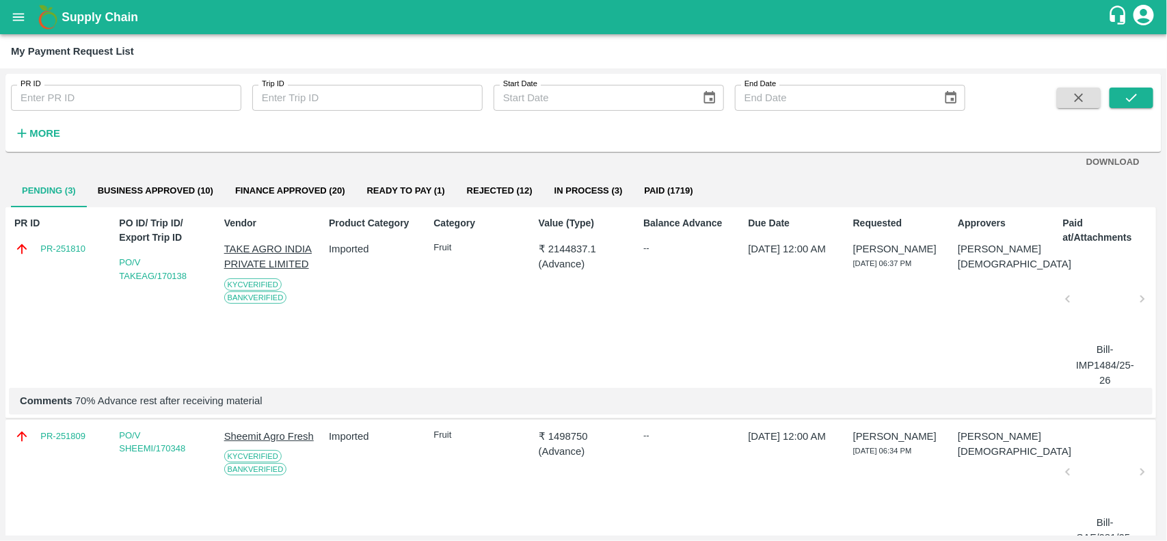
scroll to position [8, 0]
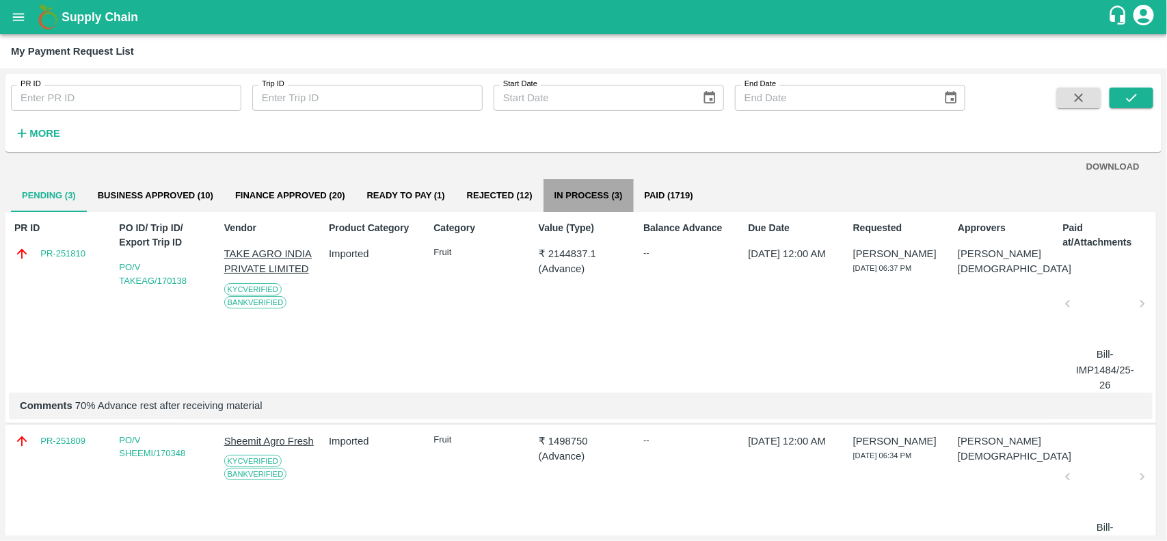
click at [590, 205] on button "In Process (3)" at bounding box center [589, 195] width 90 height 33
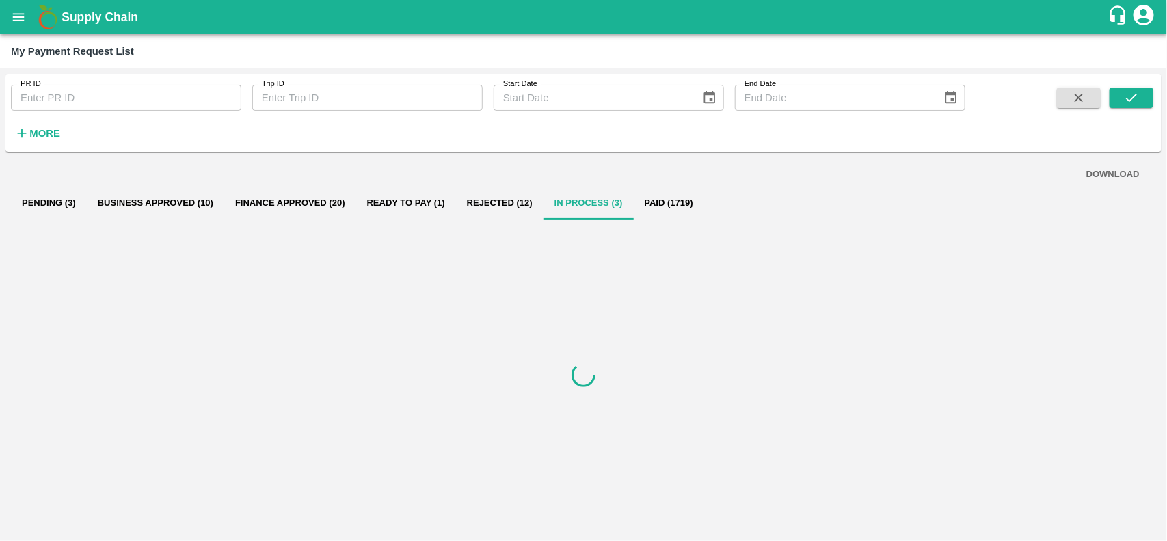
scroll to position [0, 0]
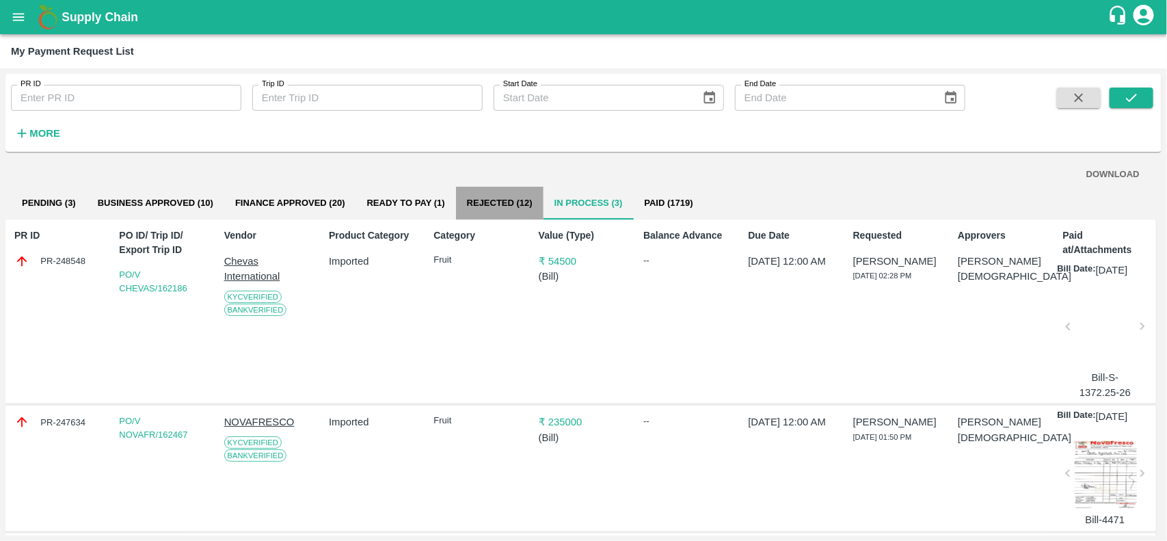
click at [494, 203] on button "Rejected (12)" at bounding box center [500, 203] width 88 height 33
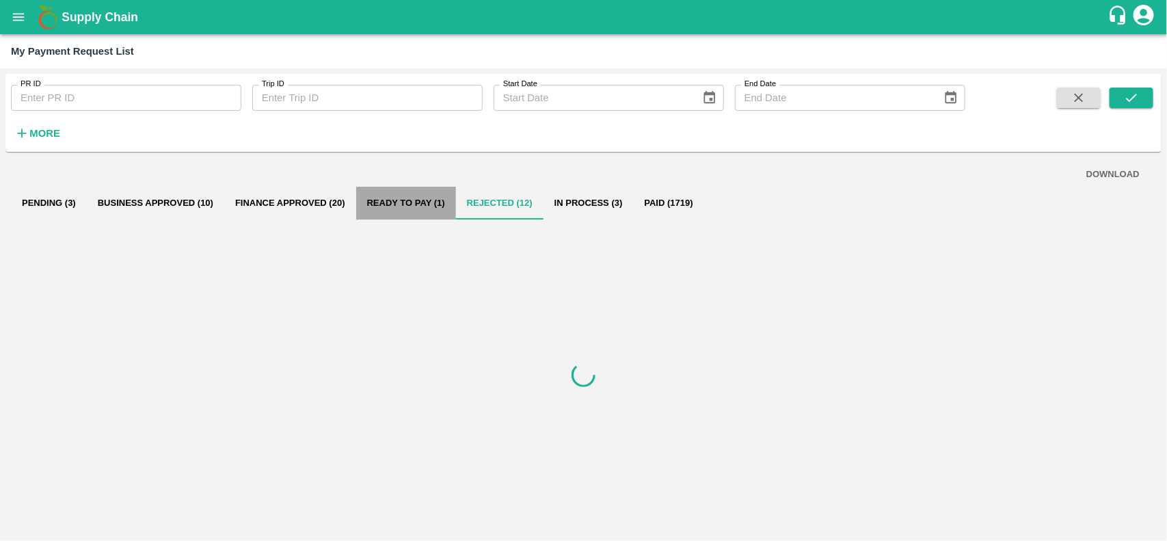
click at [421, 209] on button "Ready To Pay (1)" at bounding box center [406, 203] width 100 height 33
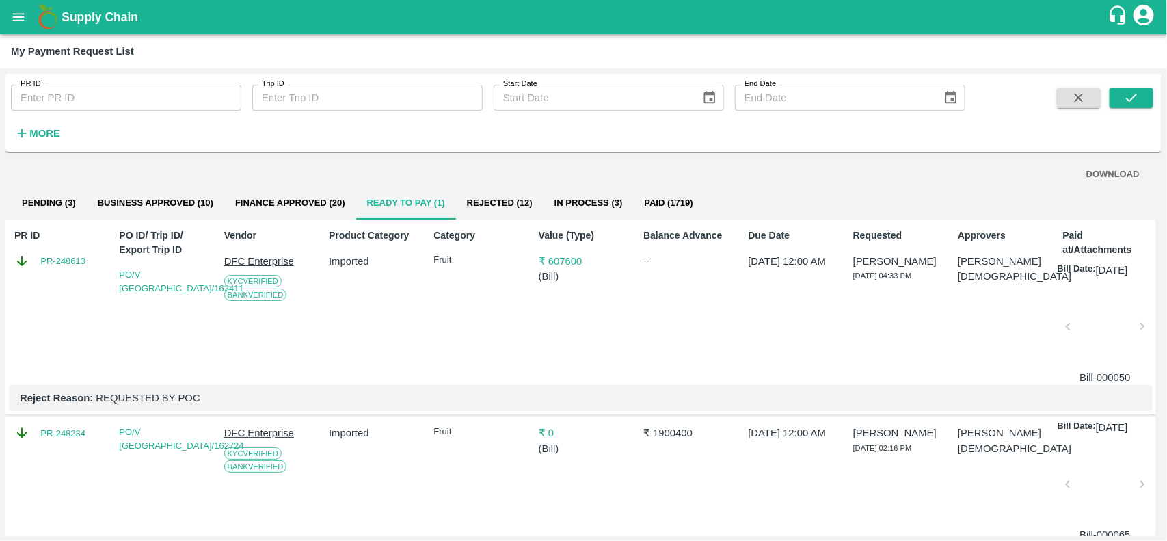
click at [581, 203] on button "In Process (3)" at bounding box center [589, 203] width 90 height 33
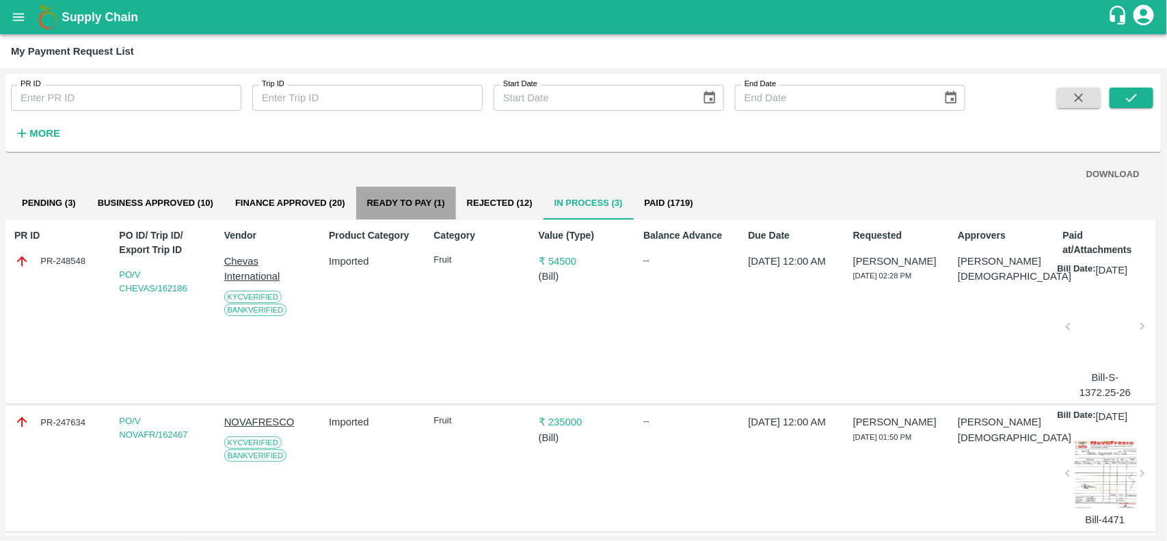
click at [419, 215] on button "Ready To Pay (1)" at bounding box center [406, 203] width 100 height 33
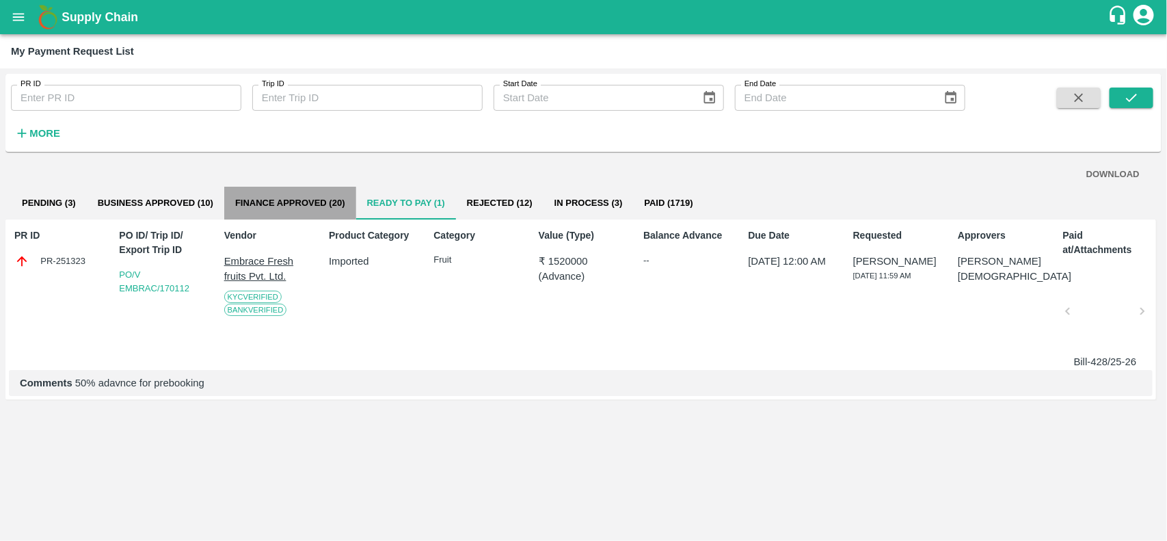
click at [294, 210] on button "Finance Approved (20)" at bounding box center [290, 203] width 132 height 33
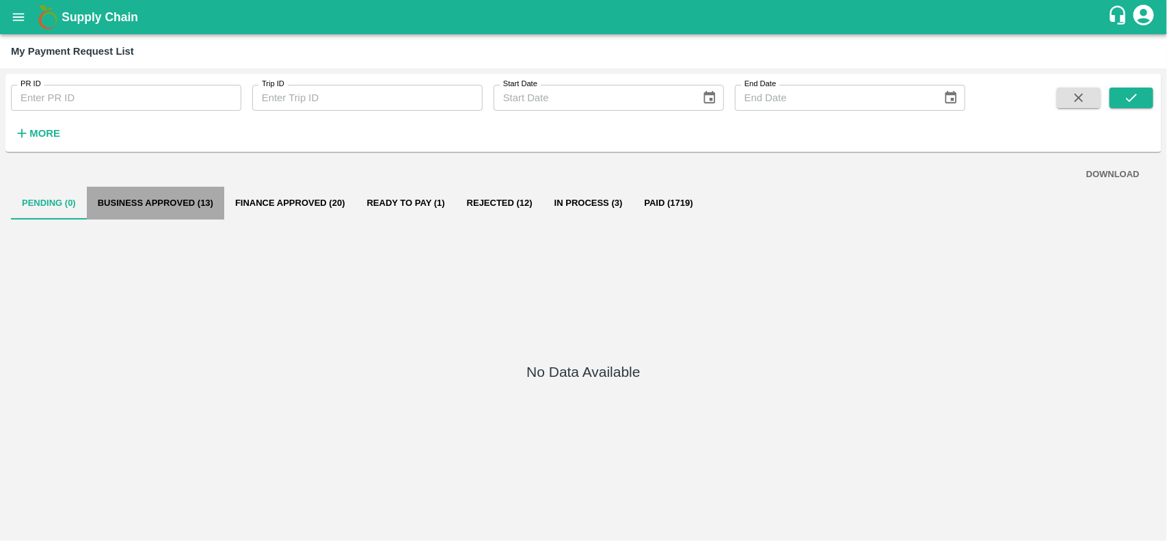
click at [153, 206] on button "Business Approved (13)" at bounding box center [155, 203] width 137 height 33
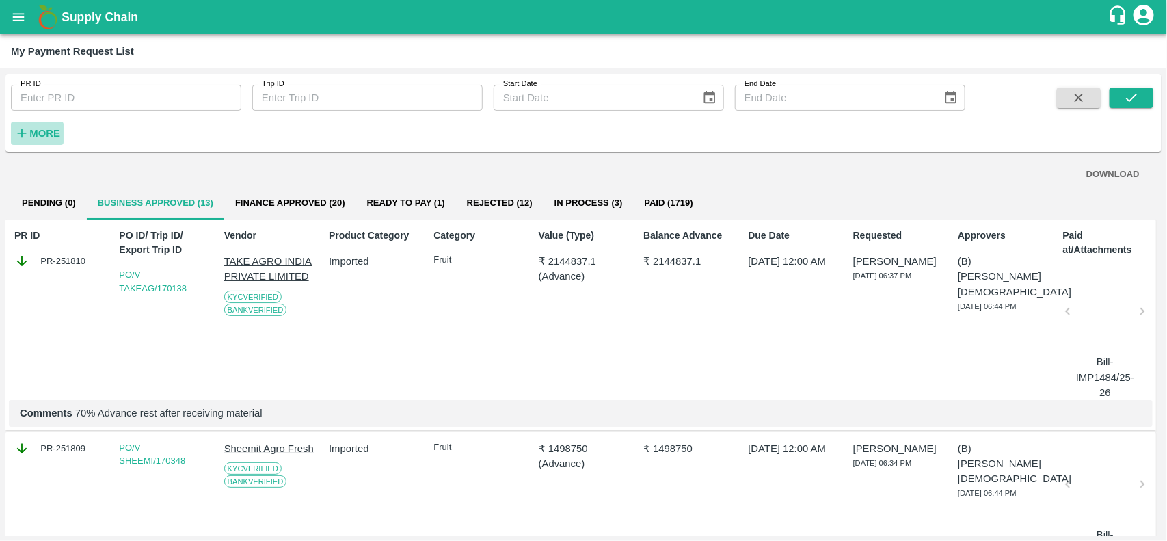
click at [45, 132] on strong "More" at bounding box center [44, 133] width 31 height 11
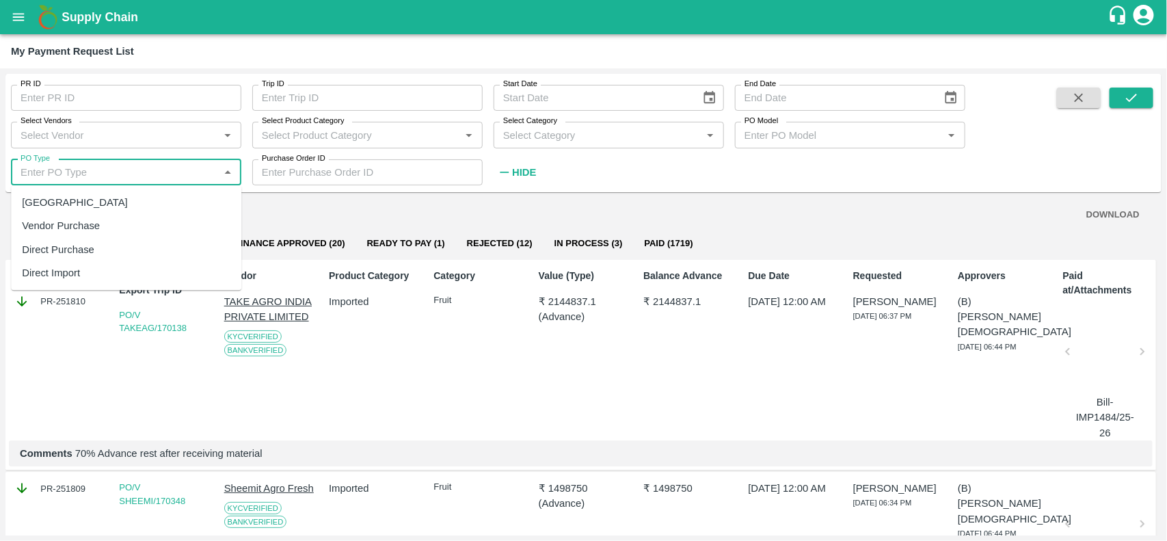
click at [165, 176] on input "PO Type" at bounding box center [115, 172] width 200 height 18
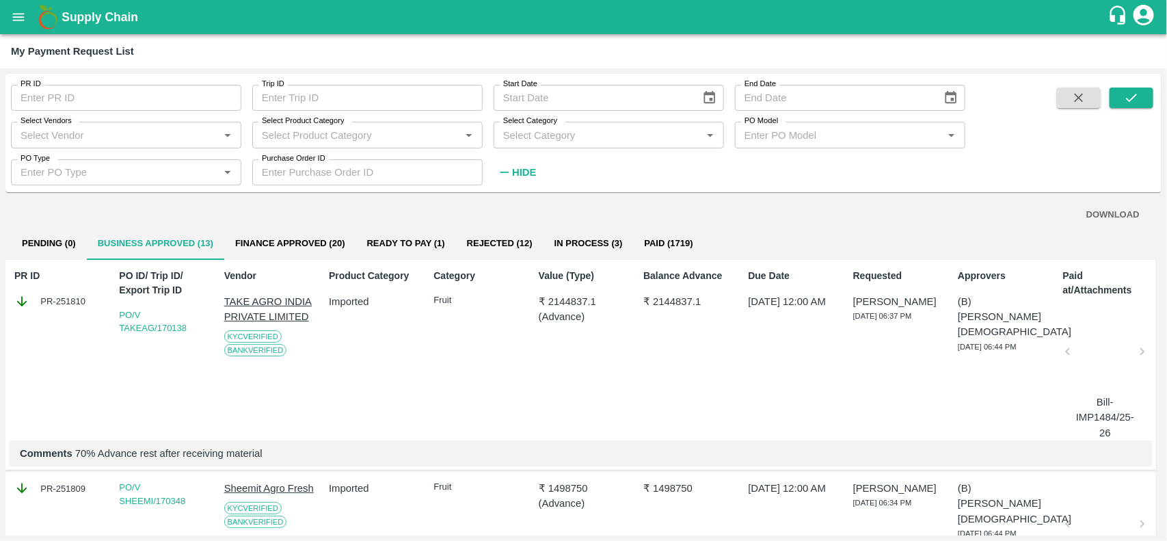
click at [569, 194] on div "PR ID PR ID Trip ID Trip ID Start Date Start Date End Date End Date Select Vend…" at bounding box center [583, 136] width 1157 height 124
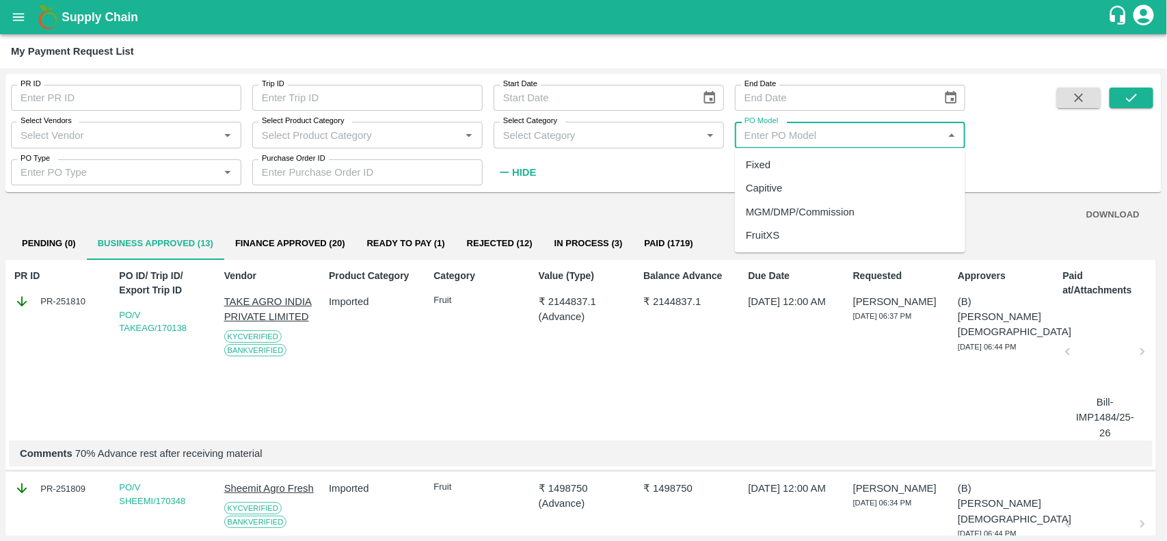
click at [821, 127] on input "PO Model" at bounding box center [839, 135] width 200 height 18
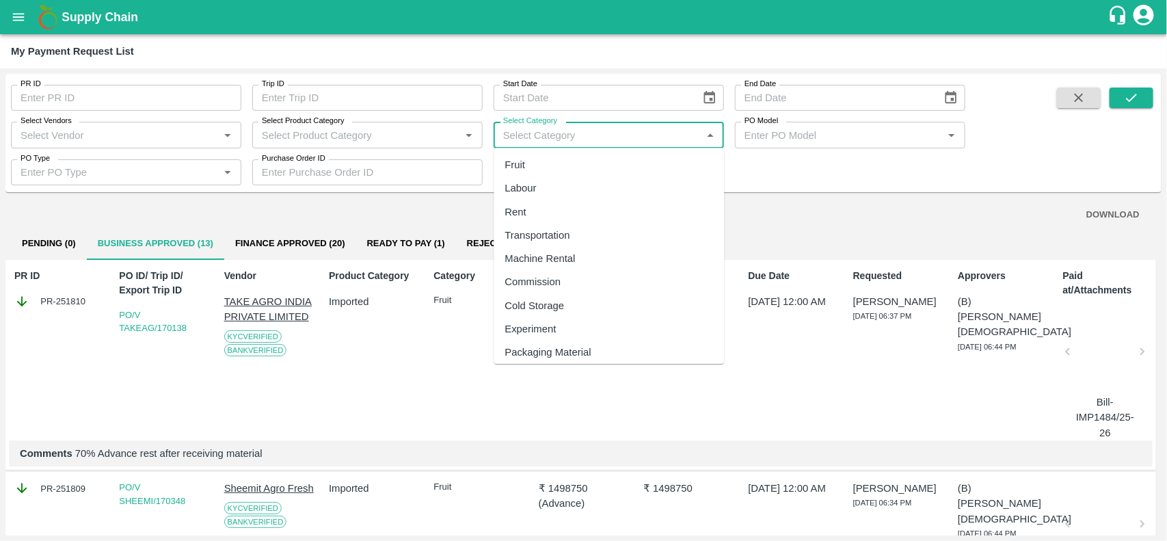
click at [655, 137] on input "Select Category" at bounding box center [598, 135] width 200 height 18
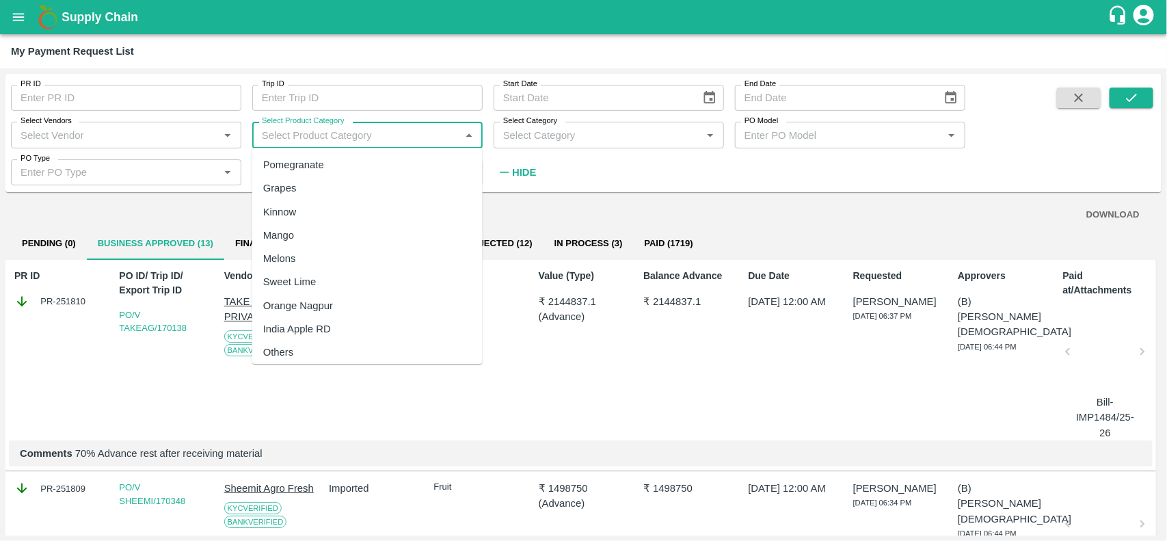
click at [416, 137] on input "Select Product Category" at bounding box center [356, 135] width 200 height 18
click at [134, 145] on div "Select Vendors   *" at bounding box center [126, 135] width 230 height 26
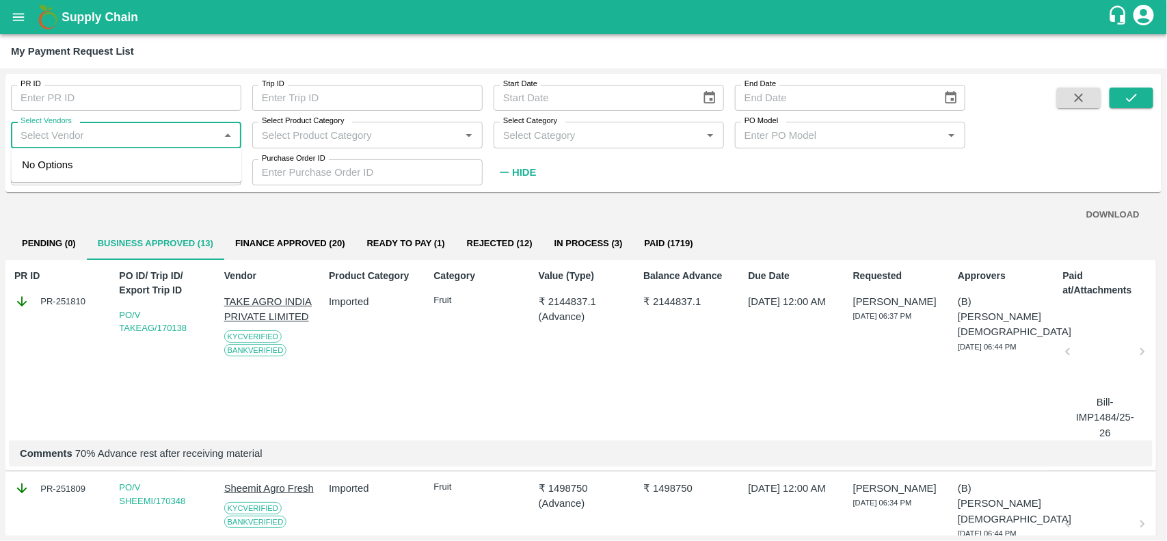
click at [46, 305] on div "PR-251810" at bounding box center [59, 301] width 90 height 15
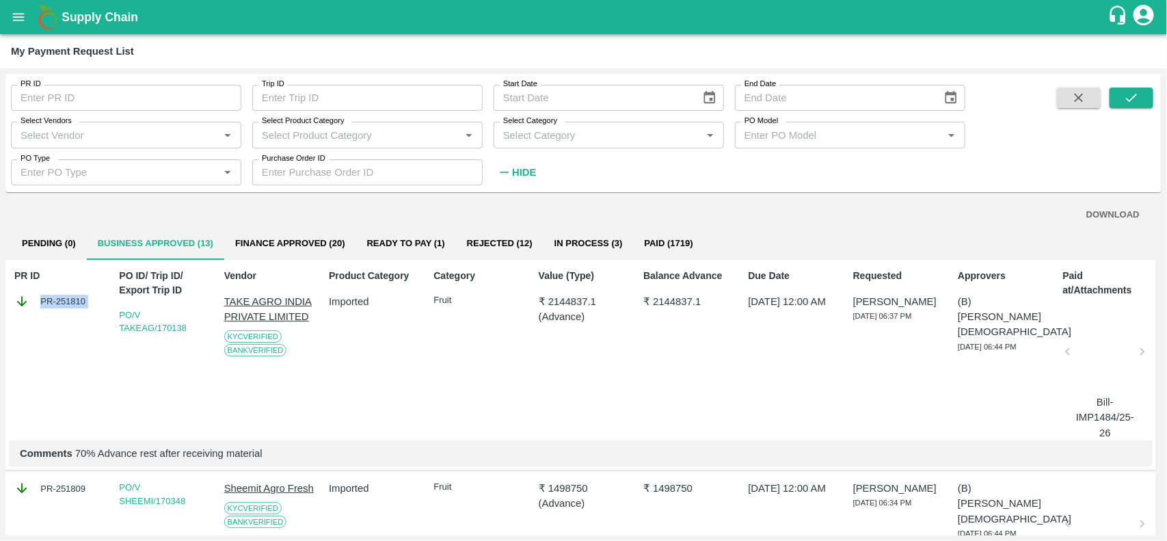
click at [46, 305] on div "PR-251810" at bounding box center [59, 301] width 90 height 15
copy div "PR-251810"
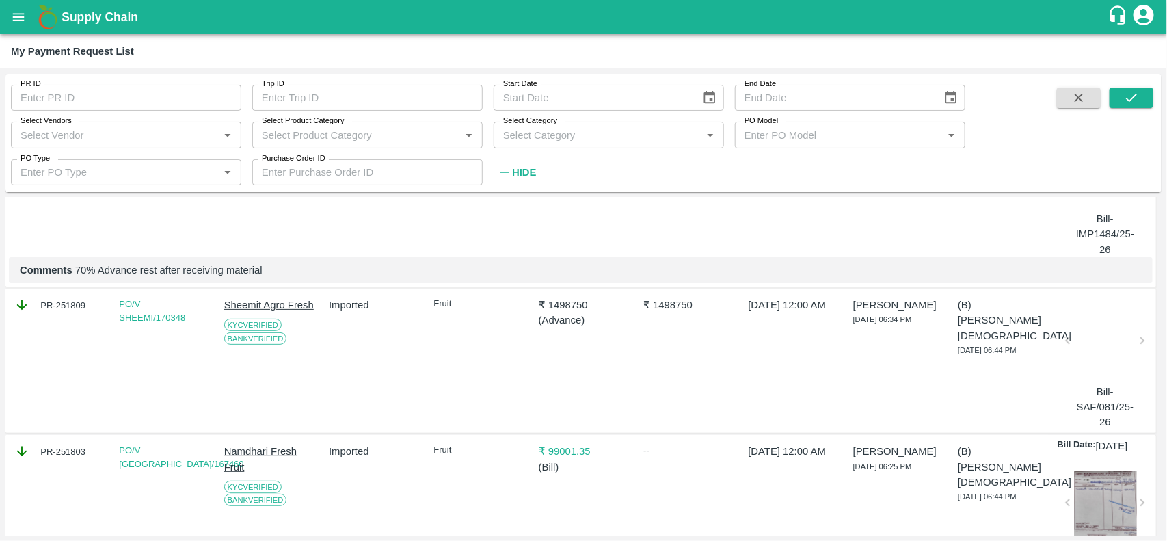
scroll to position [185, 0]
click at [59, 304] on div "PR-251809" at bounding box center [59, 303] width 90 height 15
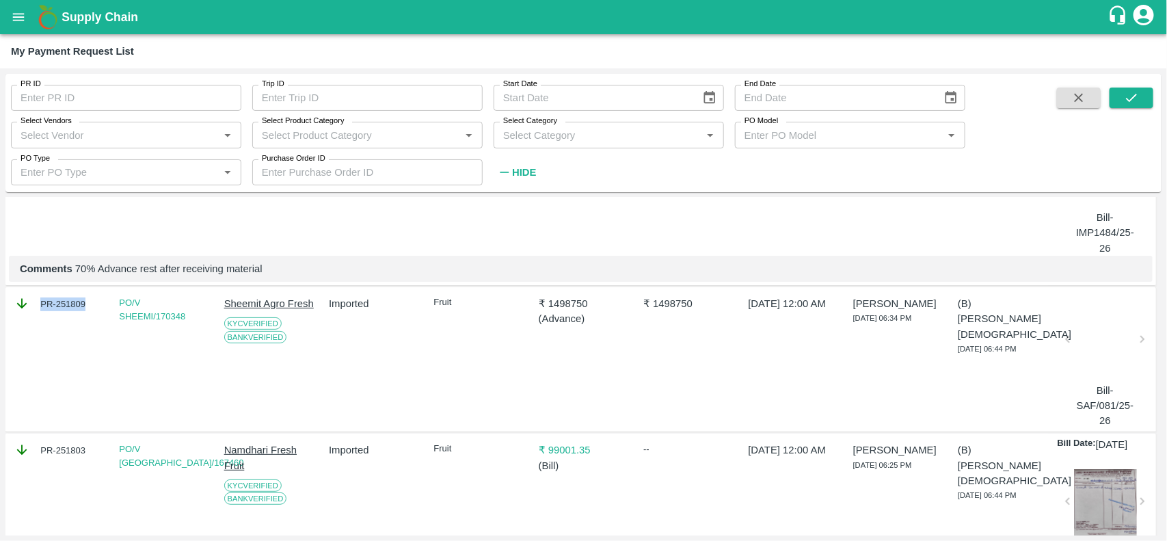
click at [59, 304] on div "PR-251809" at bounding box center [59, 303] width 90 height 15
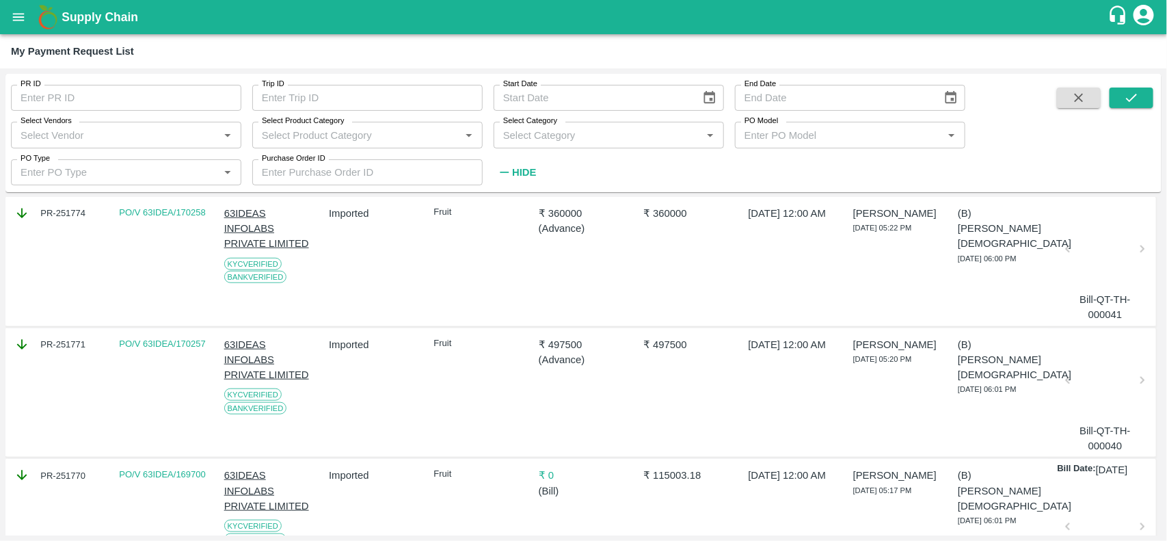
scroll to position [551, 0]
click at [70, 220] on div "PR-251774" at bounding box center [59, 211] width 90 height 15
copy div "PR-251774"
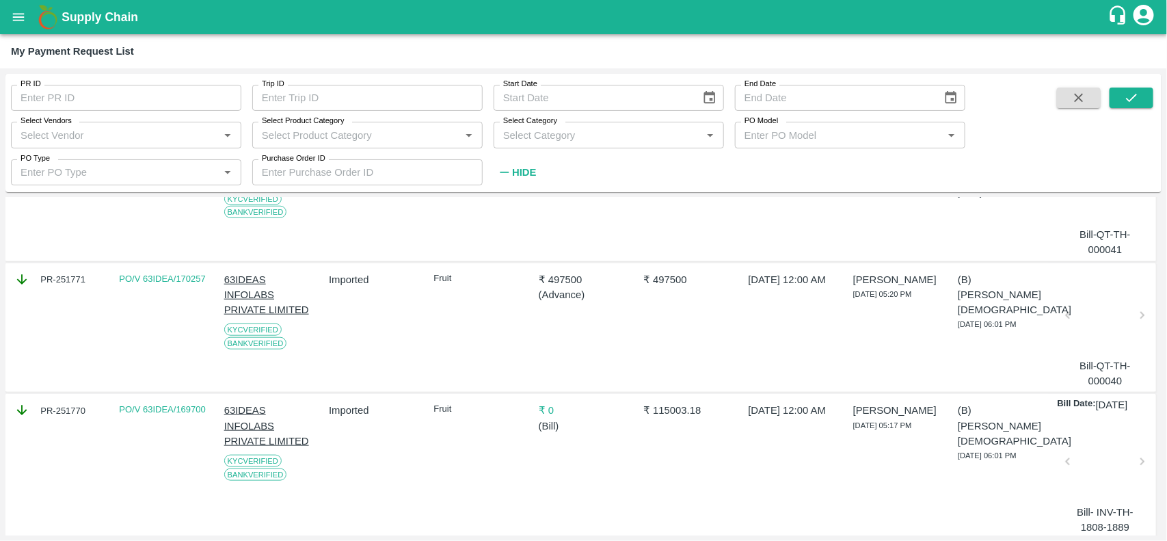
scroll to position [617, 0]
click at [50, 285] on div "PR-251771" at bounding box center [59, 276] width 90 height 15
copy div "PR-251771"
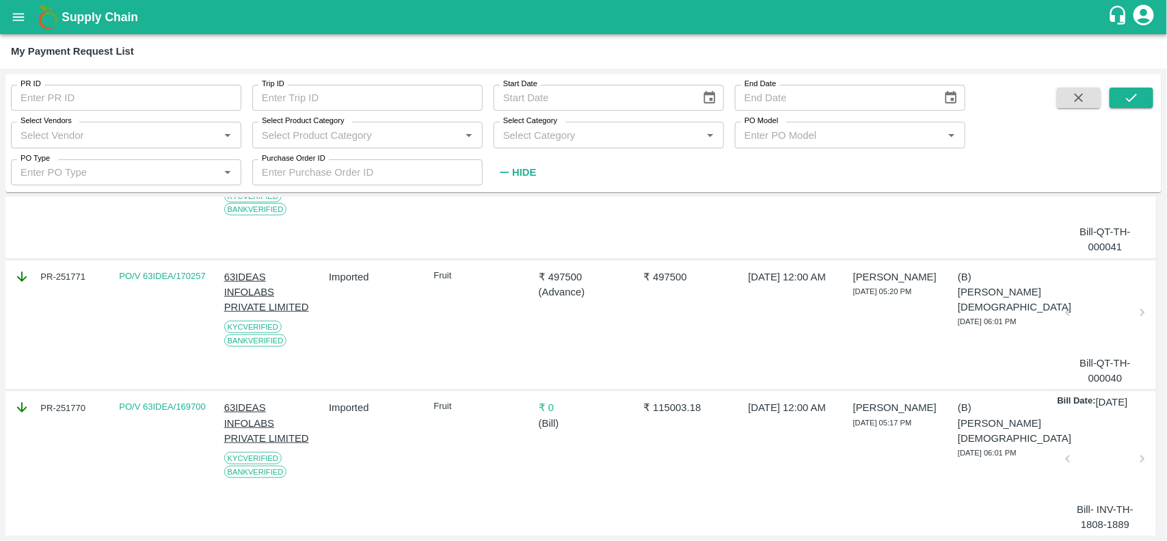
click at [551, 285] on p "₹ 497500" at bounding box center [584, 276] width 90 height 15
copy p "497500"
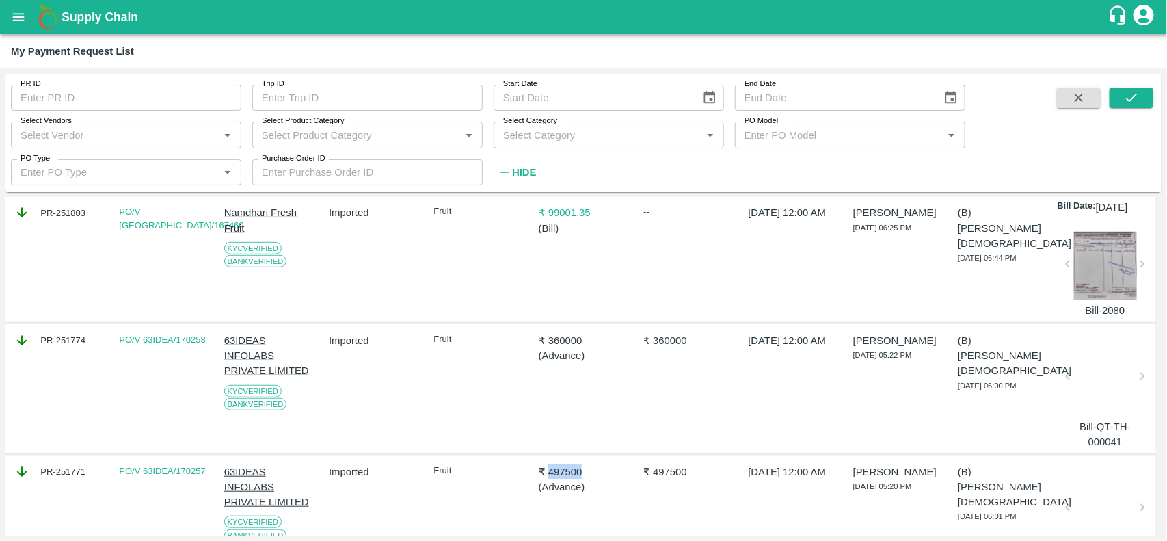
scroll to position [421, 0]
click at [555, 349] on p "₹ 360000" at bounding box center [584, 341] width 90 height 15
copy p "360000"
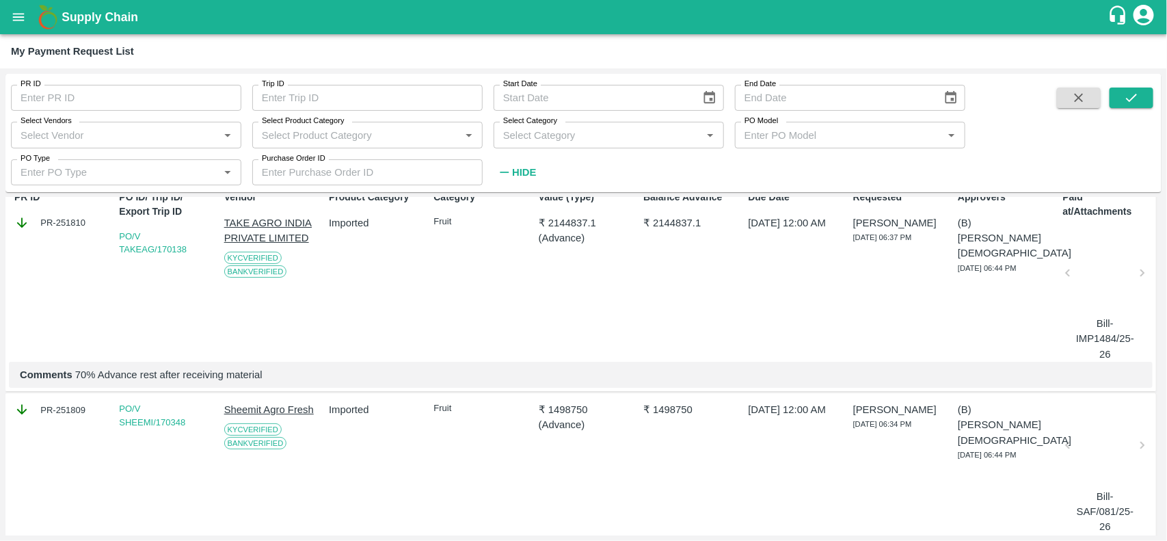
scroll to position [75, 0]
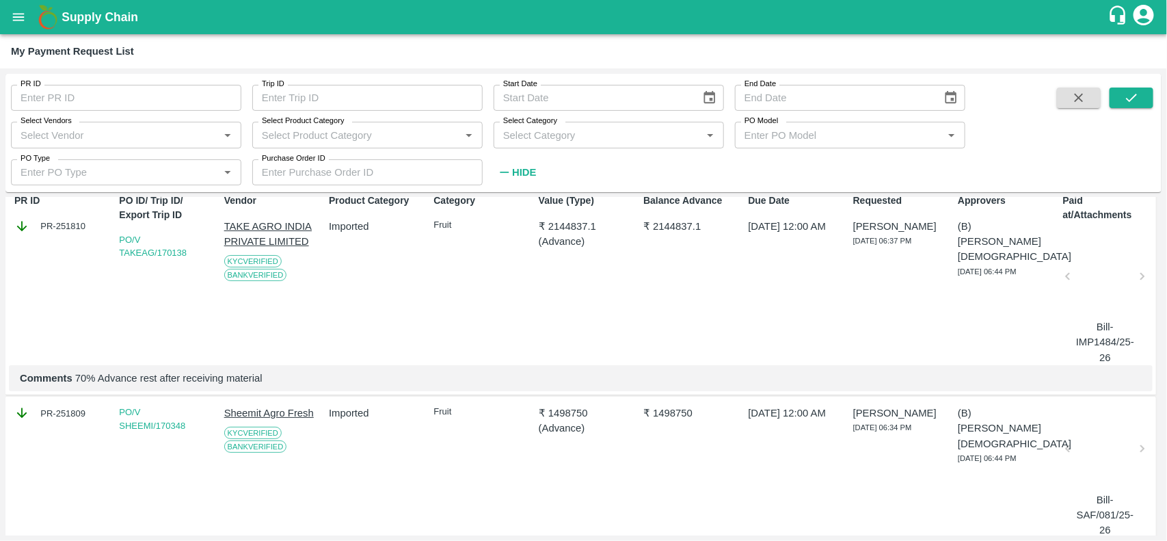
click at [551, 410] on p "₹ 1498750" at bounding box center [584, 413] width 90 height 15
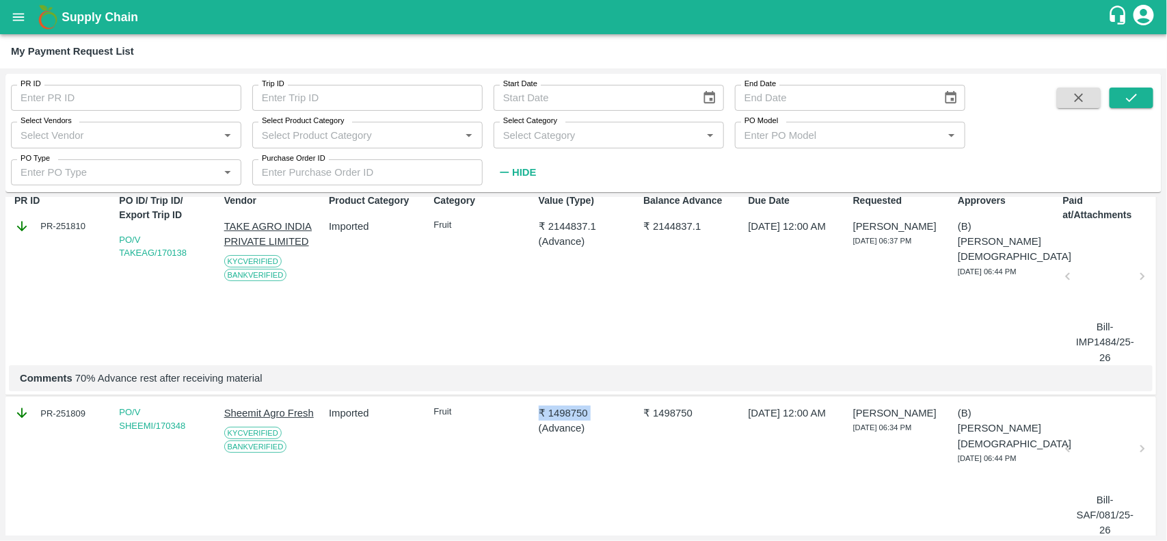
click at [551, 410] on p "₹ 1498750" at bounding box center [584, 413] width 90 height 15
click at [559, 412] on p "₹ 1498750" at bounding box center [584, 413] width 90 height 15
copy p "1498750"
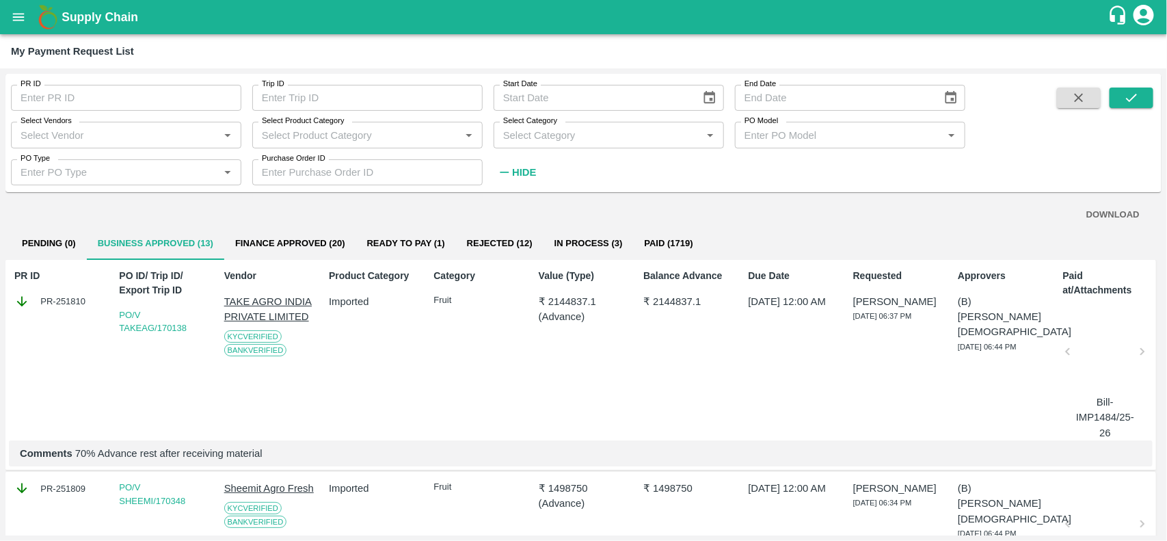
click at [566, 298] on p "₹ 2144837.1" at bounding box center [584, 301] width 90 height 15
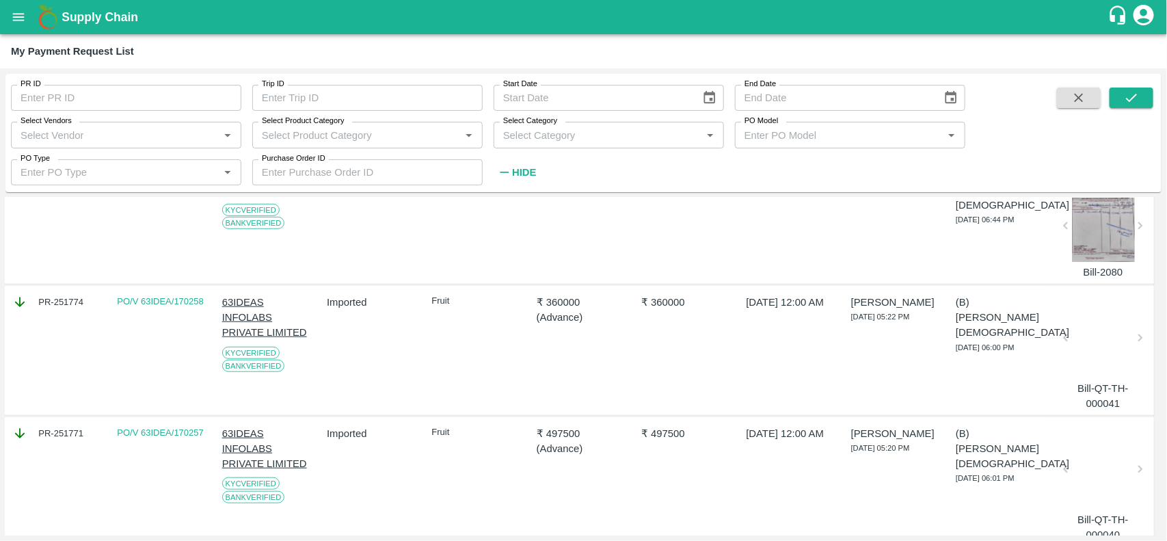
scroll to position [0, 2]
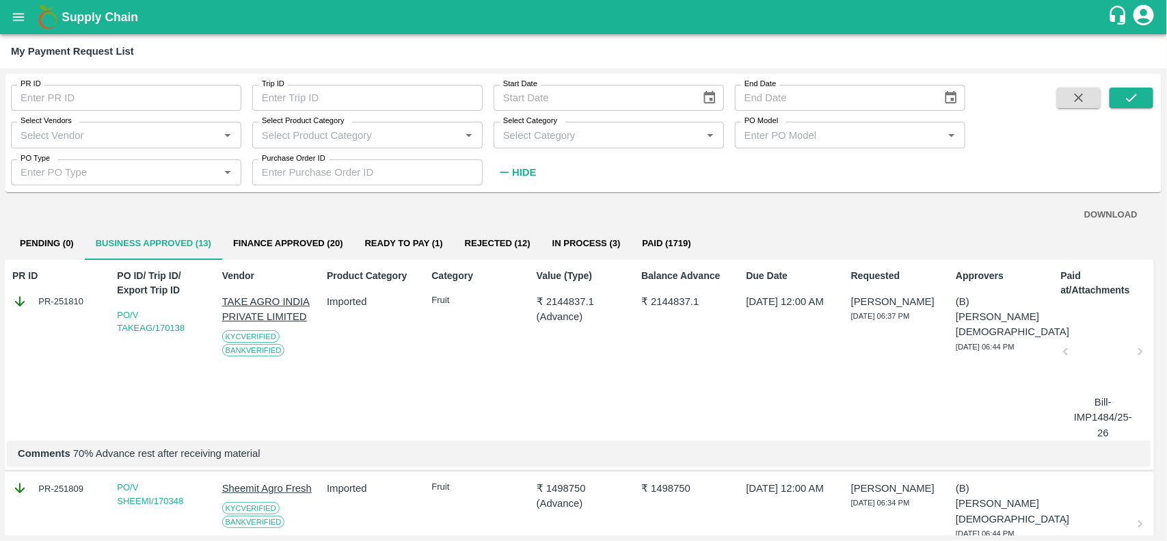
click at [427, 349] on div "Category Fruit" at bounding box center [473, 351] width 95 height 177
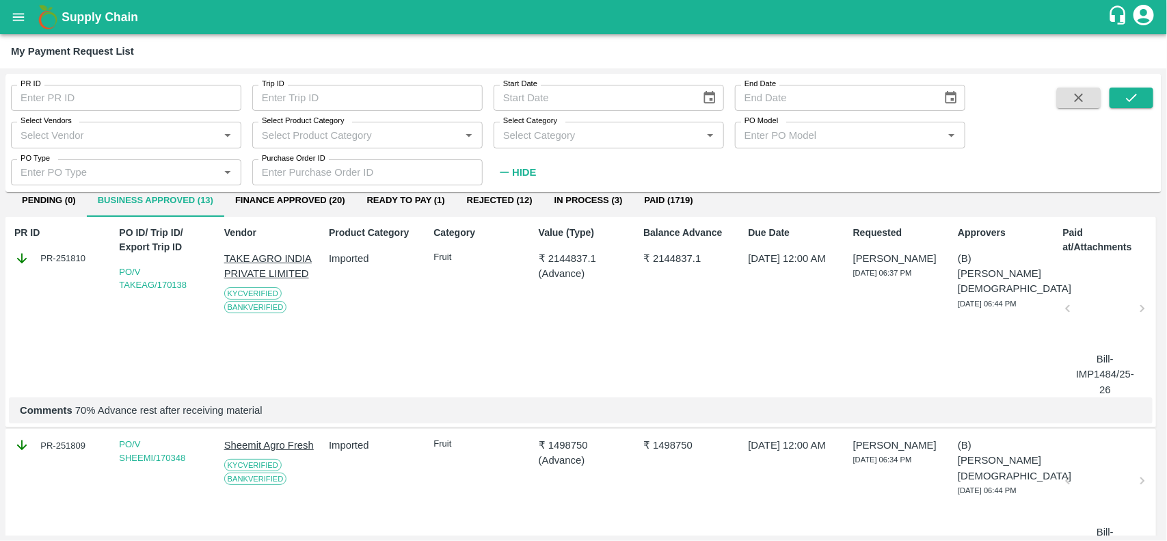
scroll to position [55, 0]
